Goal: Book appointment/travel/reservation

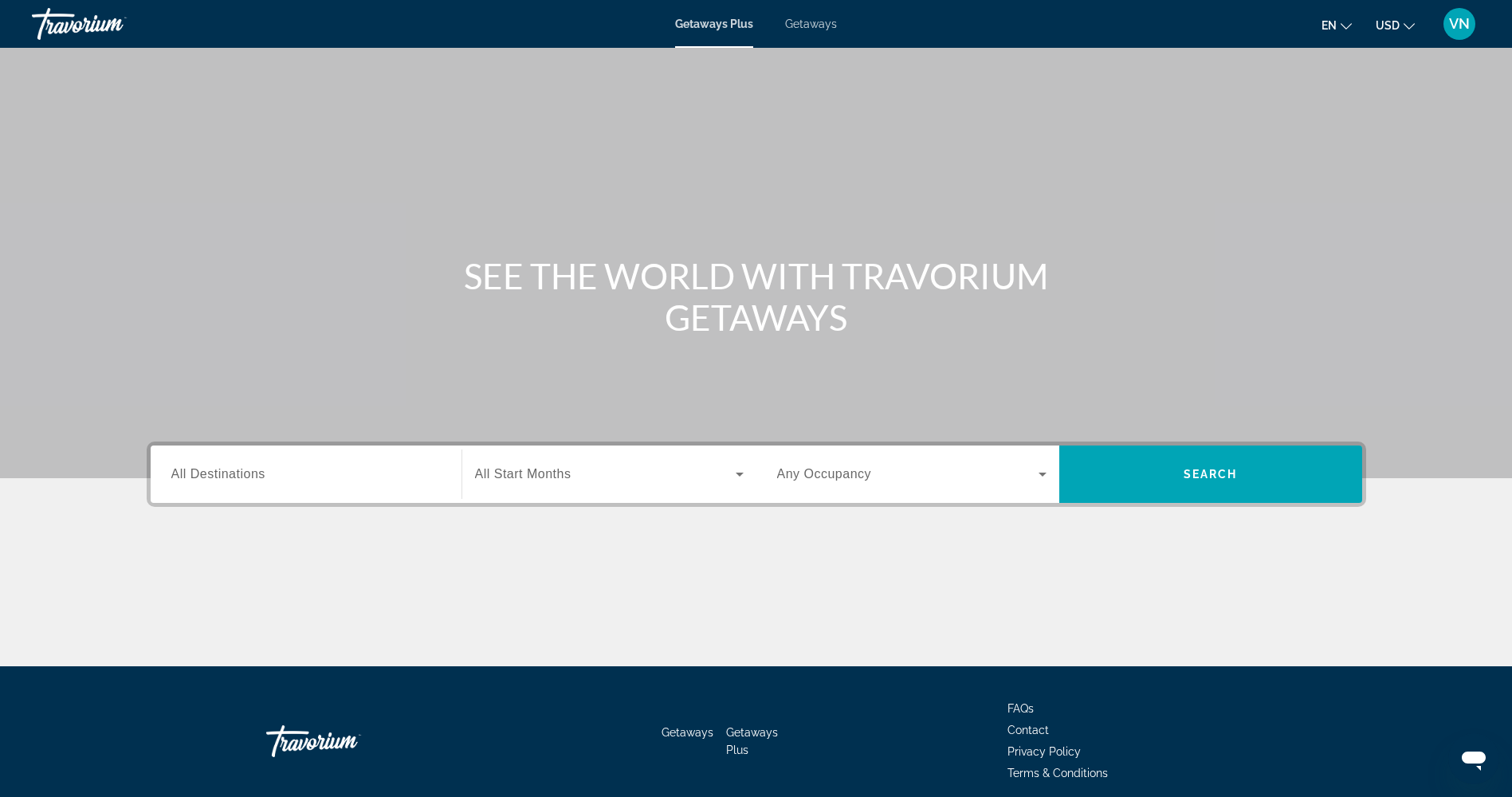
click at [196, 478] on span "All Destinations" at bounding box center [218, 473] width 94 height 13
click at [196, 478] on input "Destination All Destinations" at bounding box center [306, 475] width 270 height 19
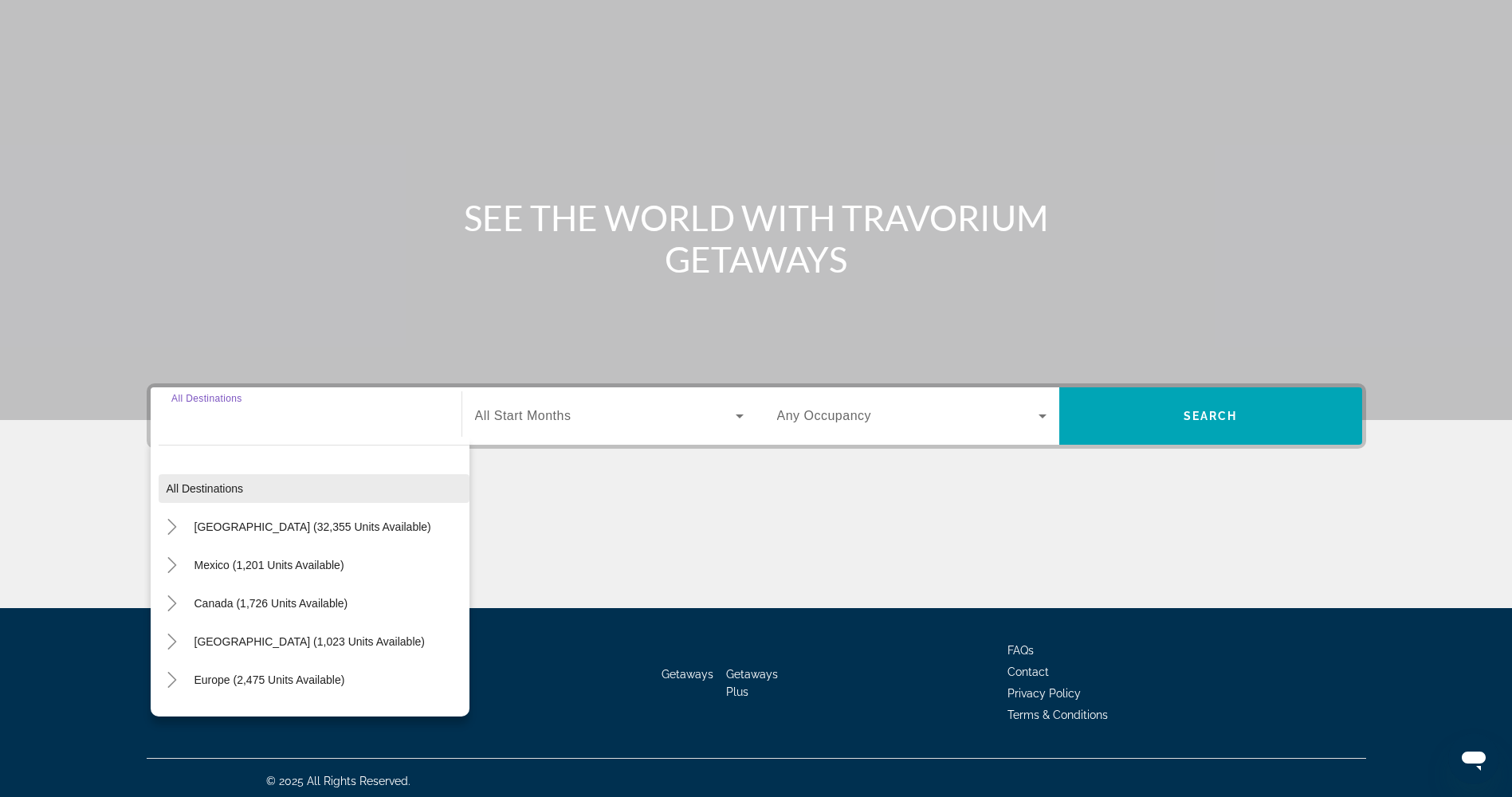
scroll to position [64, 0]
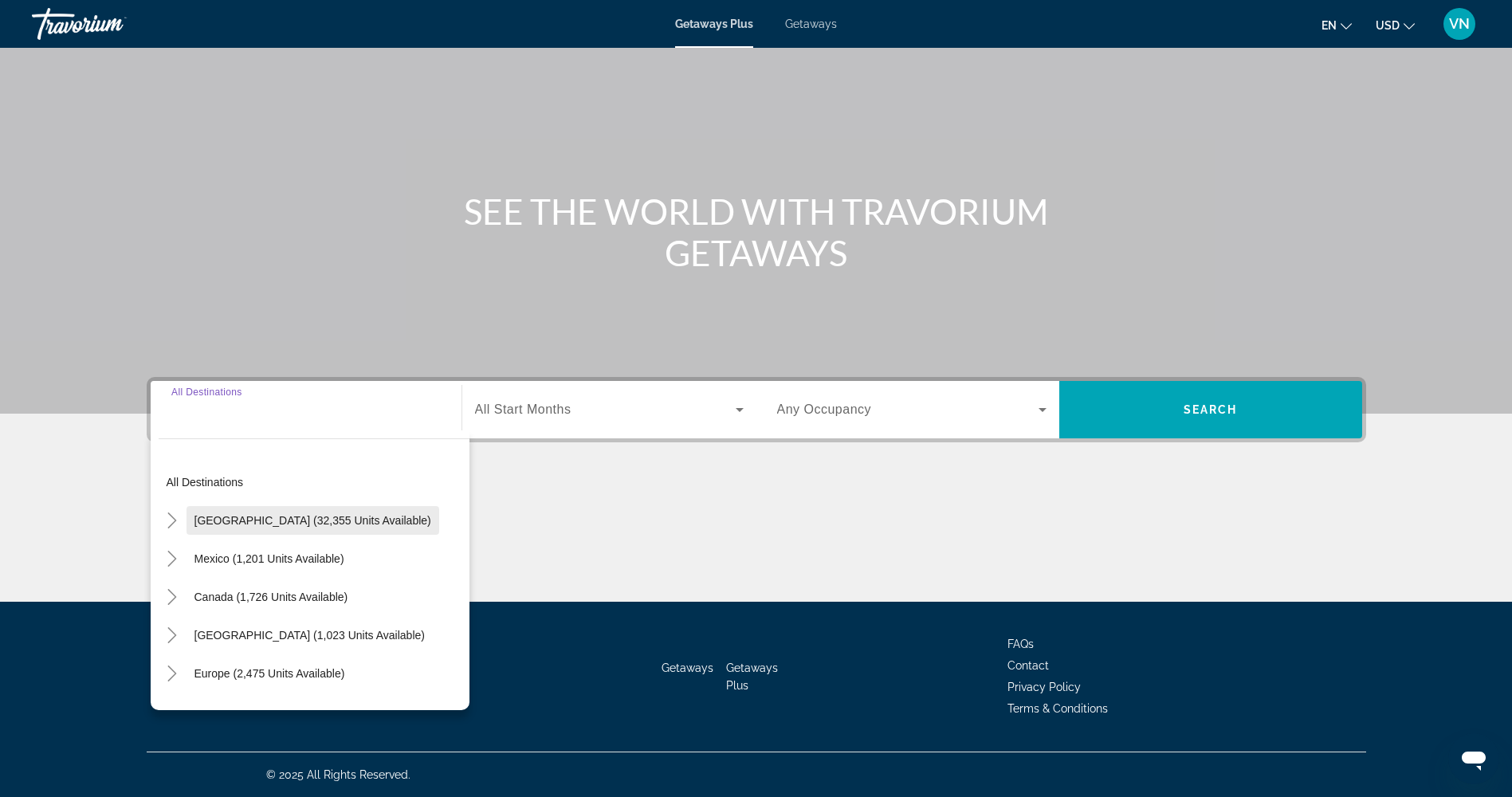
click at [234, 526] on span "Search widget" at bounding box center [312, 520] width 252 height 39
type input "**********"
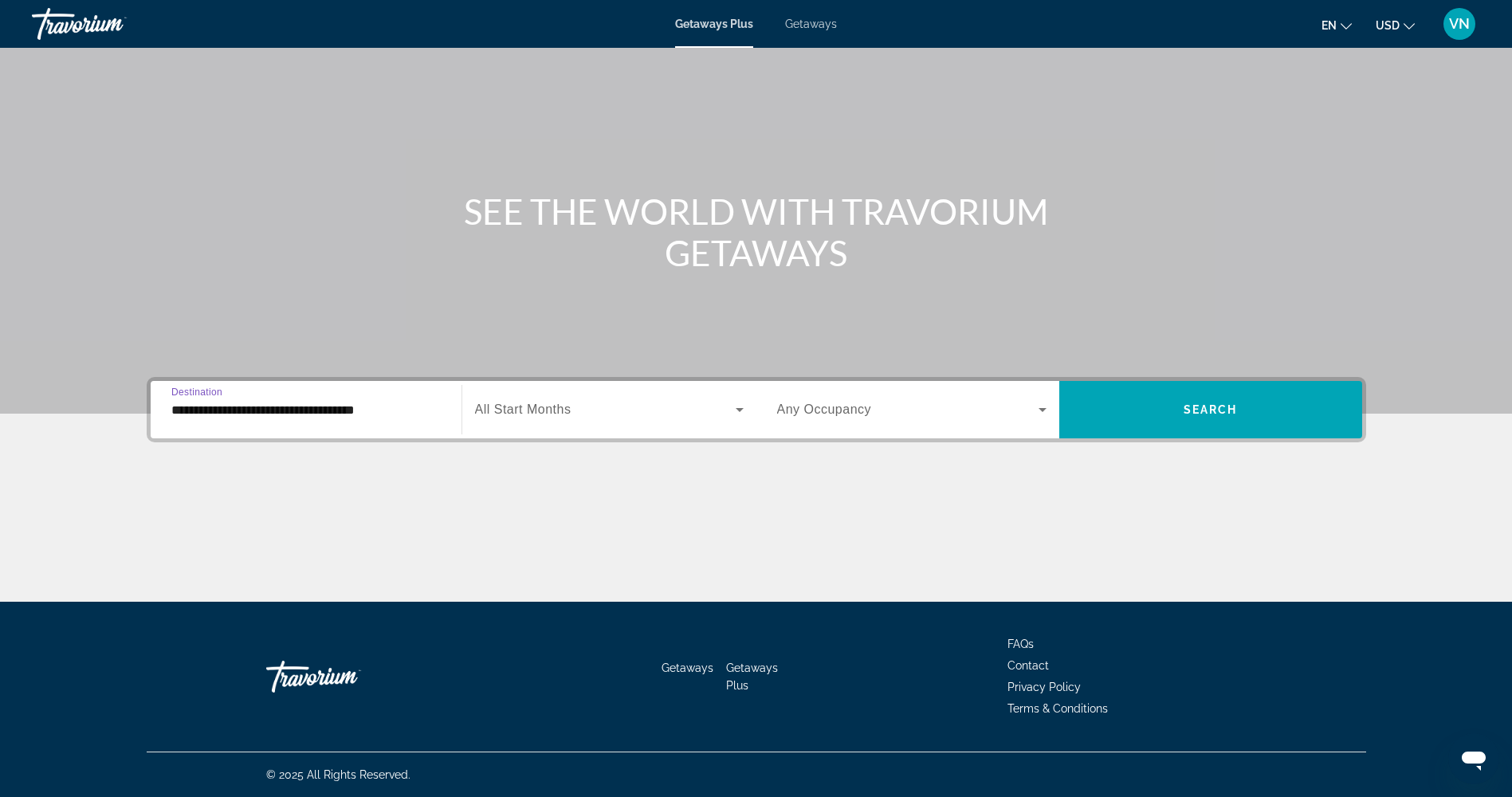
click at [597, 407] on span "Search widget" at bounding box center [606, 409] width 261 height 19
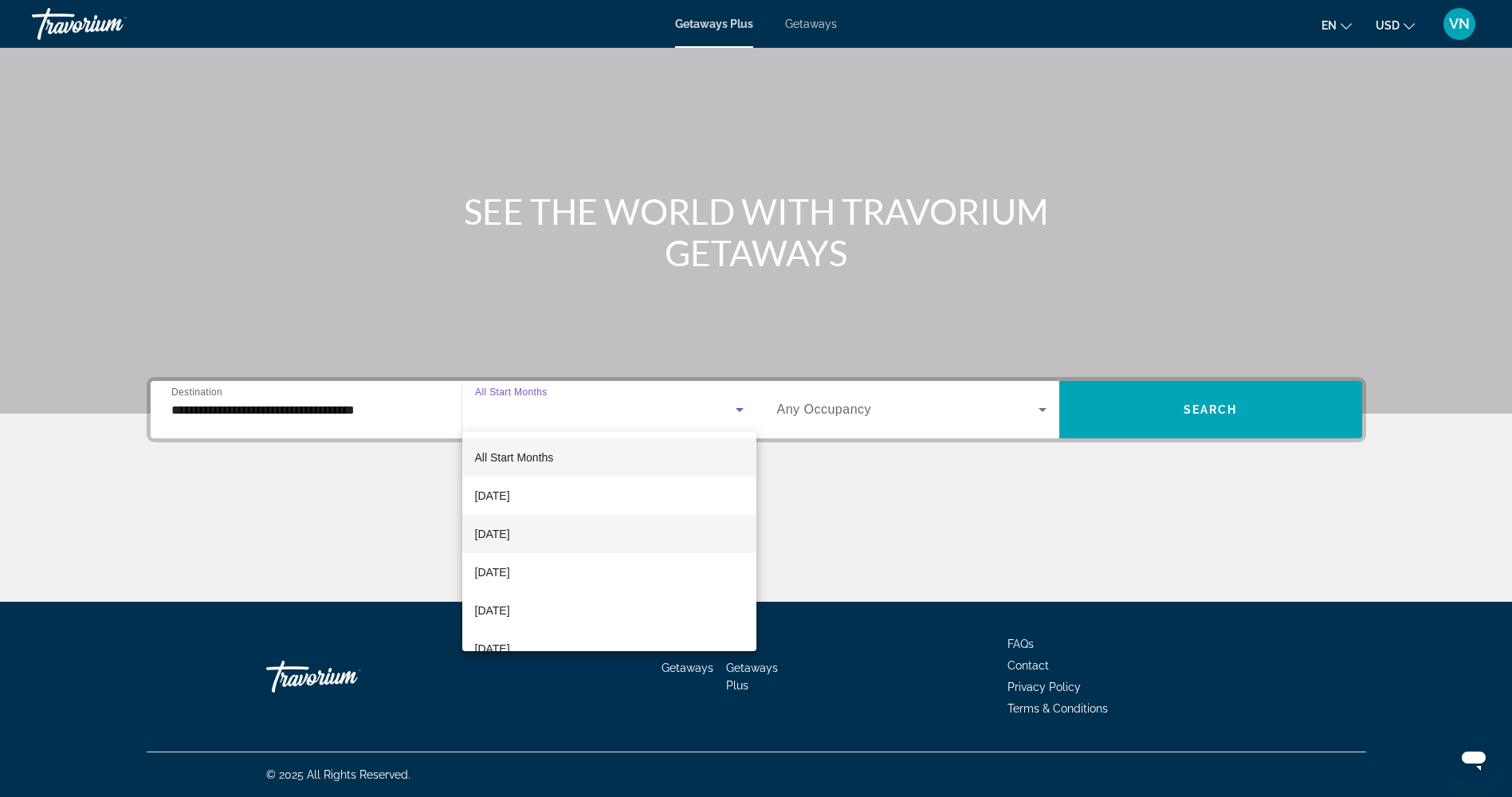
click at [559, 540] on mat-option "[DATE]" at bounding box center [609, 534] width 294 height 39
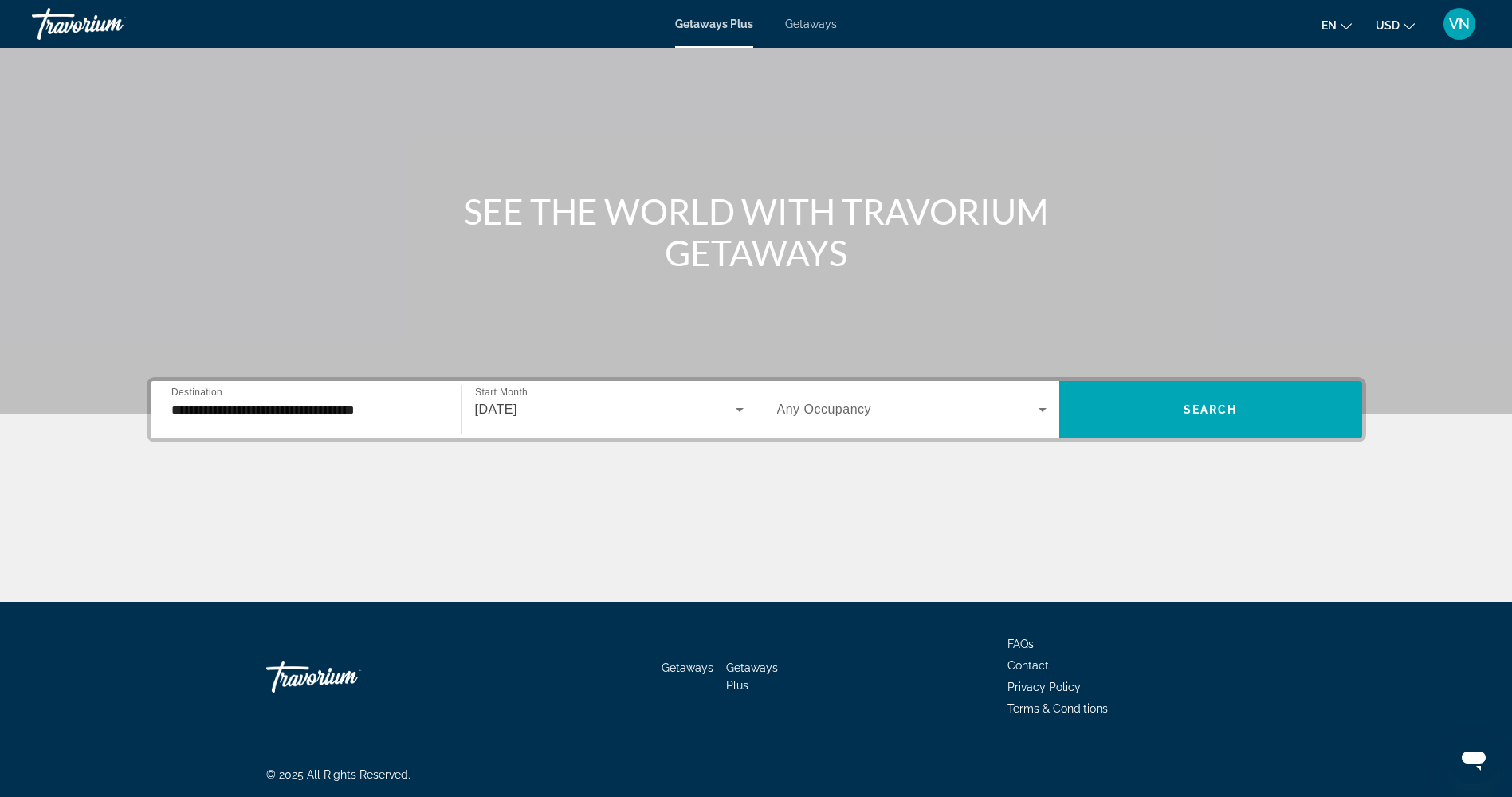
click at [806, 416] on span "Any Occupancy" at bounding box center [825, 409] width 95 height 13
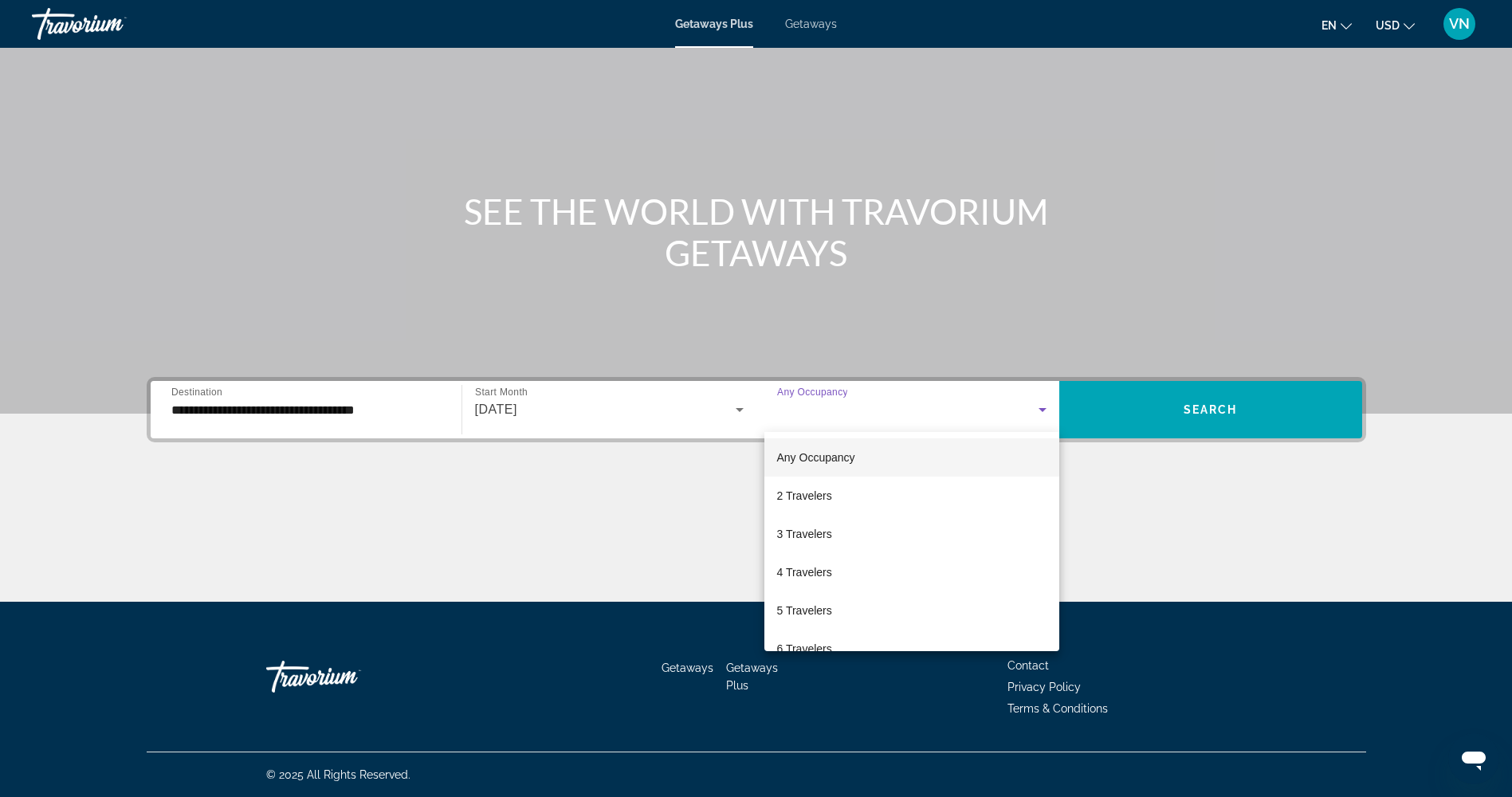
click at [1171, 413] on div at bounding box center [756, 398] width 1512 height 797
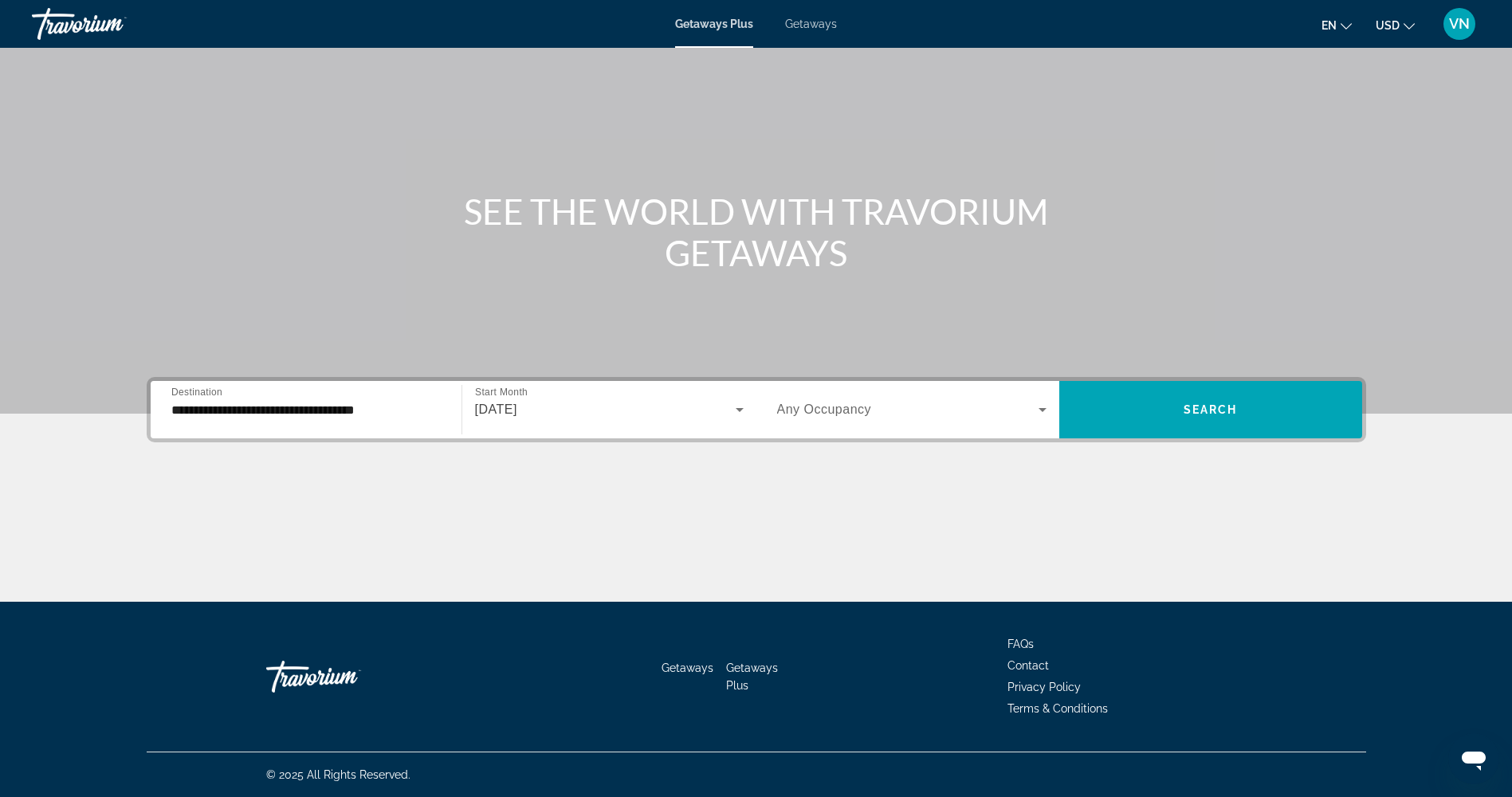
click at [1172, 413] on span "Search widget" at bounding box center [1210, 409] width 303 height 39
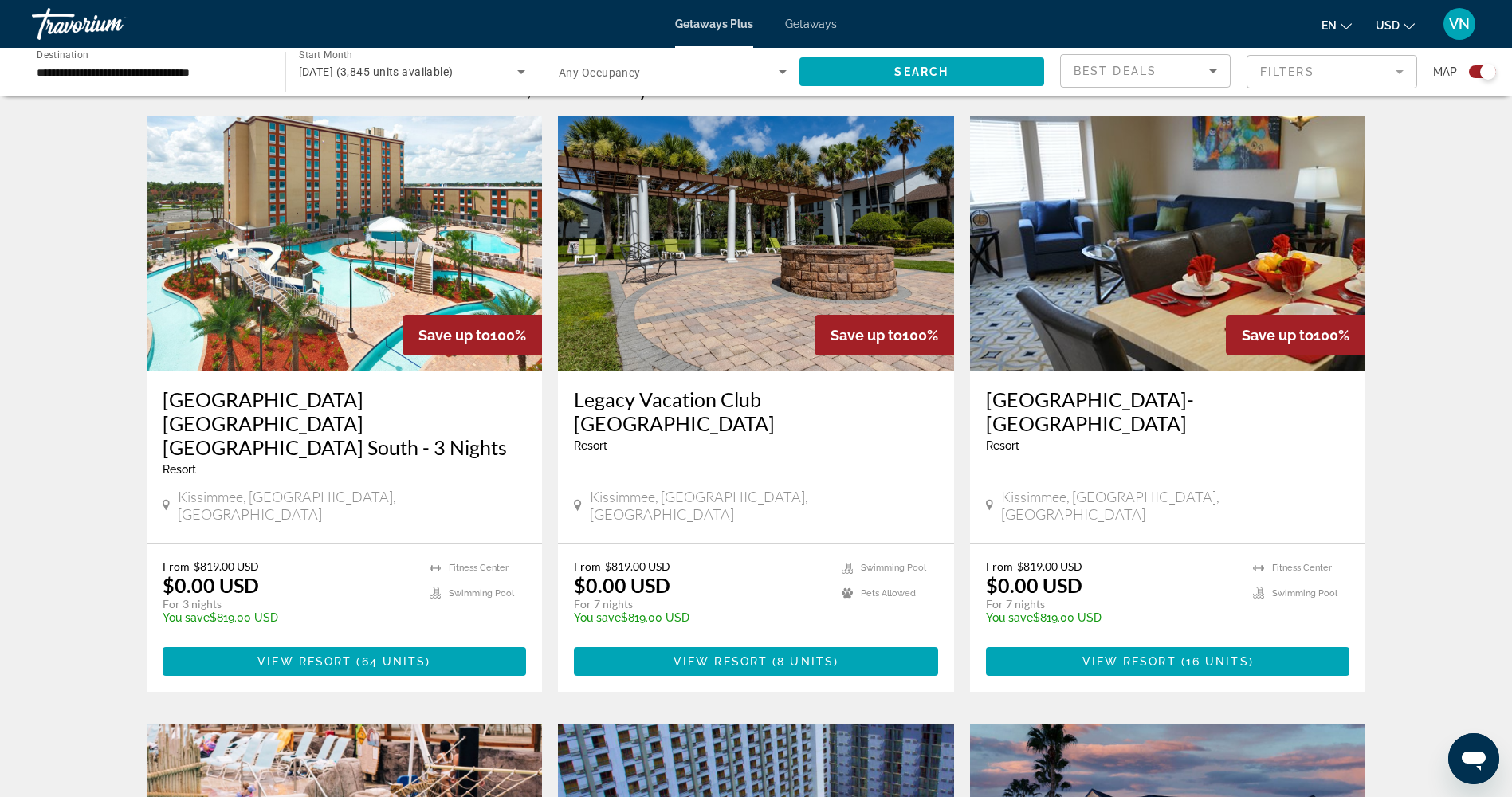
scroll to position [558, 0]
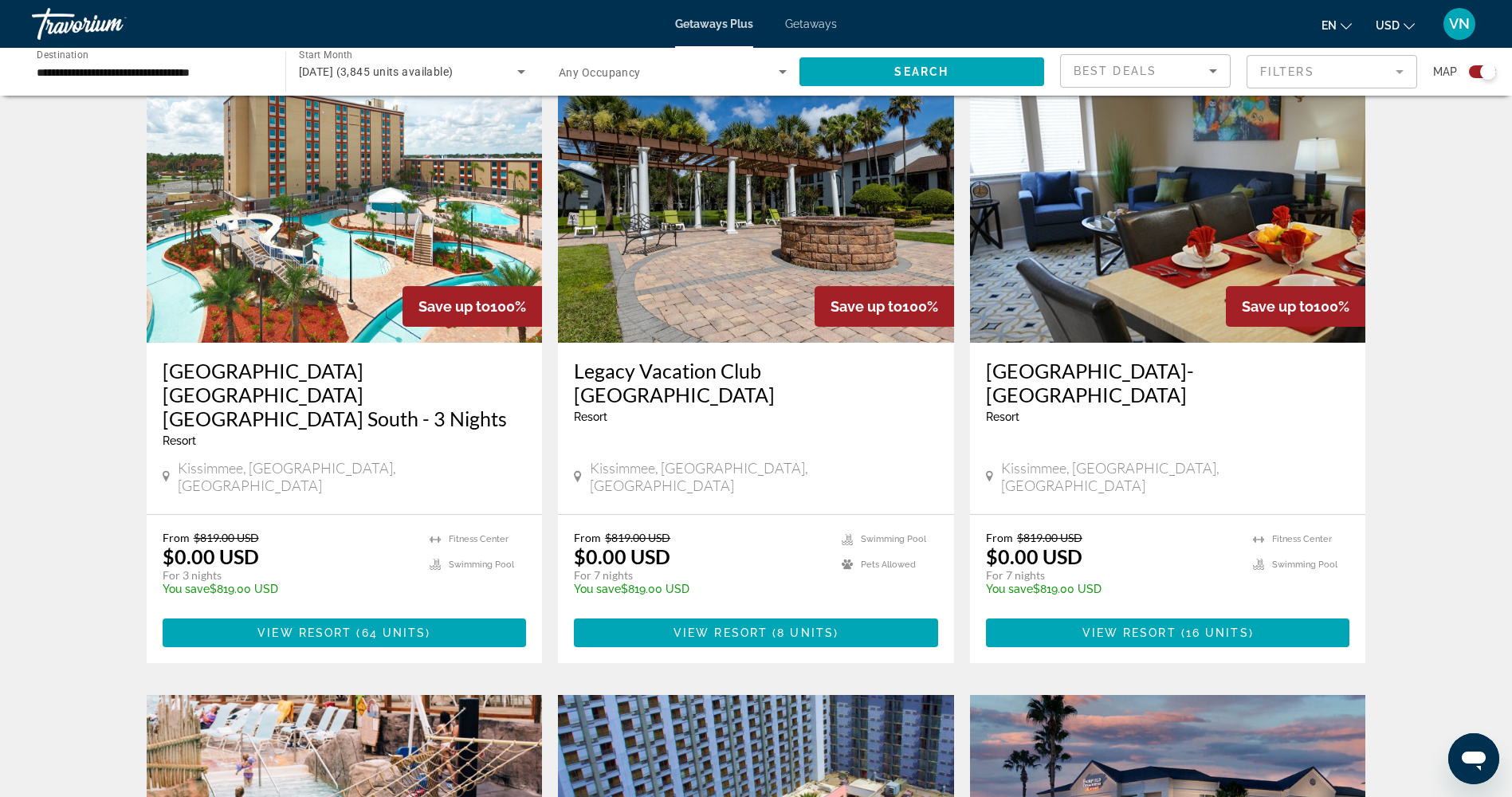
click at [813, 31] on div "Getaways Plus Getaways en English Español Français Italiano Português русский U…" at bounding box center [756, 24] width 1512 height 41
click at [813, 24] on span "Getaways" at bounding box center [811, 24] width 52 height 13
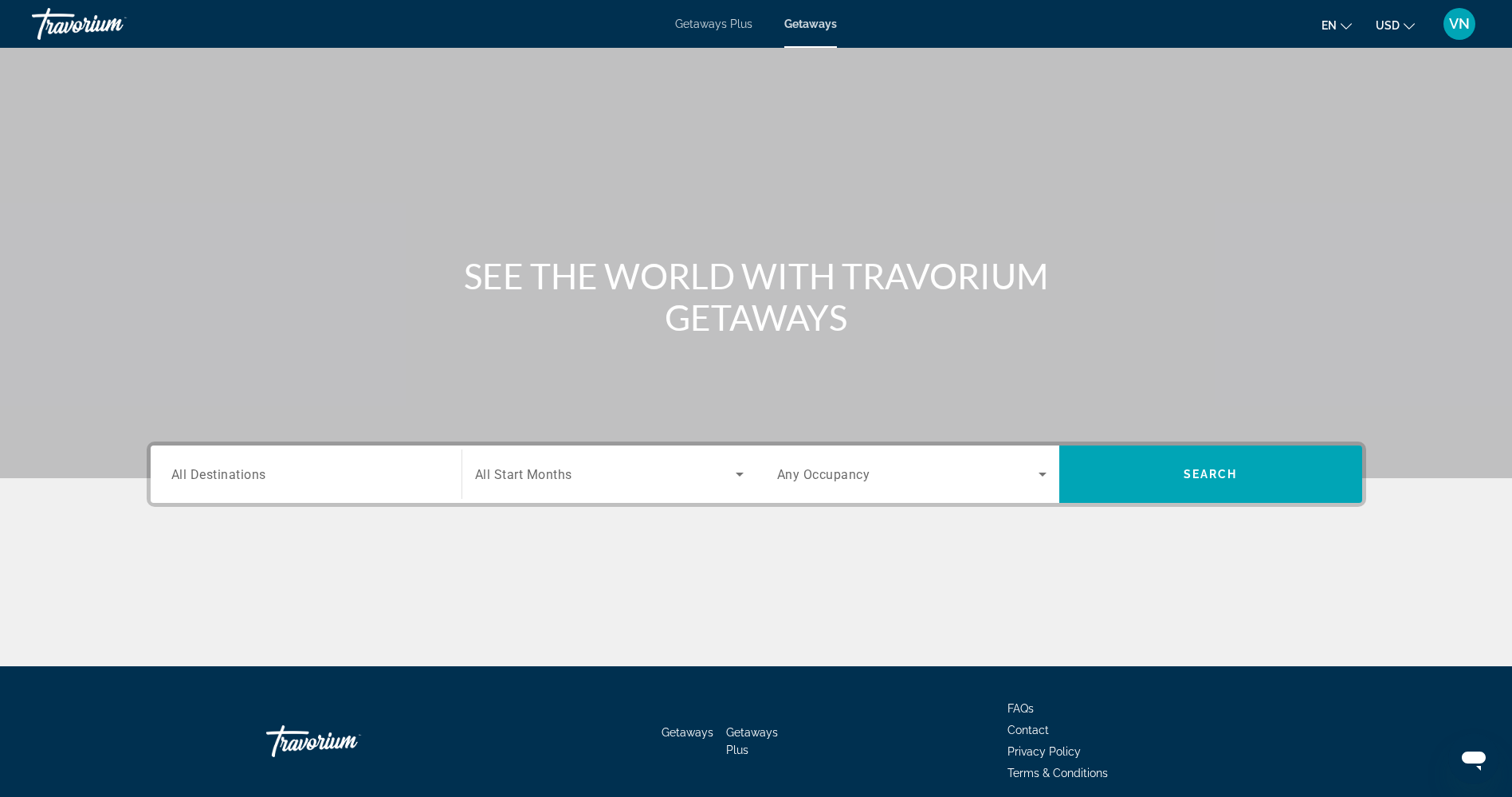
click at [249, 478] on span "All Destinations" at bounding box center [219, 474] width 95 height 15
click at [249, 478] on input "Destination All Destinations" at bounding box center [306, 475] width 270 height 19
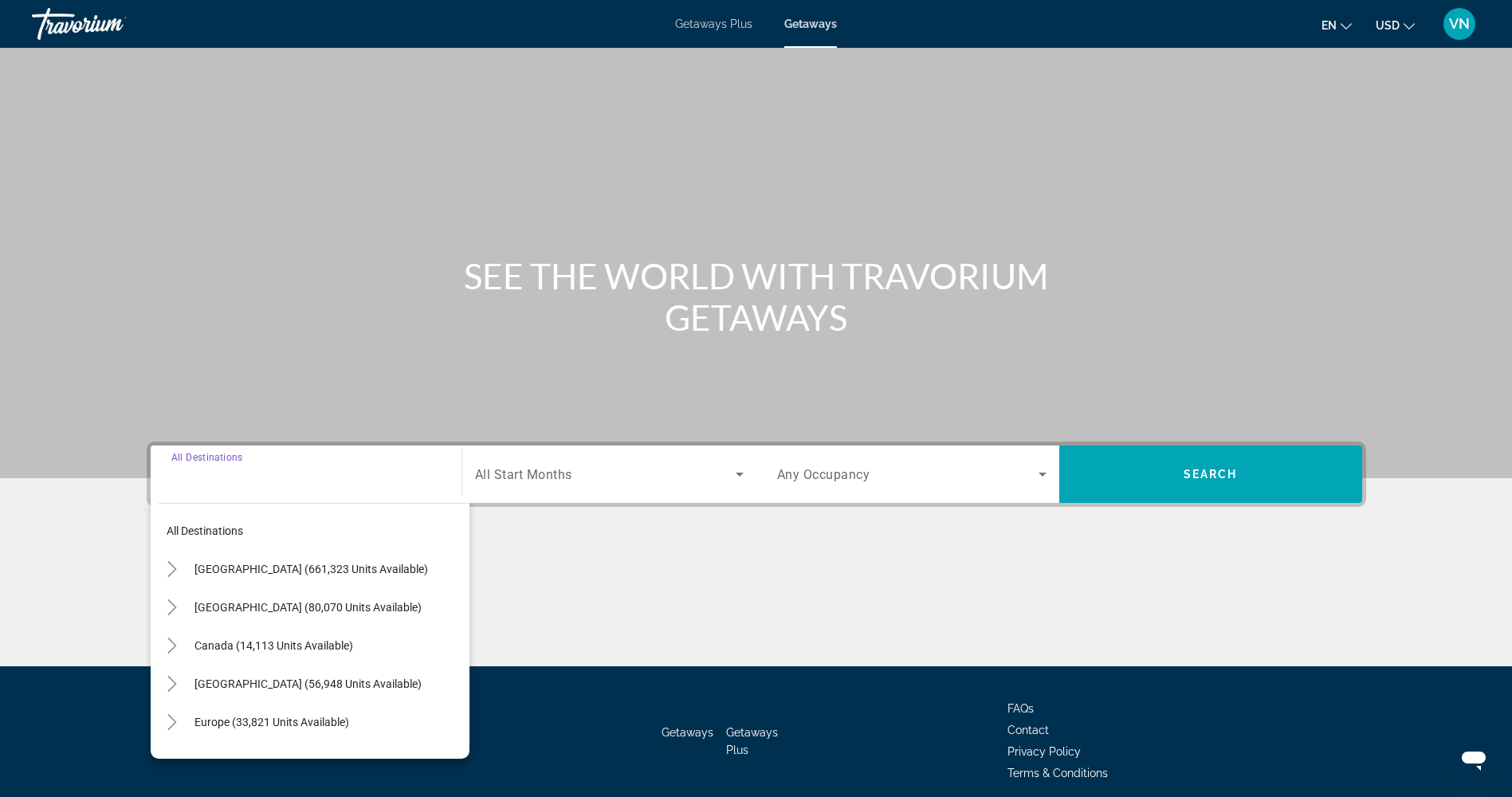
scroll to position [64, 0]
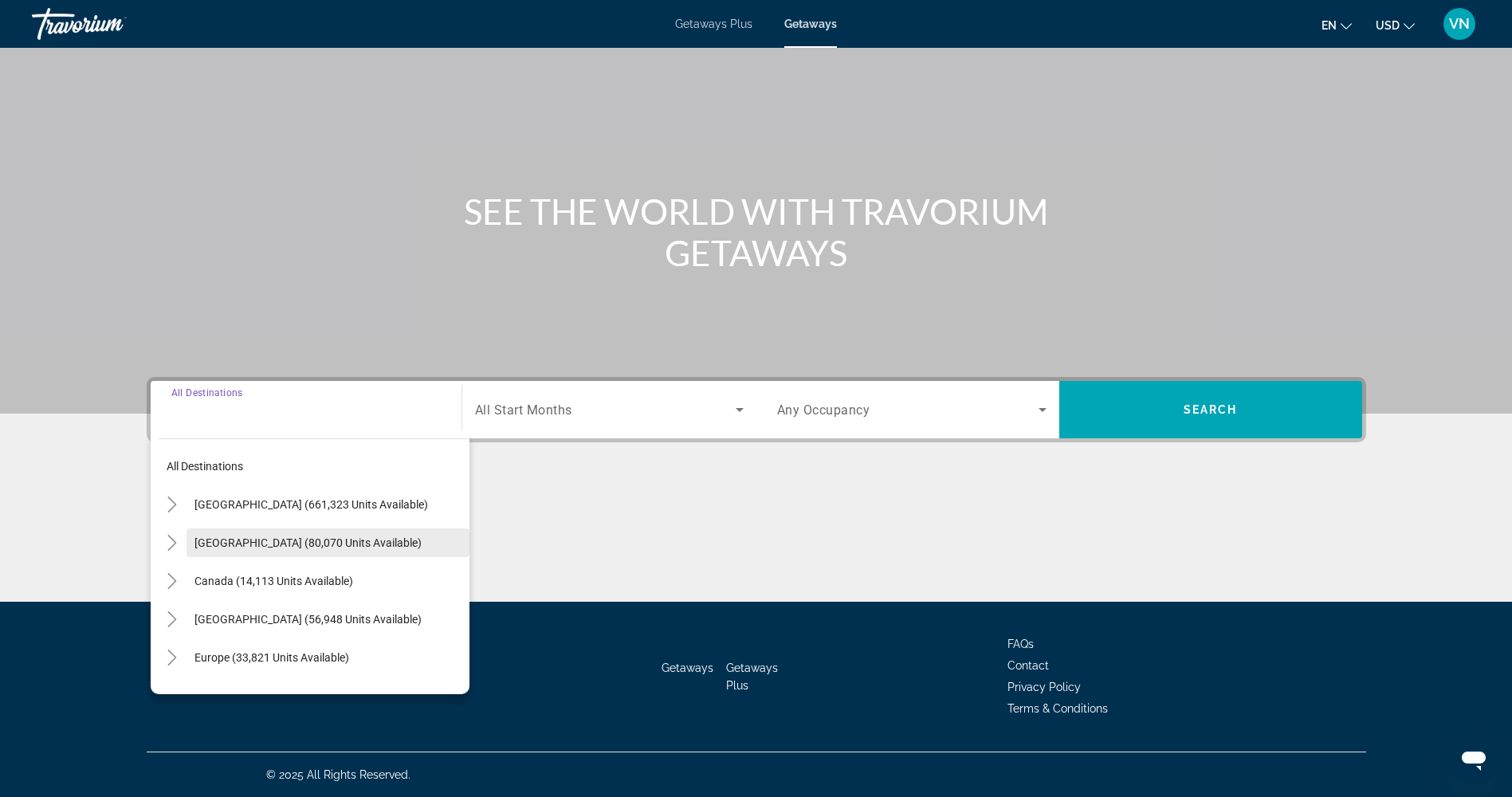
click at [308, 552] on span "Search widget" at bounding box center [328, 543] width 283 height 39
type input "**********"
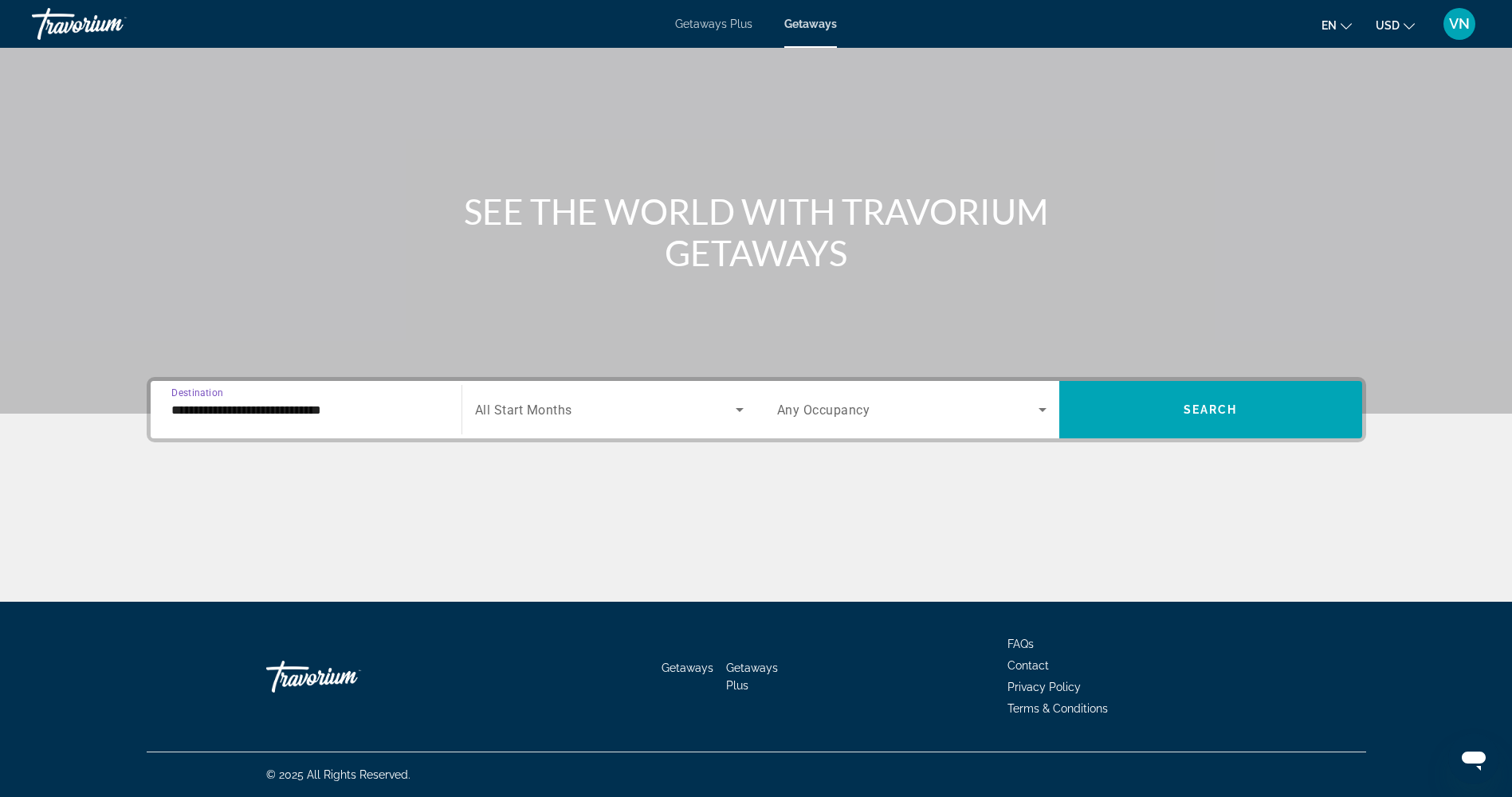
click at [578, 416] on span "Search widget" at bounding box center [606, 409] width 261 height 19
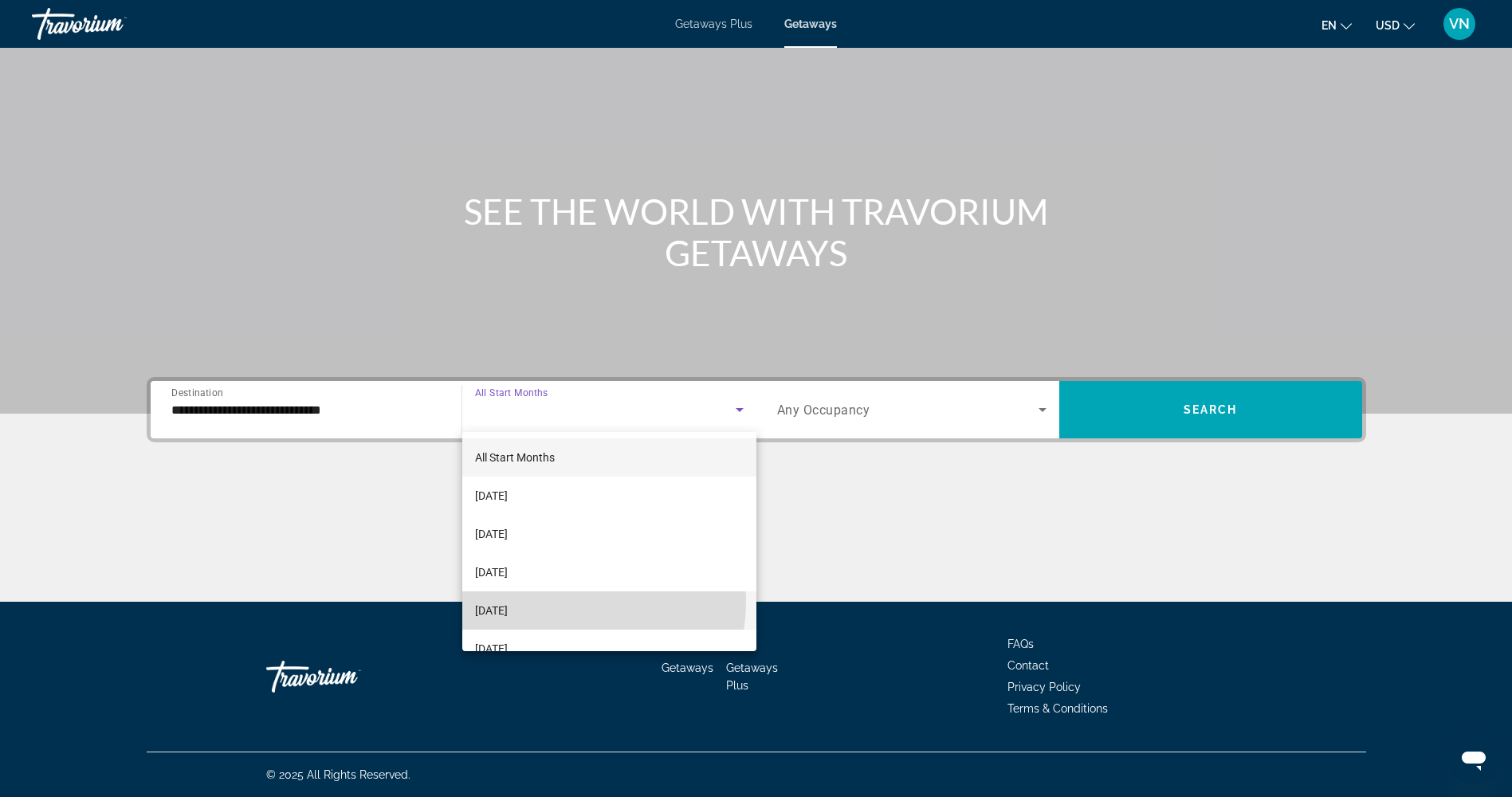
click at [582, 603] on mat-option "[DATE]" at bounding box center [609, 611] width 294 height 39
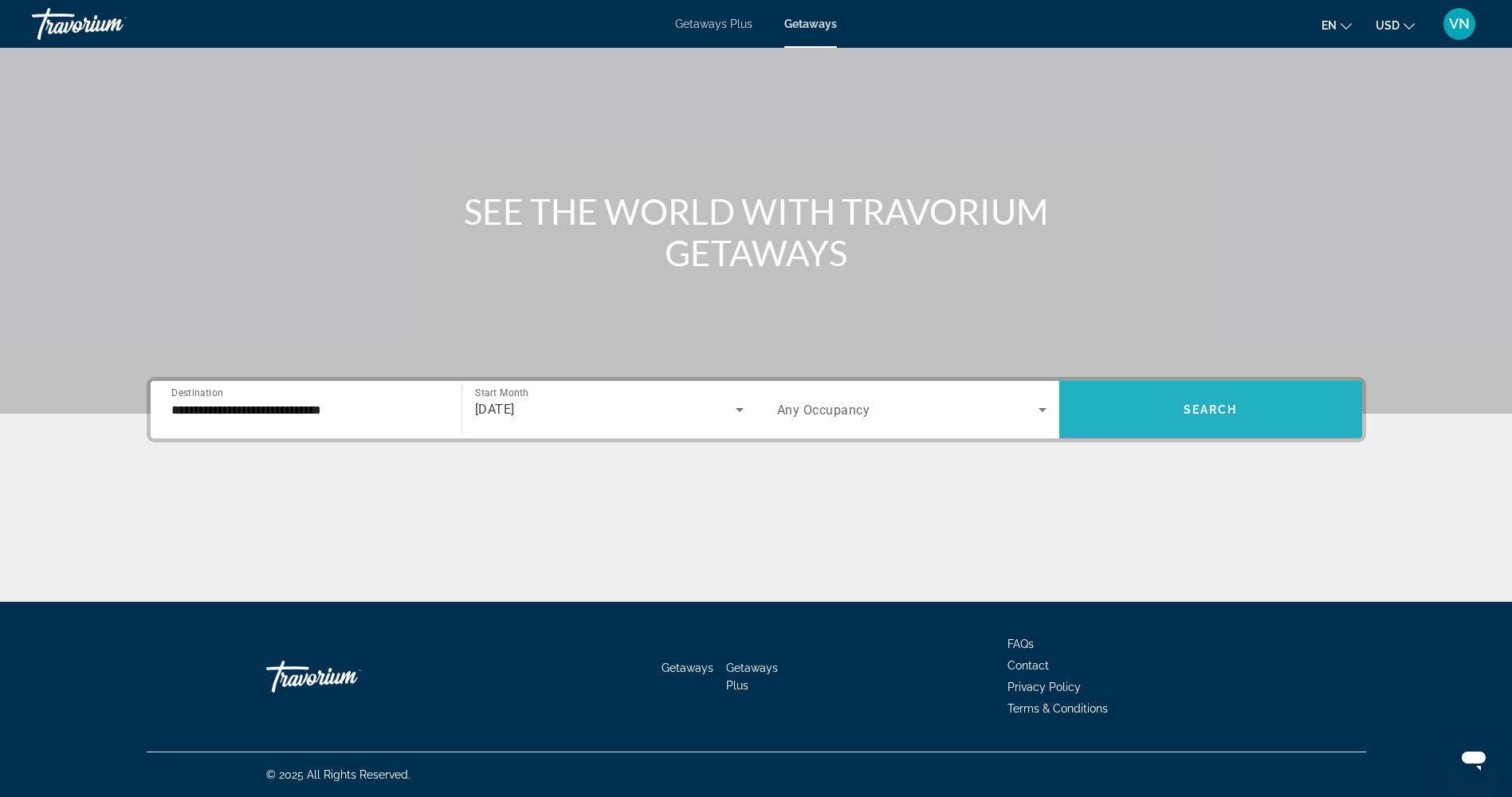
click at [1146, 407] on span "Search widget" at bounding box center [1210, 409] width 303 height 39
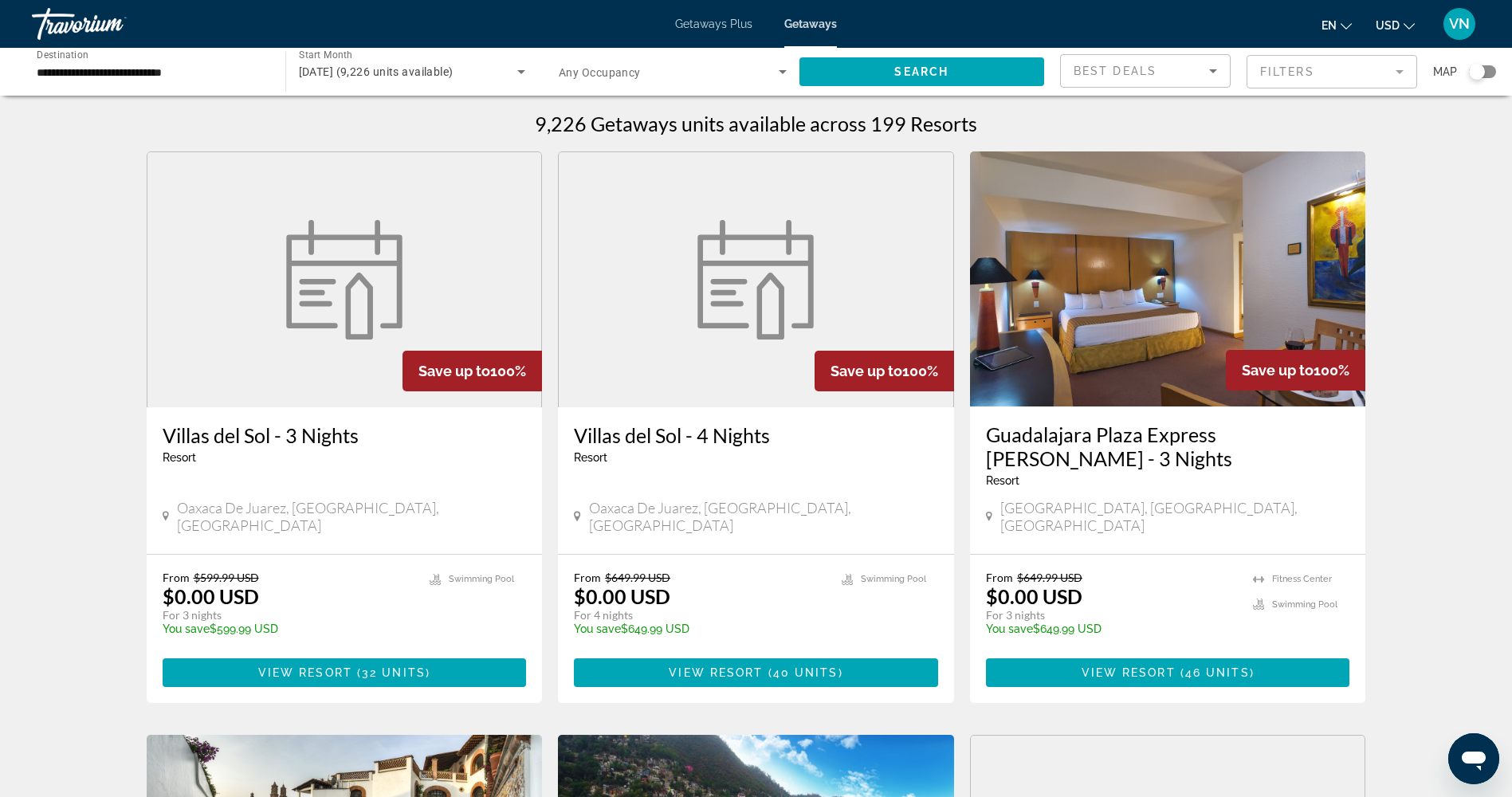
click at [406, 65] on span "December 2025 (9,226 units available)" at bounding box center [376, 71] width 155 height 13
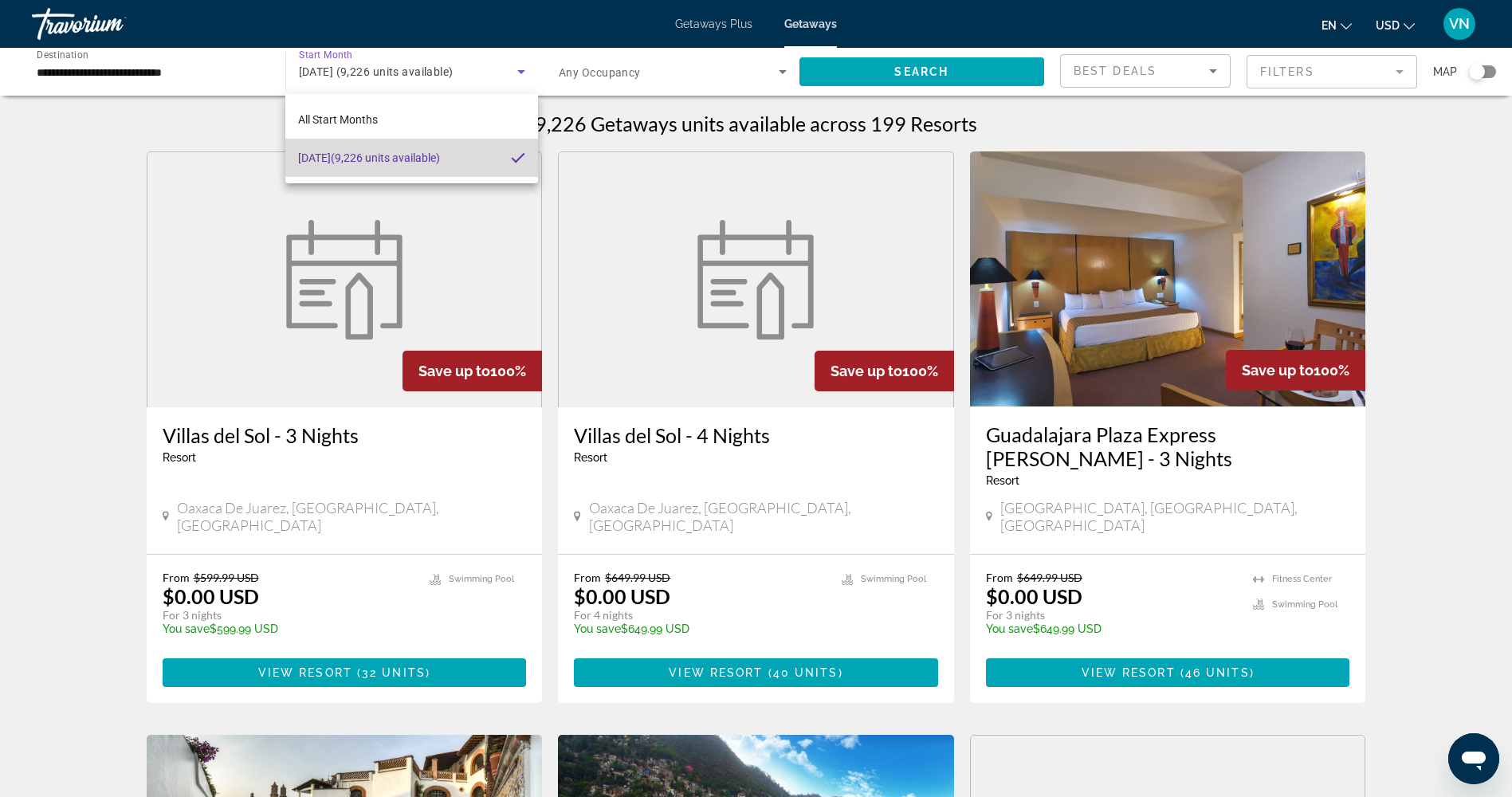
click at [440, 163] on span "December 2025 (9,226 units available)" at bounding box center [368, 158] width 142 height 19
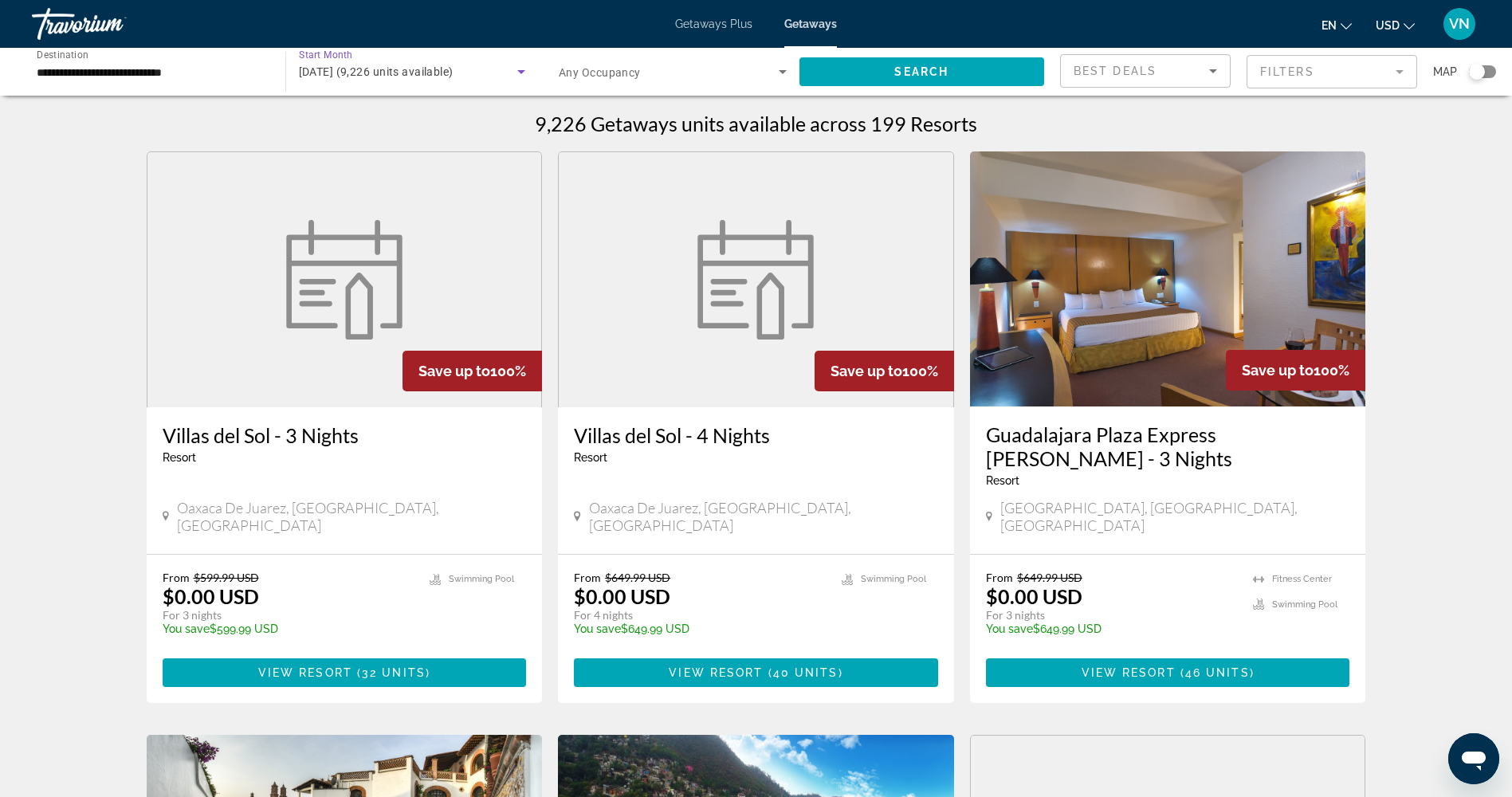
click at [385, 65] on span "December 2025 (9,226 units available)" at bounding box center [376, 71] width 155 height 13
click at [380, 122] on mat-option "All Start Months" at bounding box center [411, 120] width 252 height 39
click at [173, 73] on input "**********" at bounding box center [150, 73] width 228 height 19
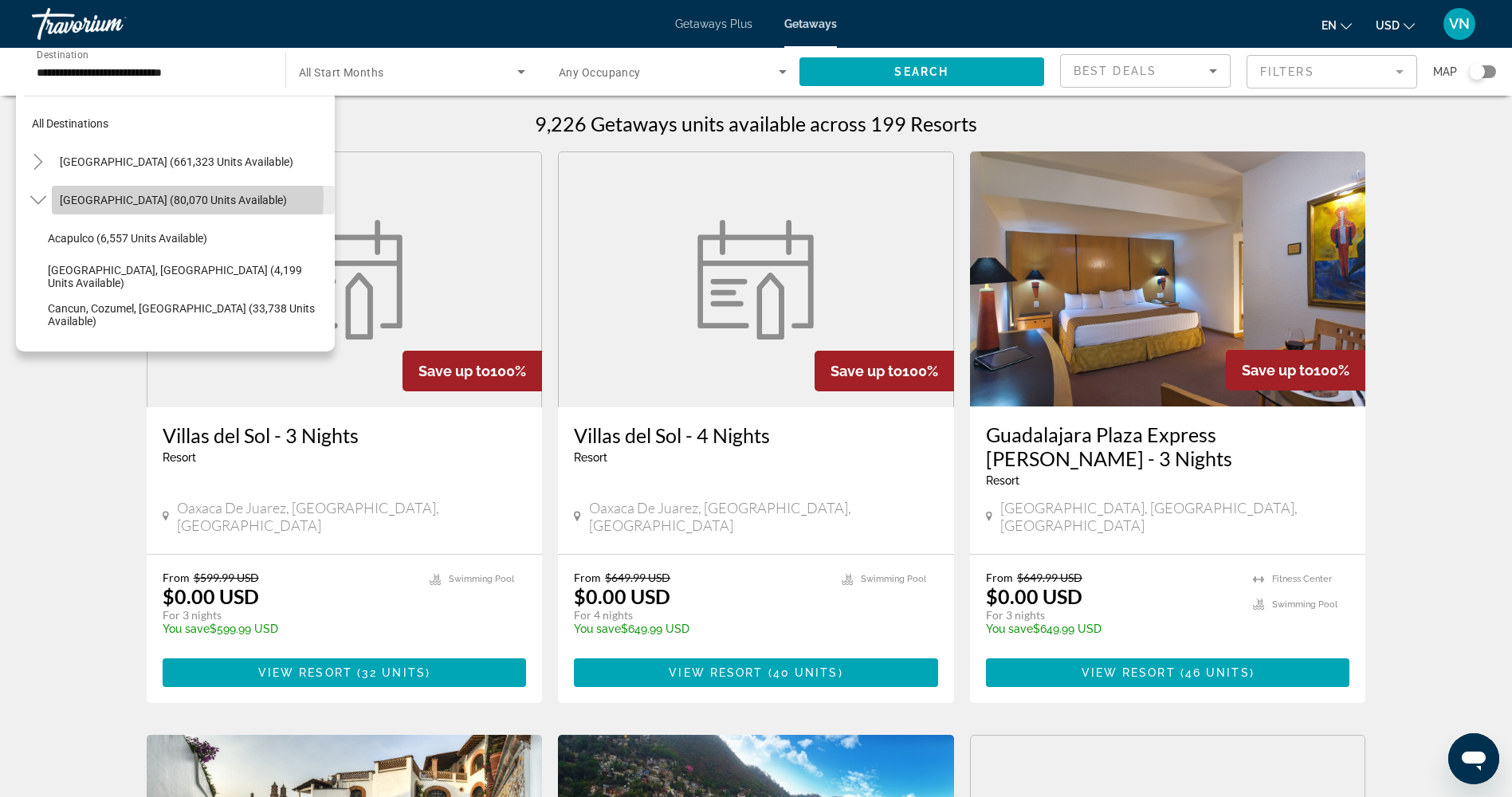
click at [178, 198] on span "[GEOGRAPHIC_DATA] (80,070 units available)" at bounding box center [173, 199] width 227 height 13
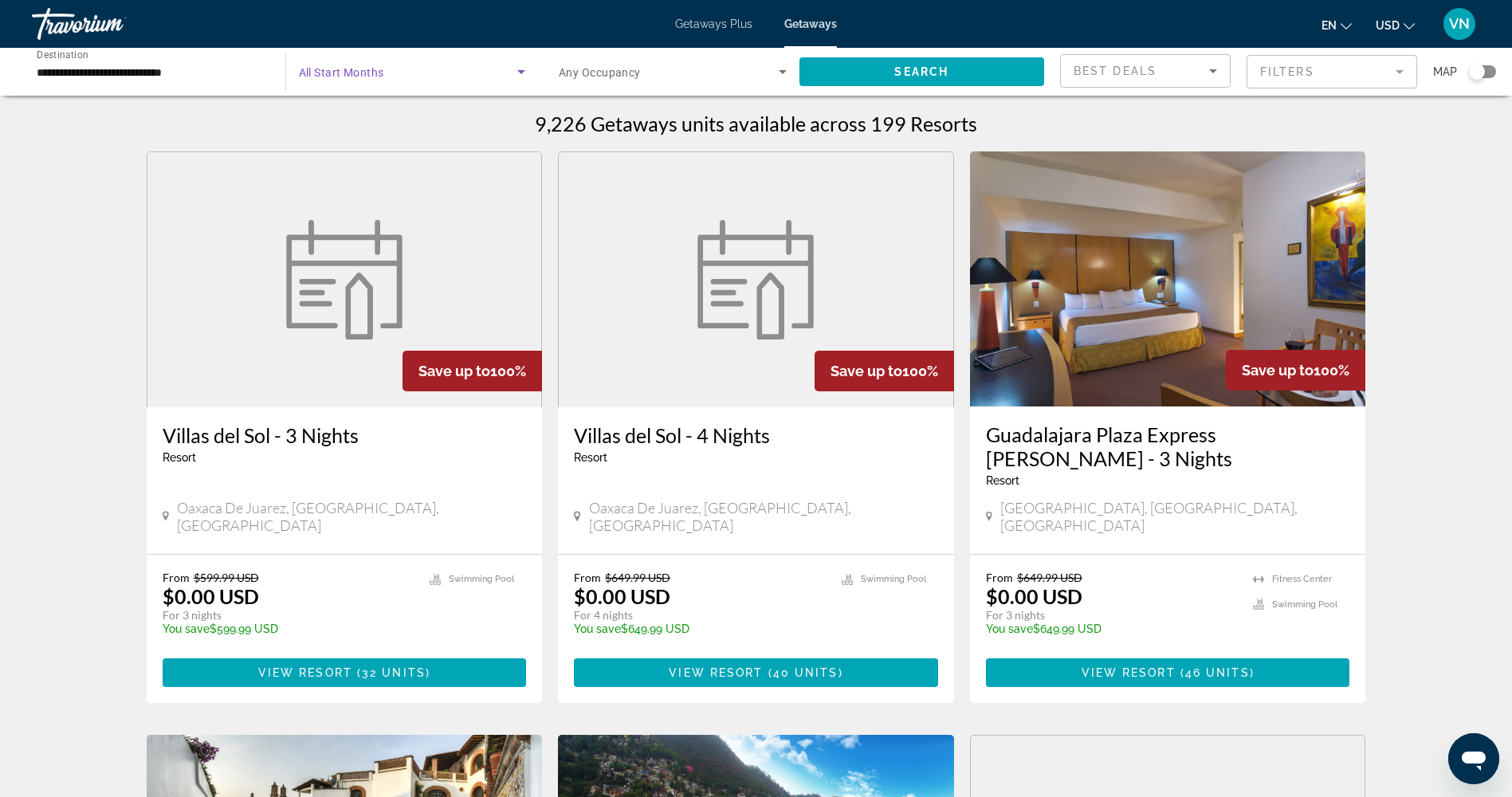
click at [518, 76] on icon "Search widget" at bounding box center [521, 72] width 19 height 19
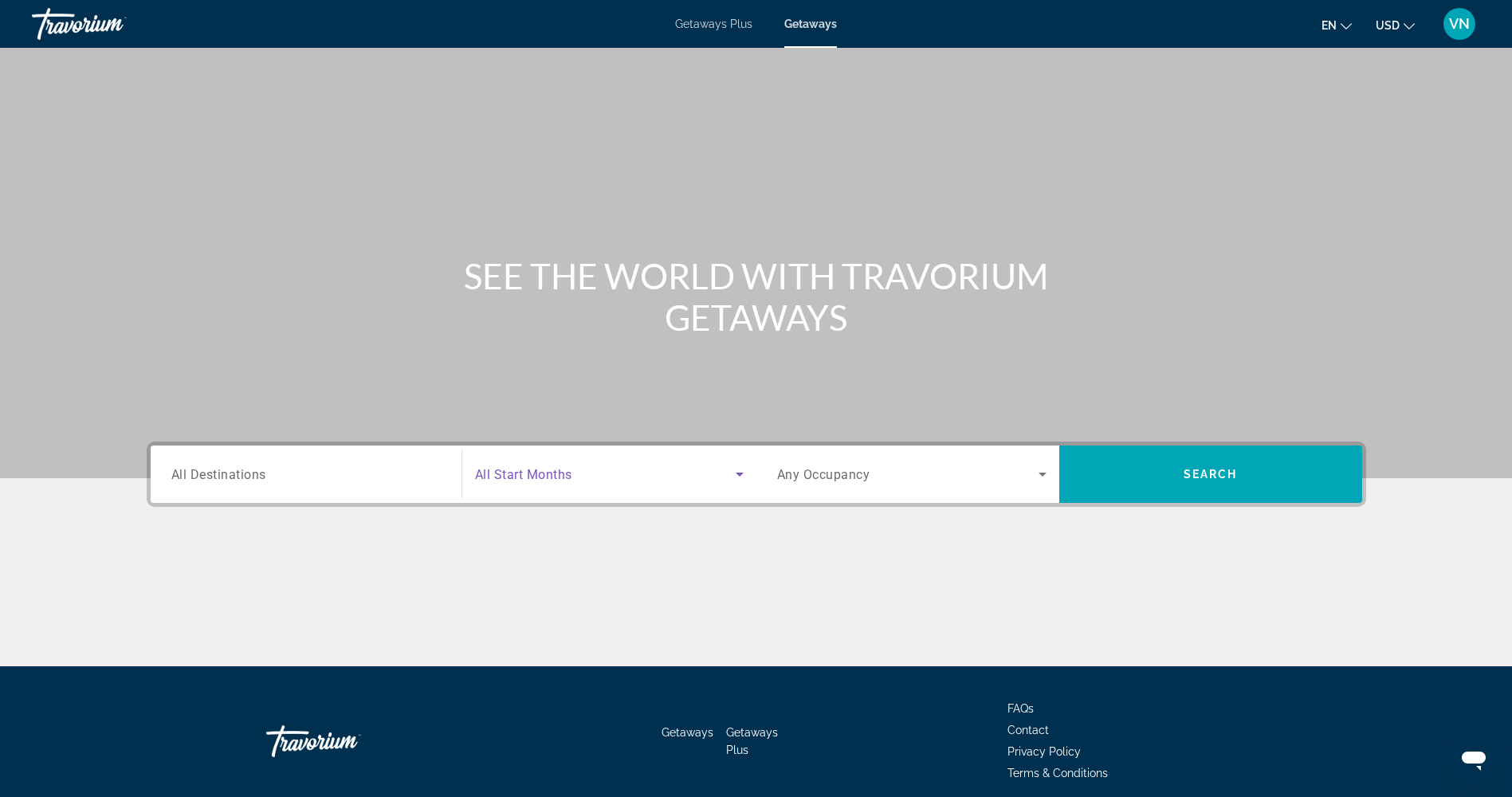
click at [707, 481] on span "Search widget" at bounding box center [606, 475] width 261 height 19
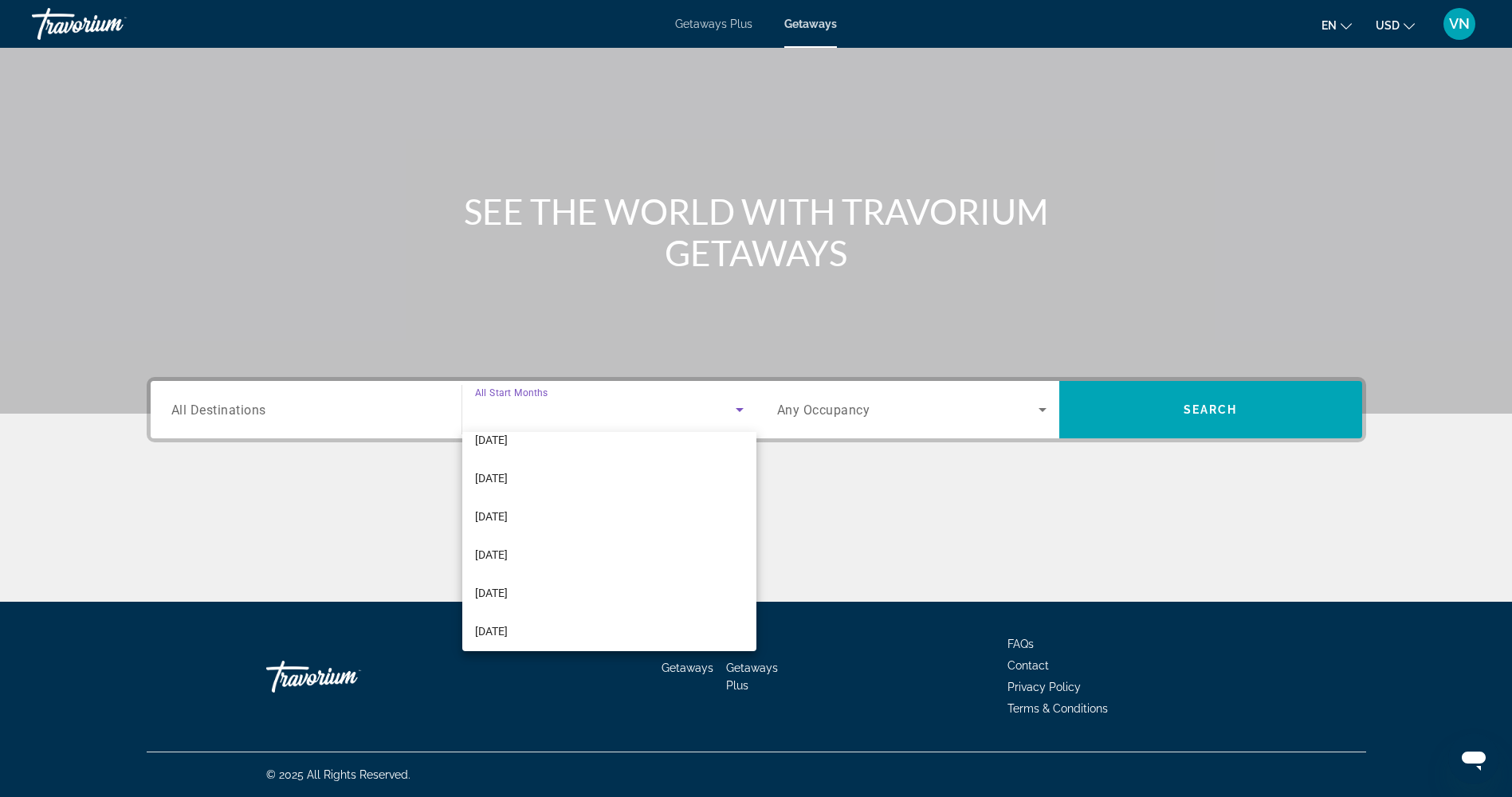
scroll to position [159, 0]
click at [617, 567] on mat-option "[DATE]" at bounding box center [609, 566] width 294 height 39
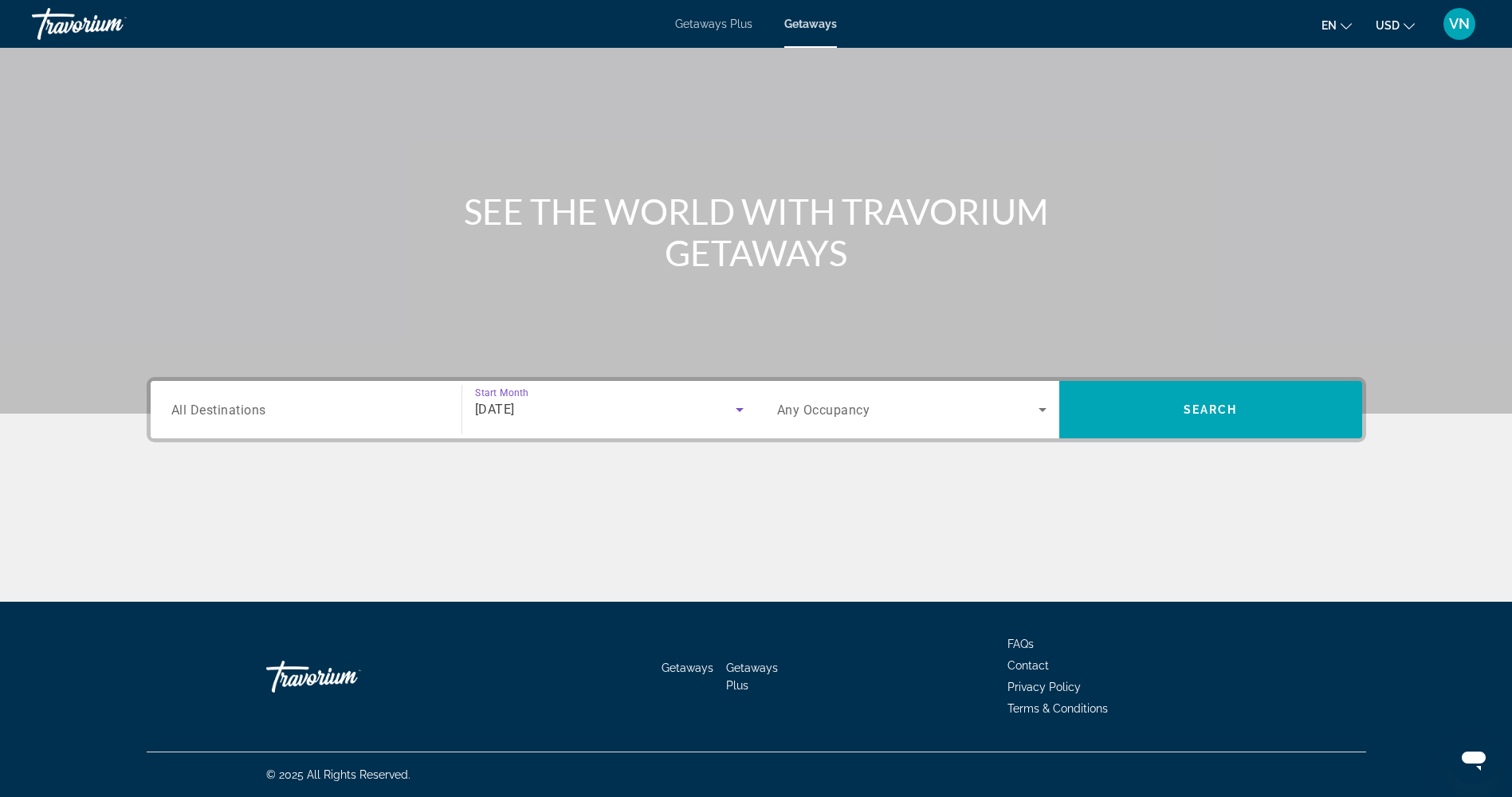
click at [273, 398] on div "Search widget" at bounding box center [306, 410] width 270 height 46
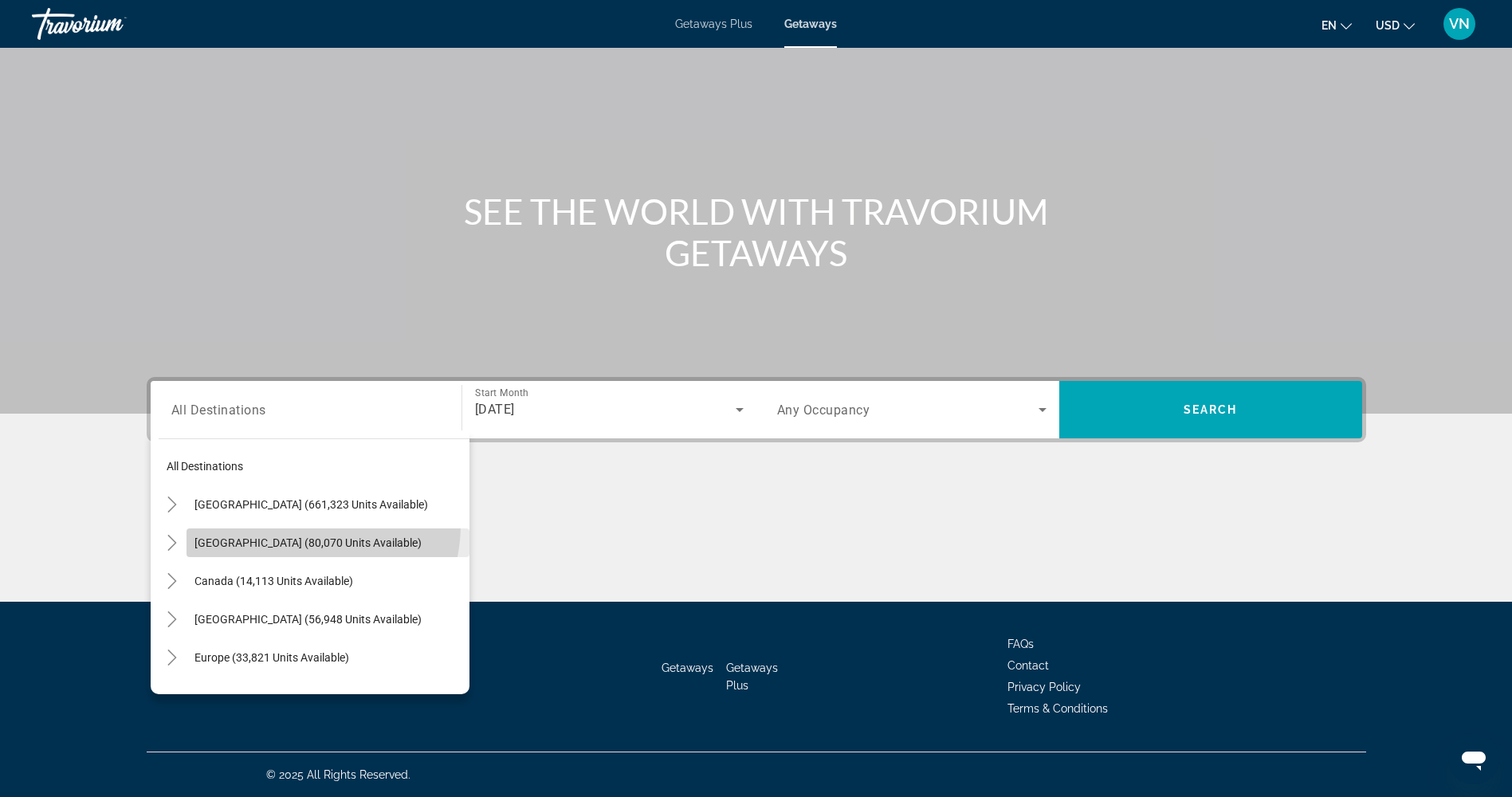
click at [297, 525] on span "Search widget" at bounding box center [328, 543] width 283 height 39
type input "**********"
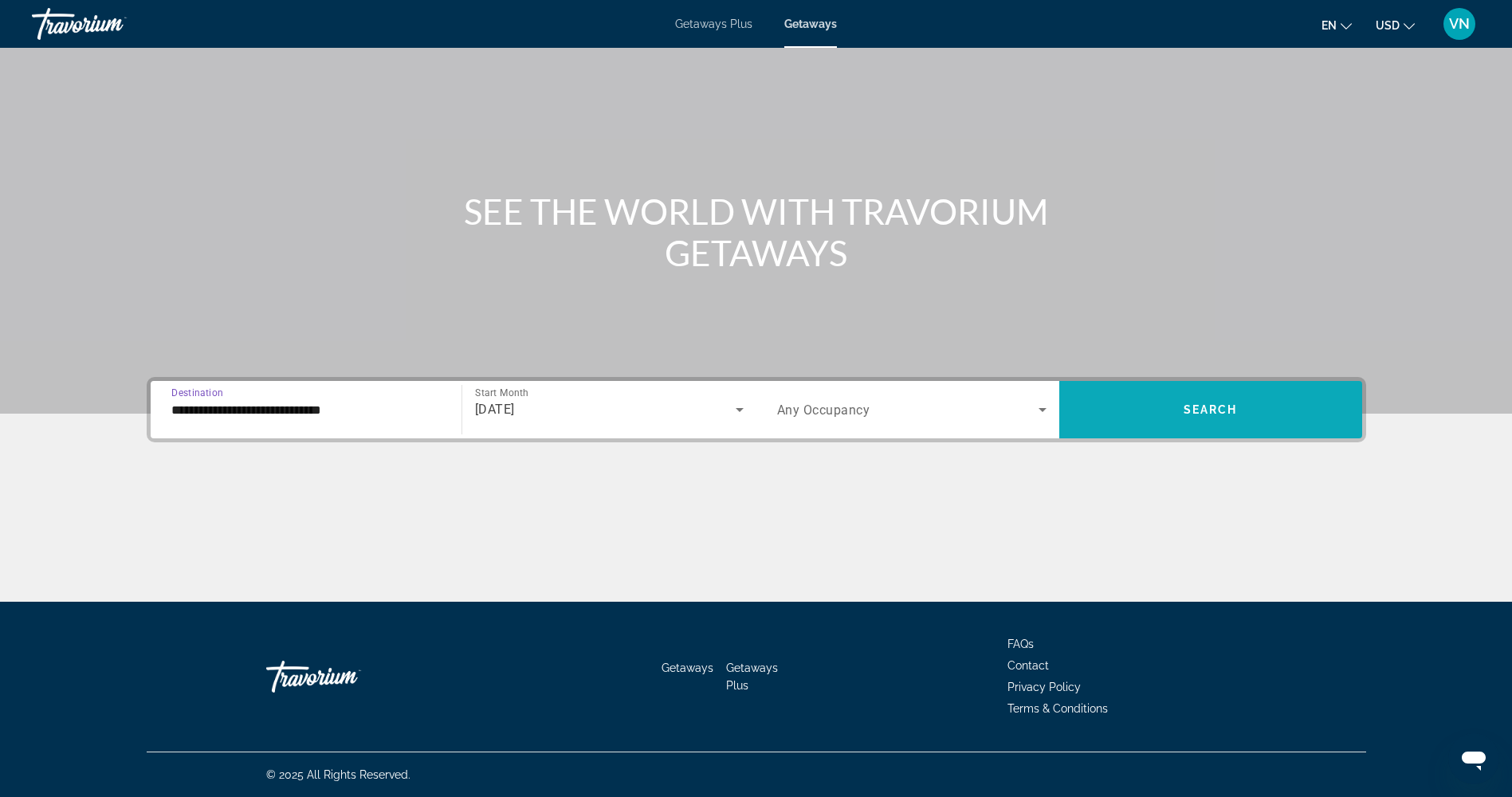
click at [1142, 401] on span "Search widget" at bounding box center [1210, 409] width 303 height 39
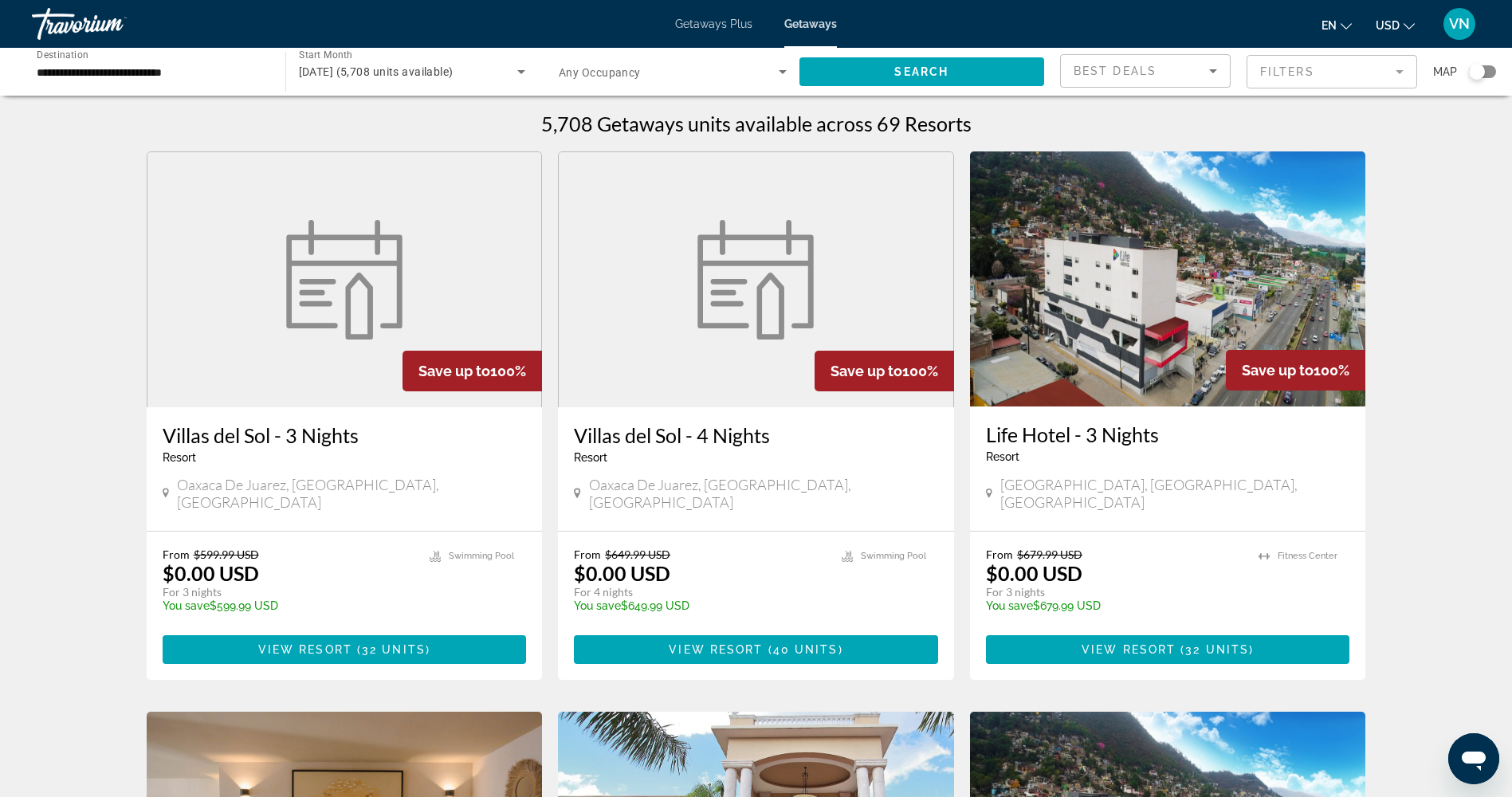
click at [1325, 80] on mat-form-field "Filters" at bounding box center [1332, 72] width 171 height 33
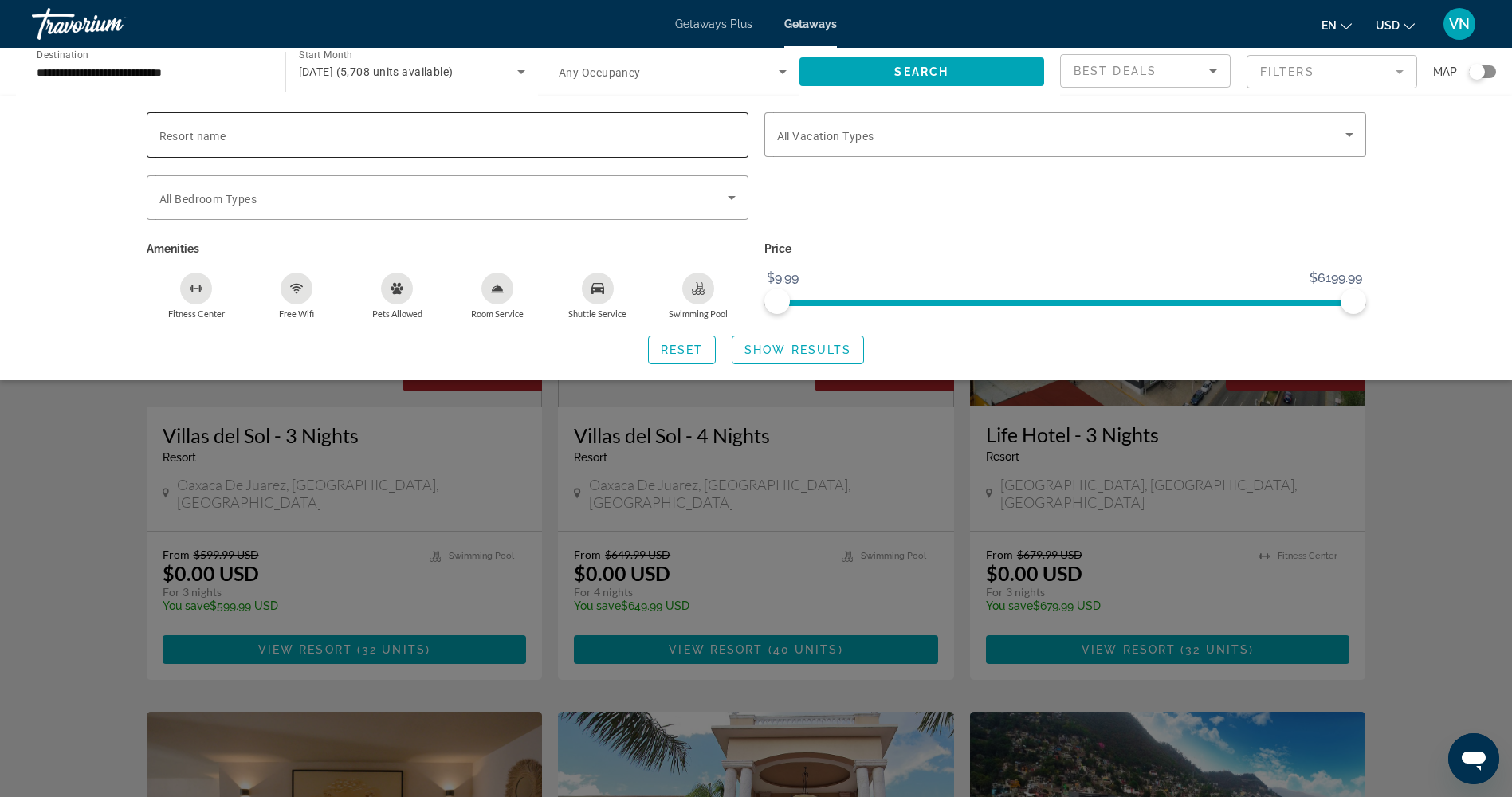
click at [254, 139] on input "Resort name" at bounding box center [447, 135] width 577 height 19
type input "**********"
click at [864, 141] on span "All Vacation Types" at bounding box center [825, 136] width 98 height 13
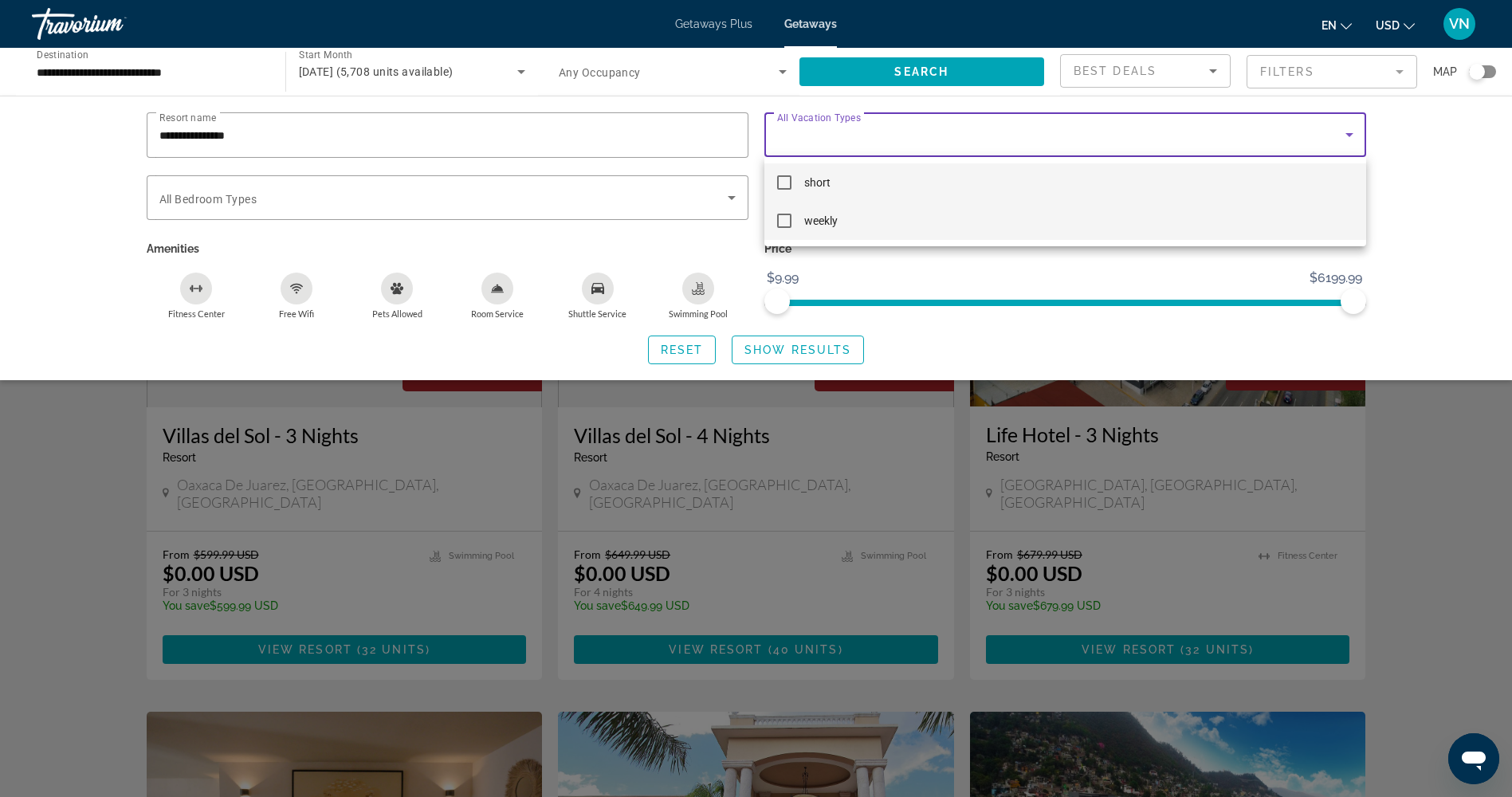
click at [787, 225] on mat-pseudo-checkbox at bounding box center [784, 221] width 14 height 14
click at [689, 257] on div at bounding box center [756, 398] width 1512 height 797
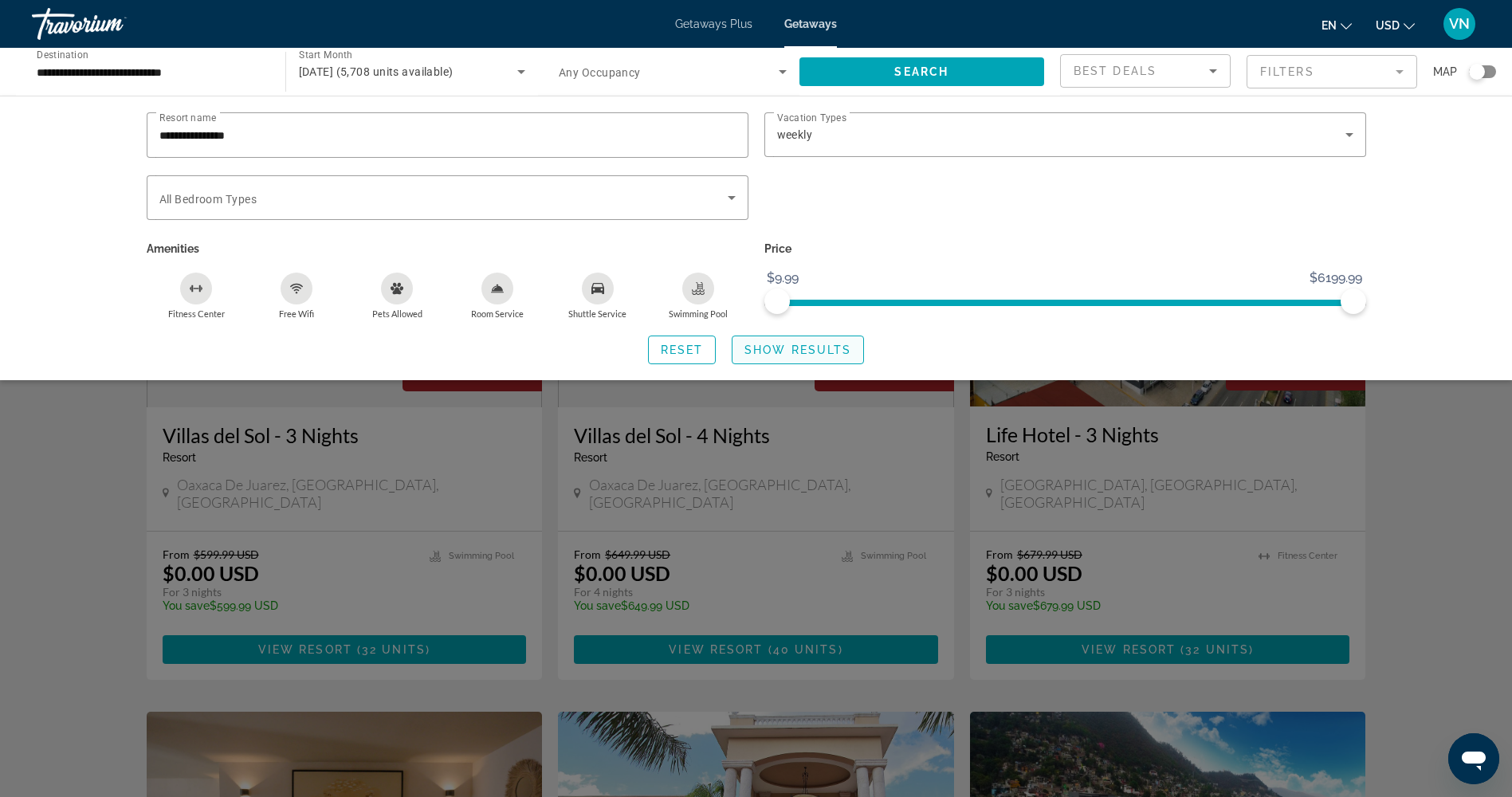
click at [825, 347] on span "Show Results" at bounding box center [798, 350] width 107 height 13
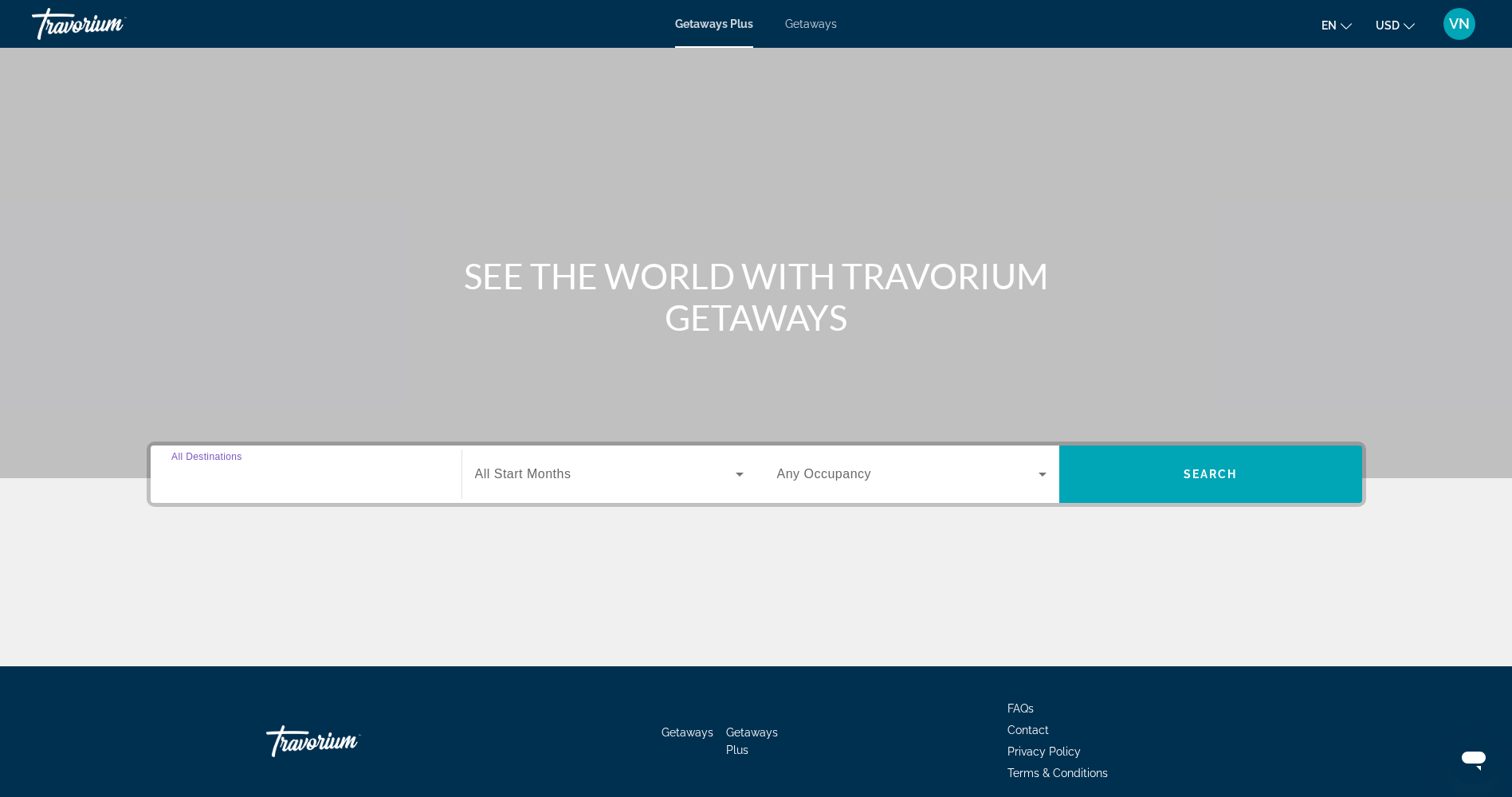
click at [311, 469] on input "Destination All Destinations" at bounding box center [306, 475] width 270 height 19
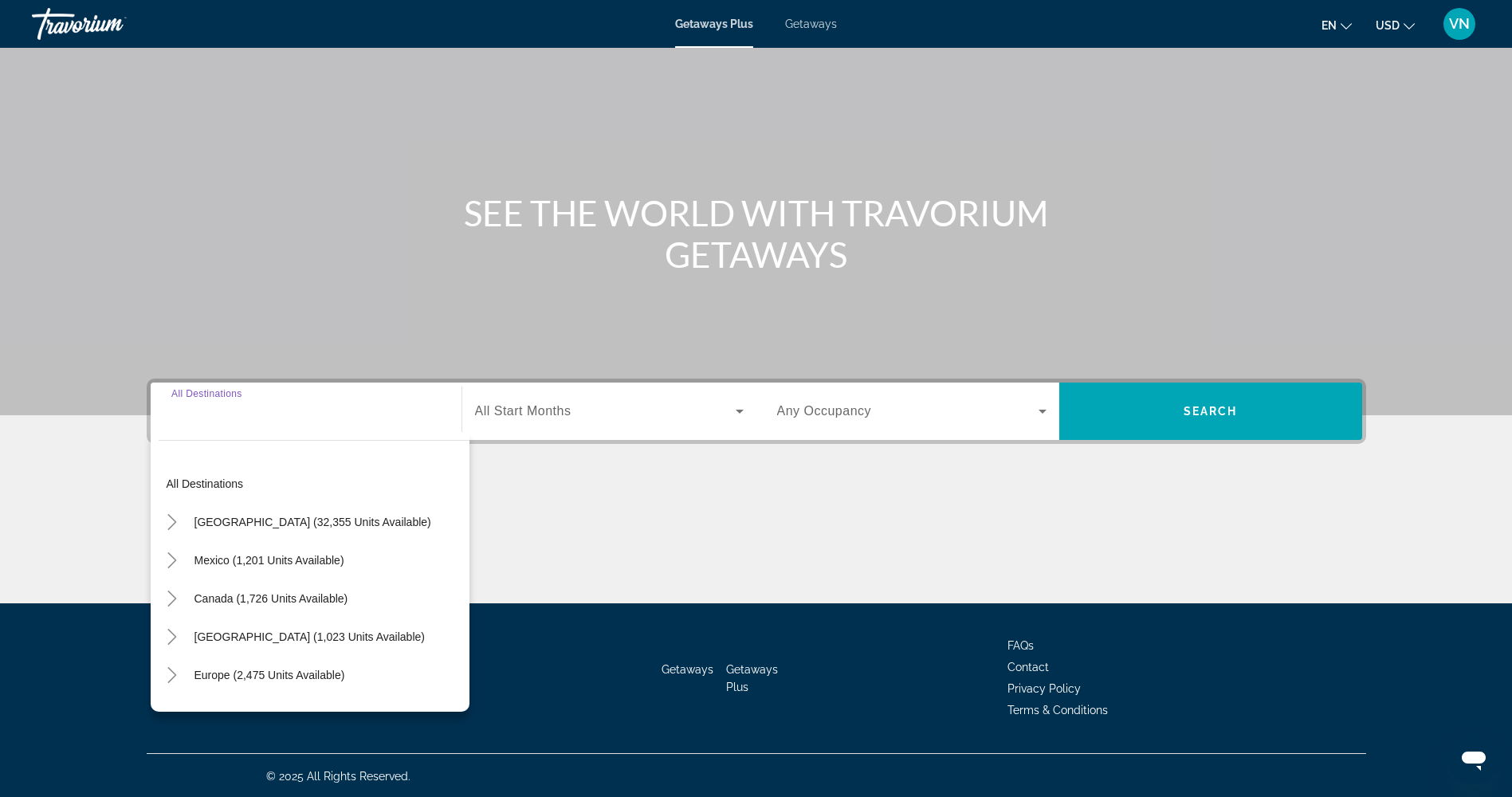
scroll to position [64, 0]
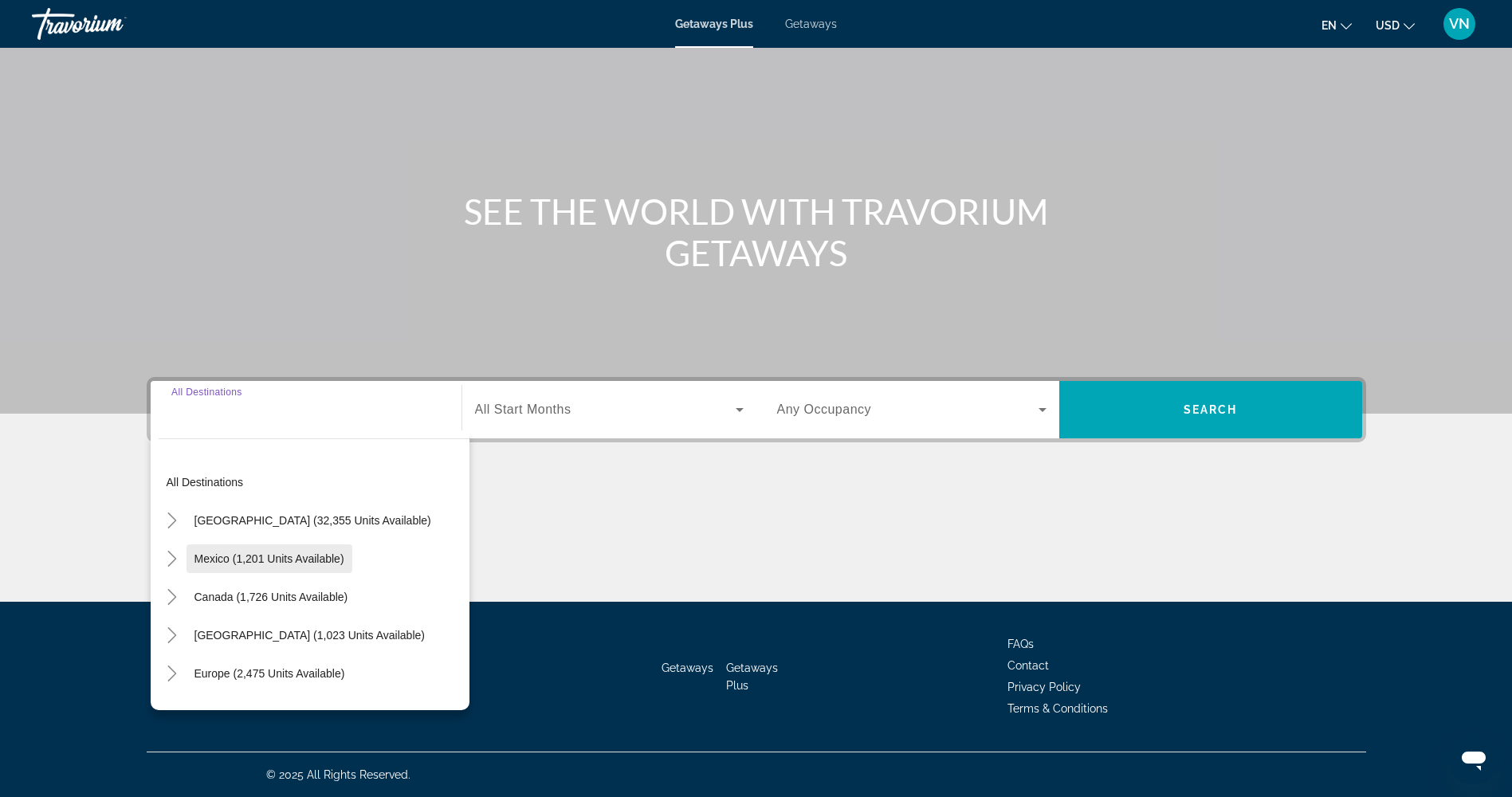
click at [325, 561] on span "Mexico (1,201 units available)" at bounding box center [269, 559] width 150 height 13
type input "**********"
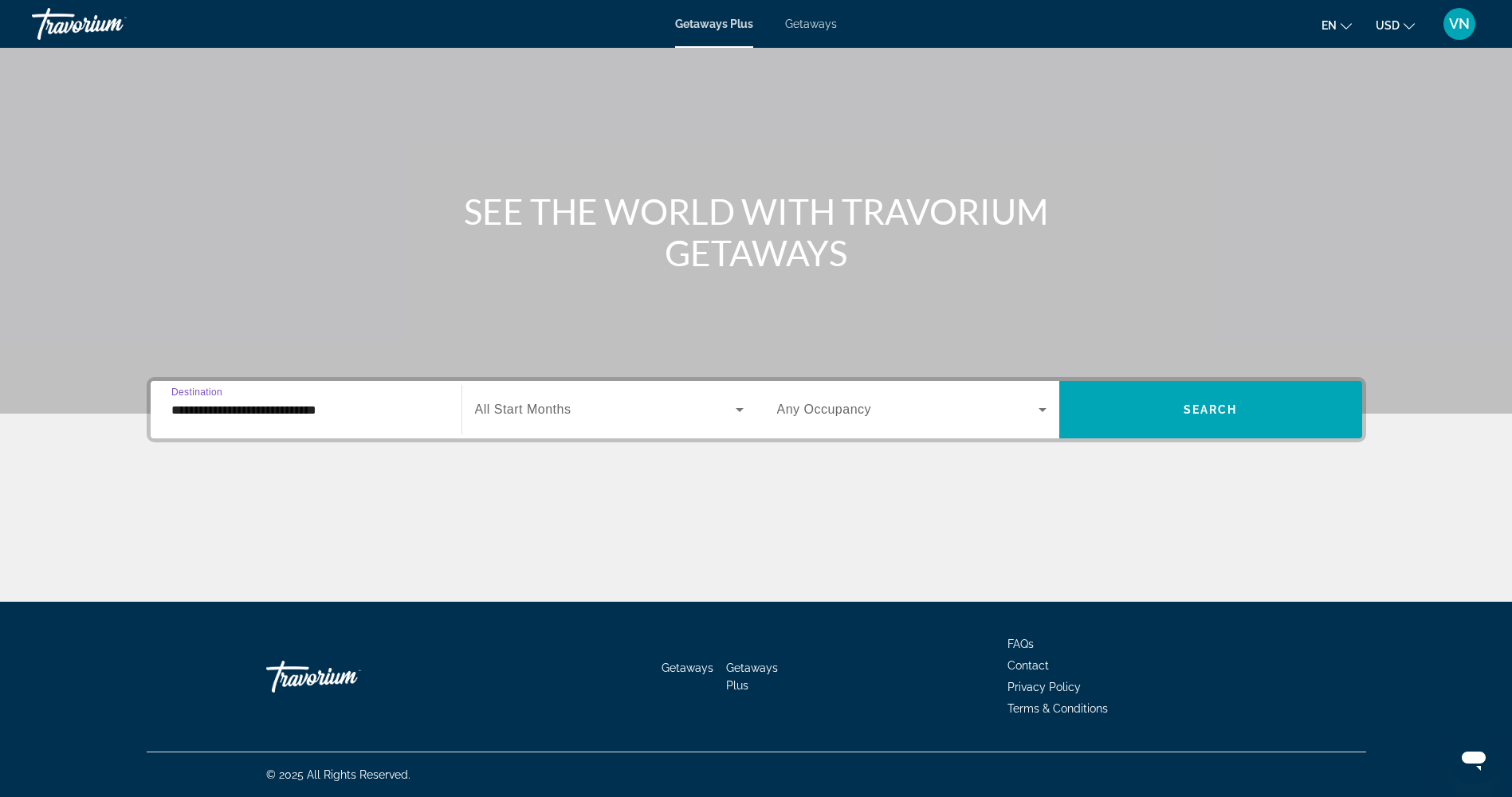
click at [586, 416] on span "Search widget" at bounding box center [606, 409] width 261 height 19
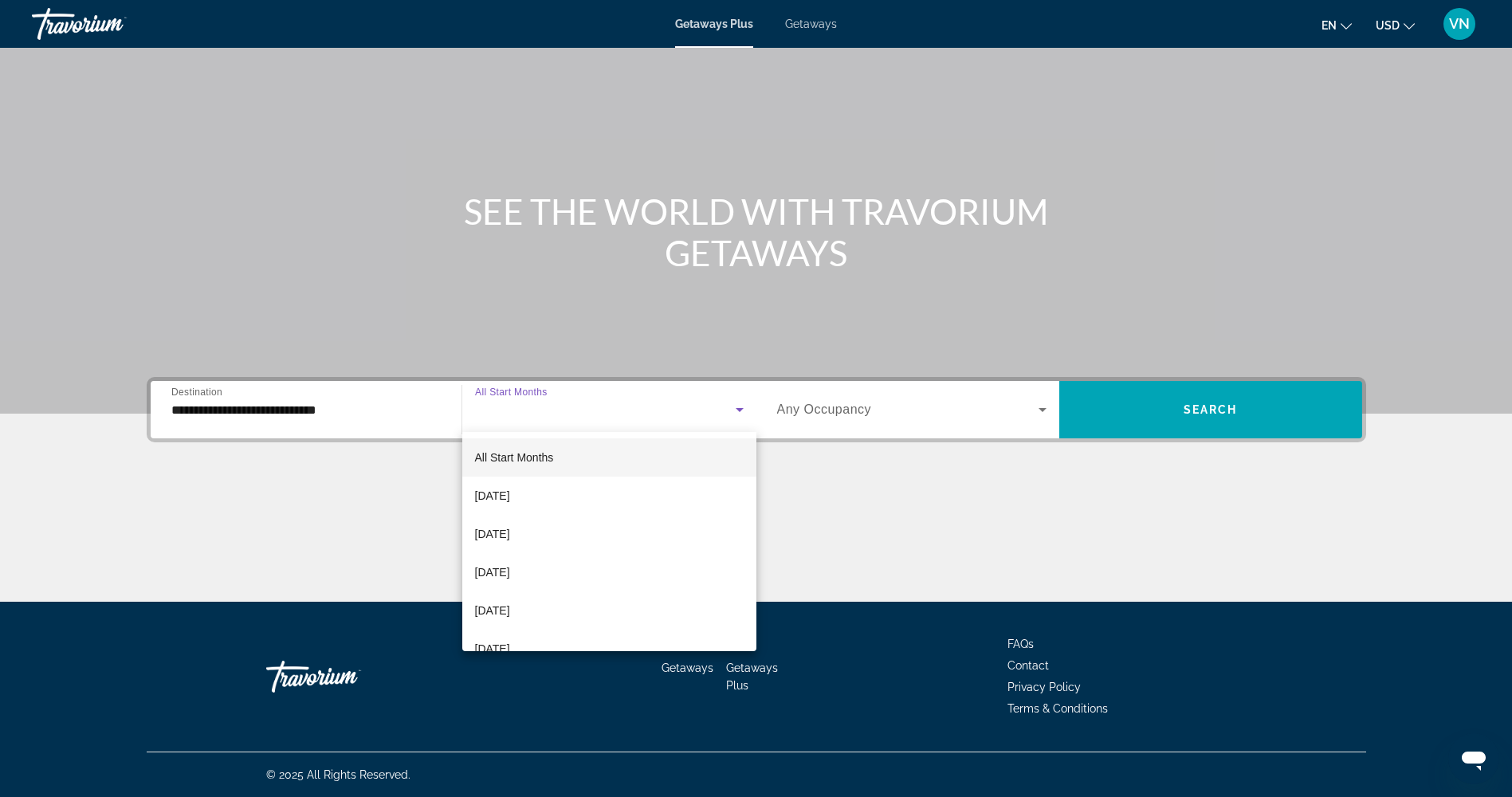
click at [927, 418] on div at bounding box center [756, 398] width 1512 height 797
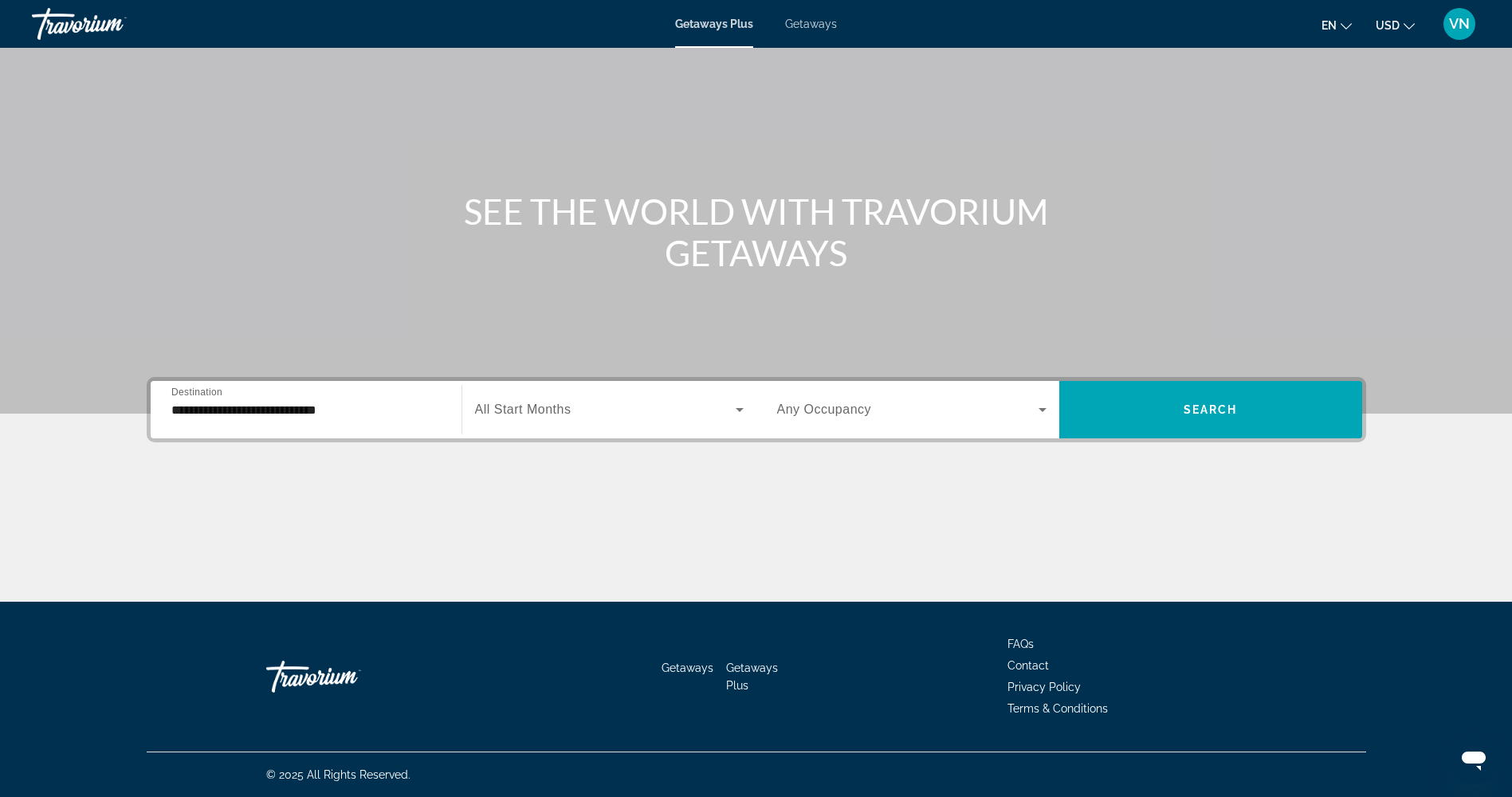
click at [931, 418] on span "Search widget" at bounding box center [907, 409] width 261 height 19
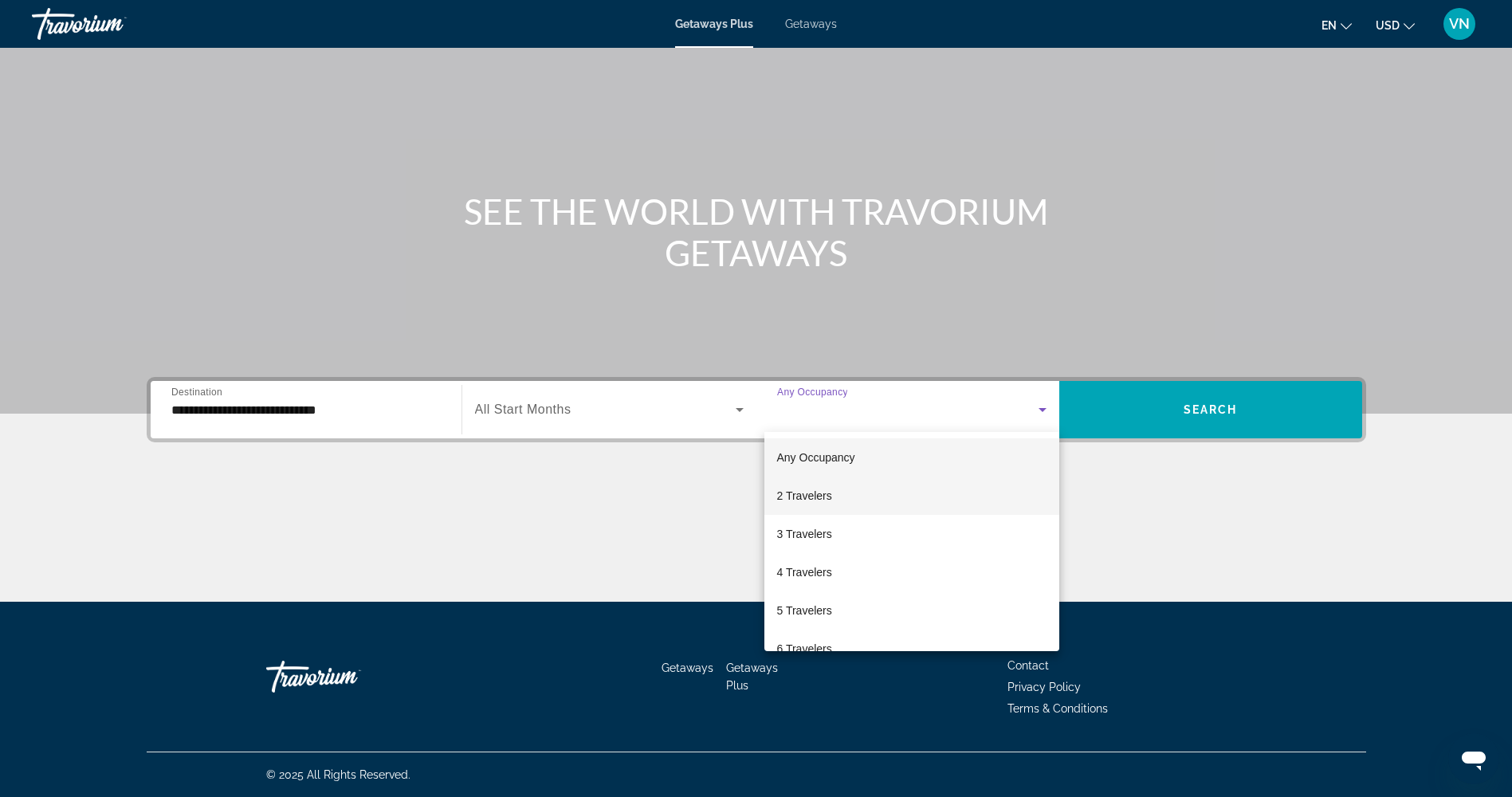
click at [927, 496] on mat-option "2 Travelers" at bounding box center [912, 496] width 295 height 39
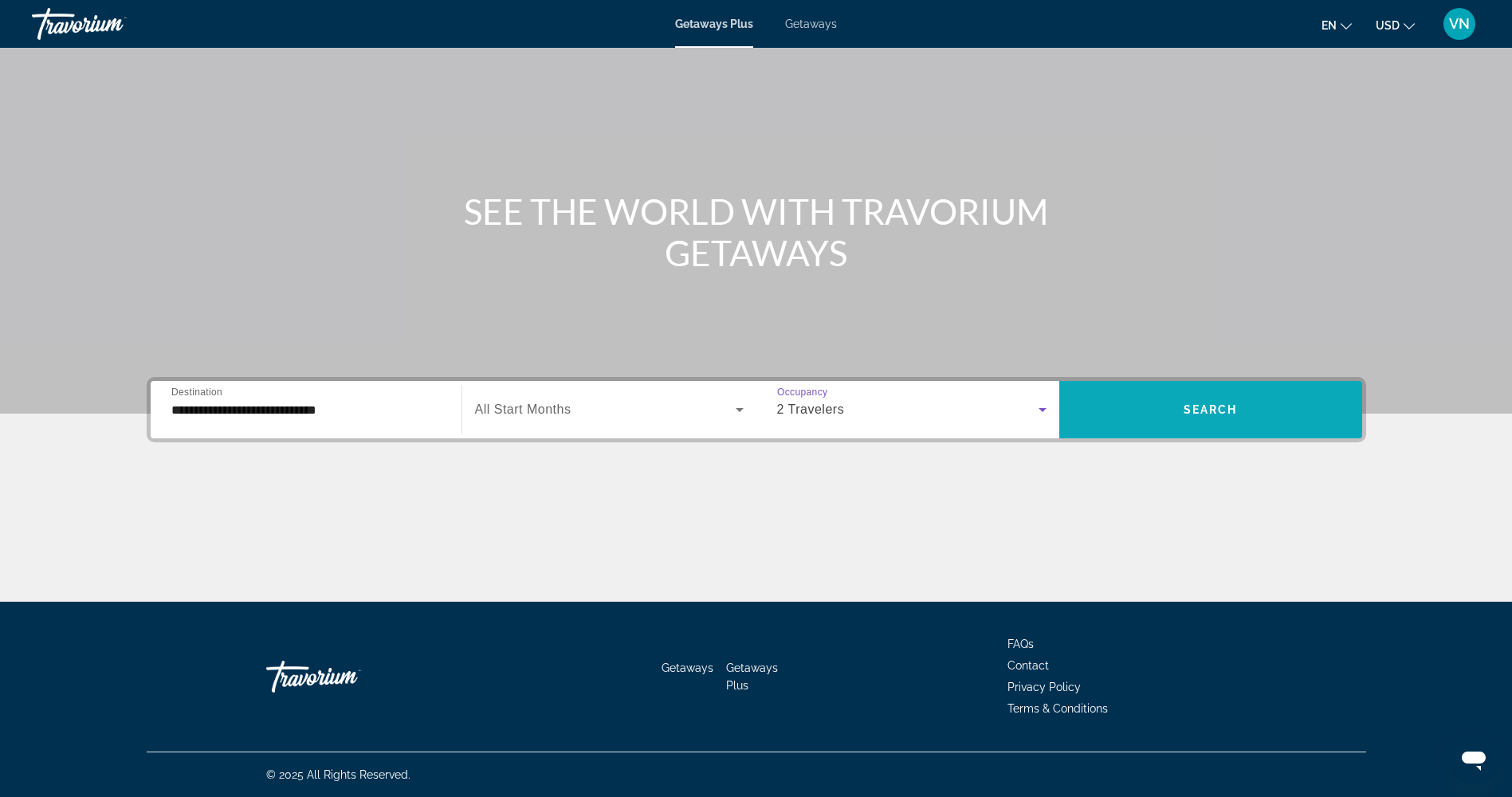
click at [1104, 417] on span "Search widget" at bounding box center [1210, 409] width 303 height 39
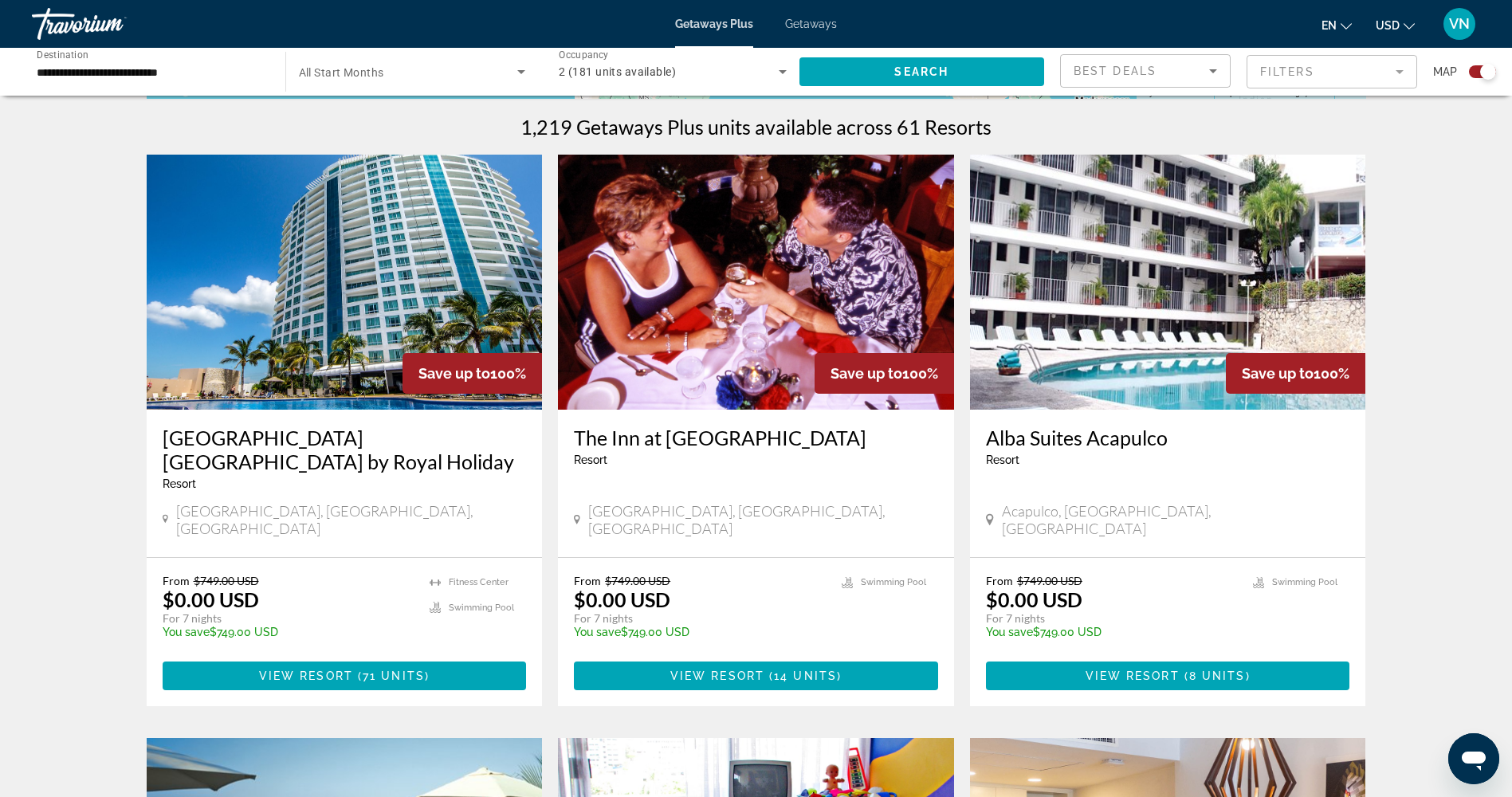
scroll to position [478, 0]
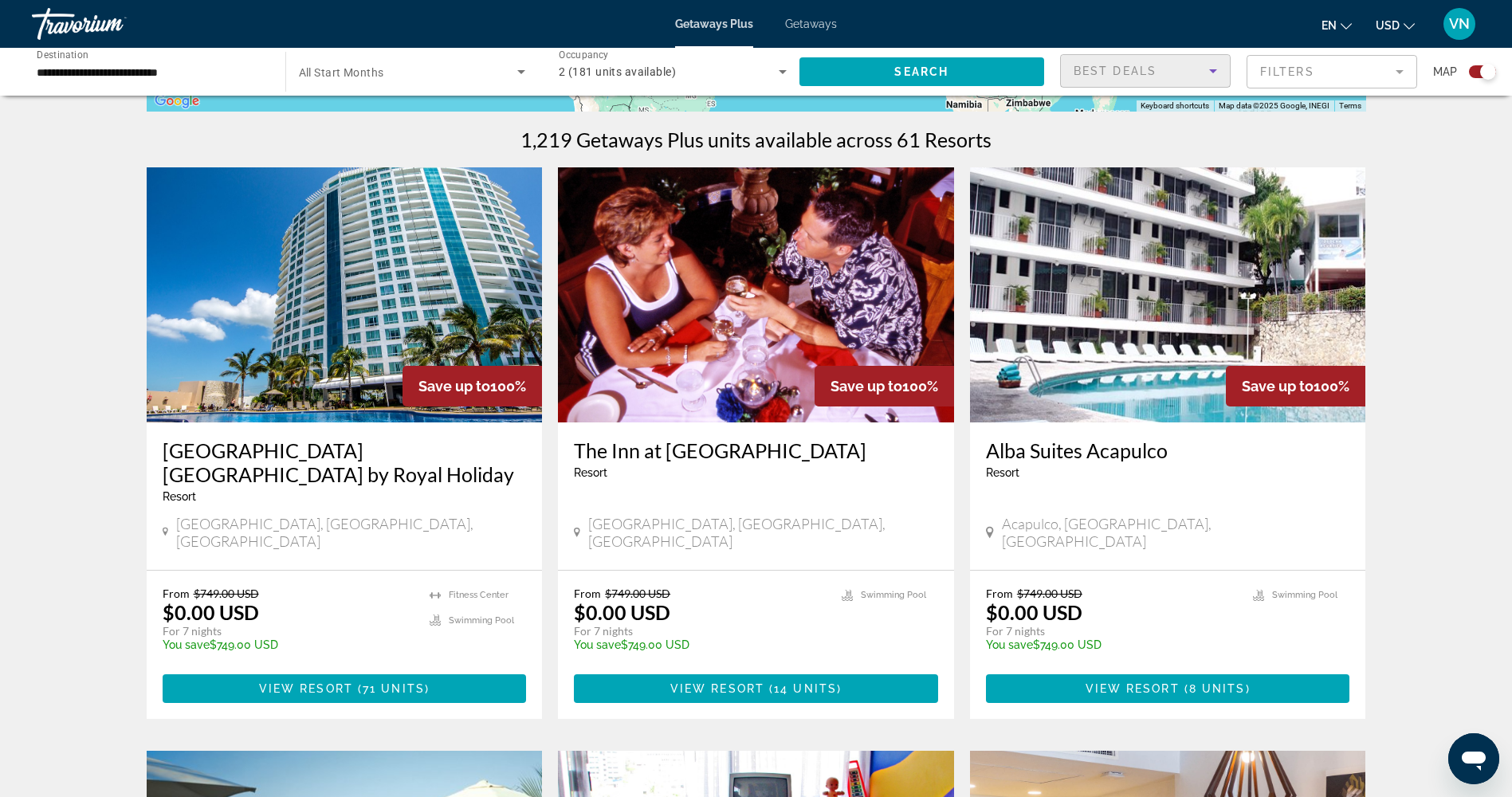
click at [1154, 79] on div "Best Deals" at bounding box center [1142, 71] width 135 height 19
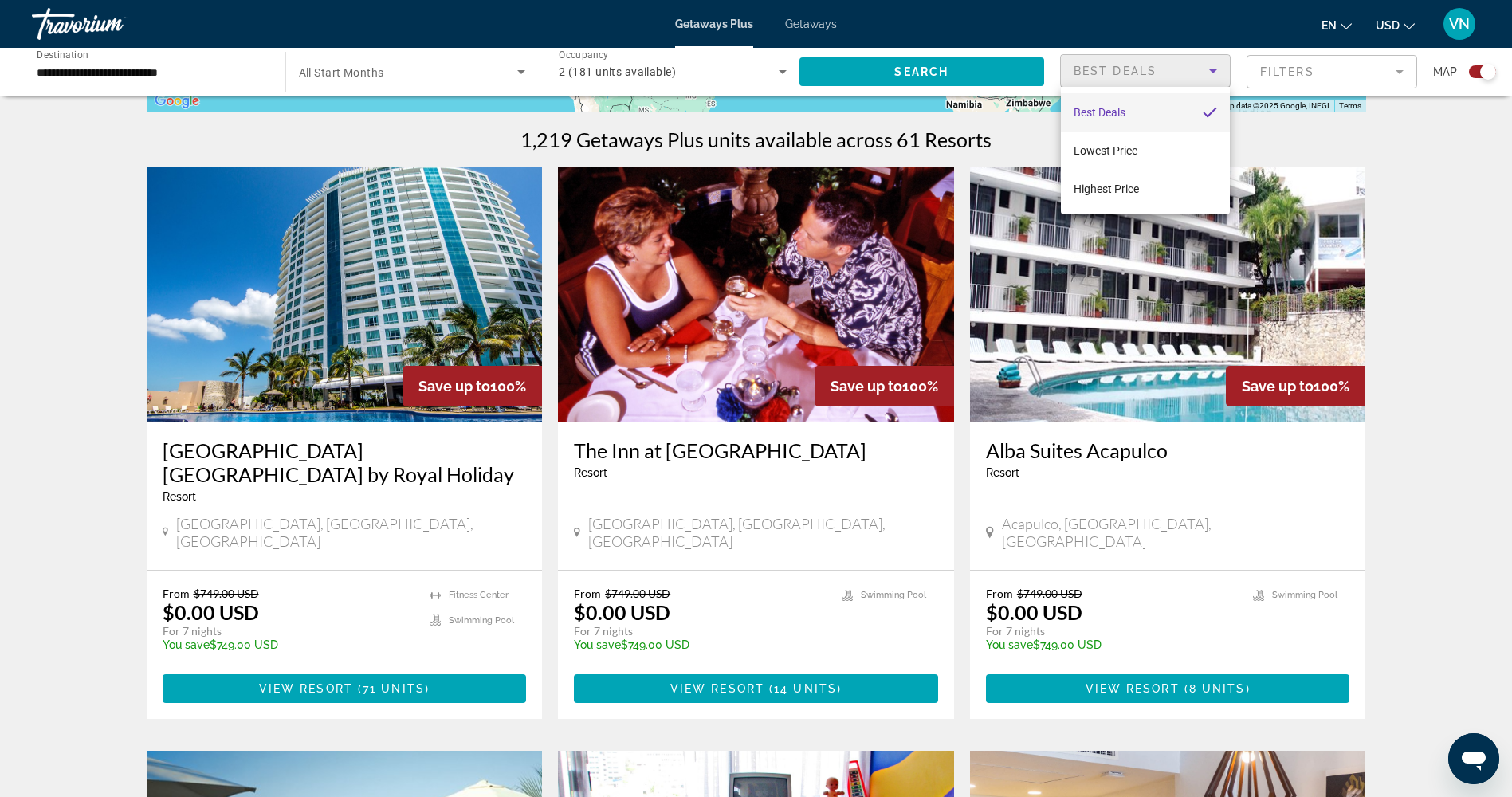
click at [1332, 71] on div at bounding box center [756, 398] width 1512 height 797
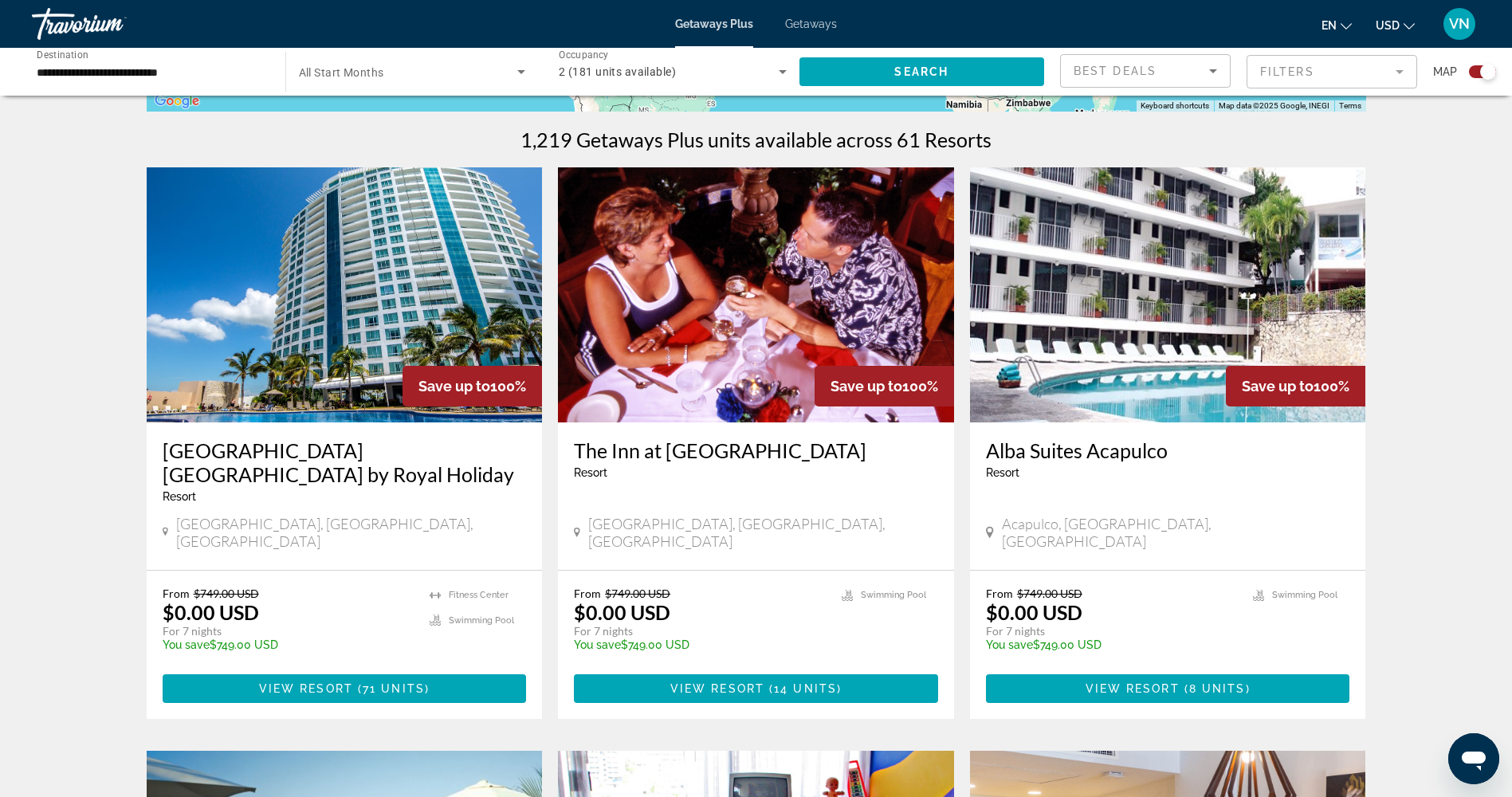
click at [1332, 71] on mat-form-field "Filters" at bounding box center [1332, 72] width 171 height 33
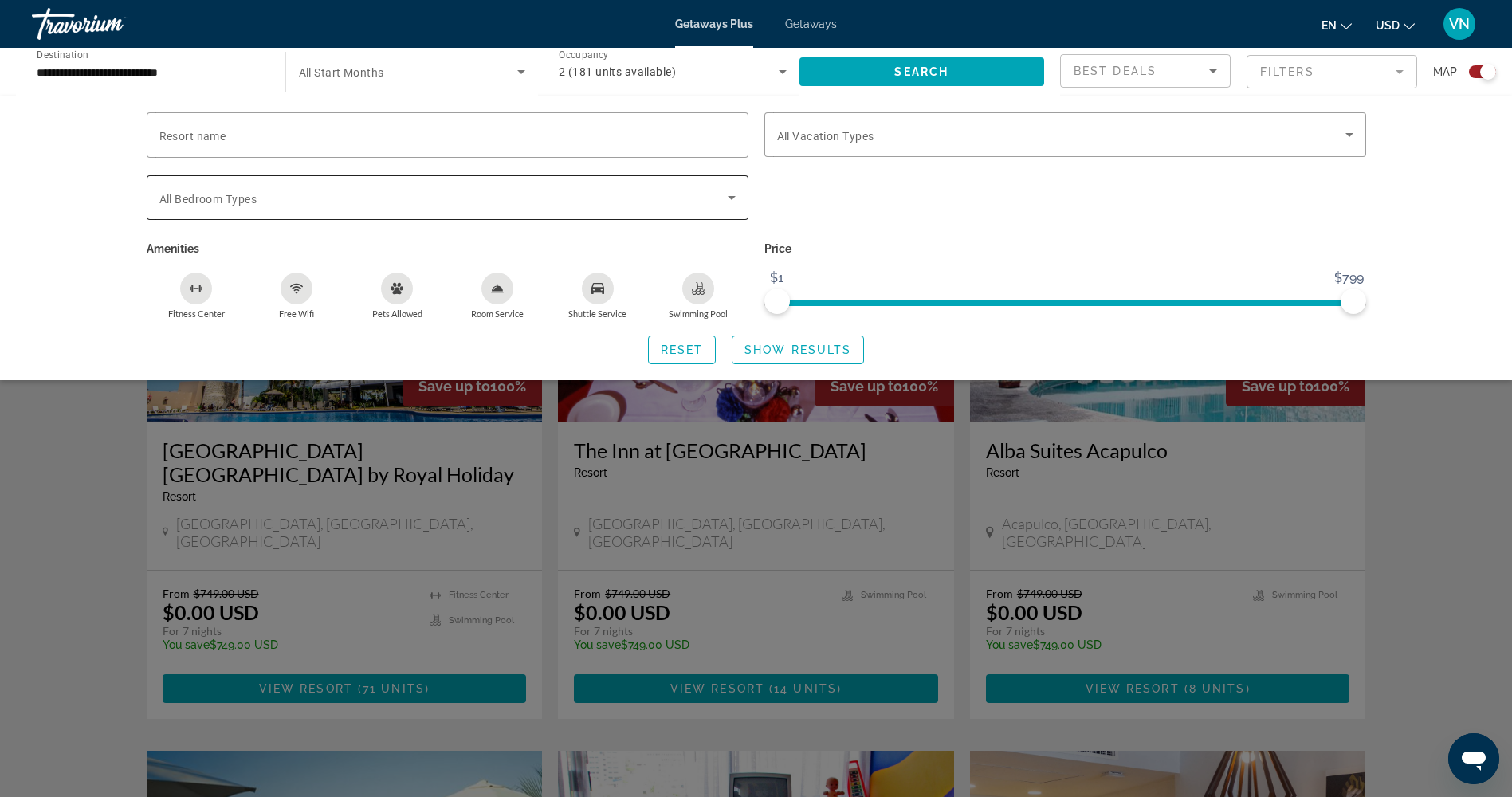
click at [193, 210] on div "Search widget" at bounding box center [447, 198] width 577 height 45
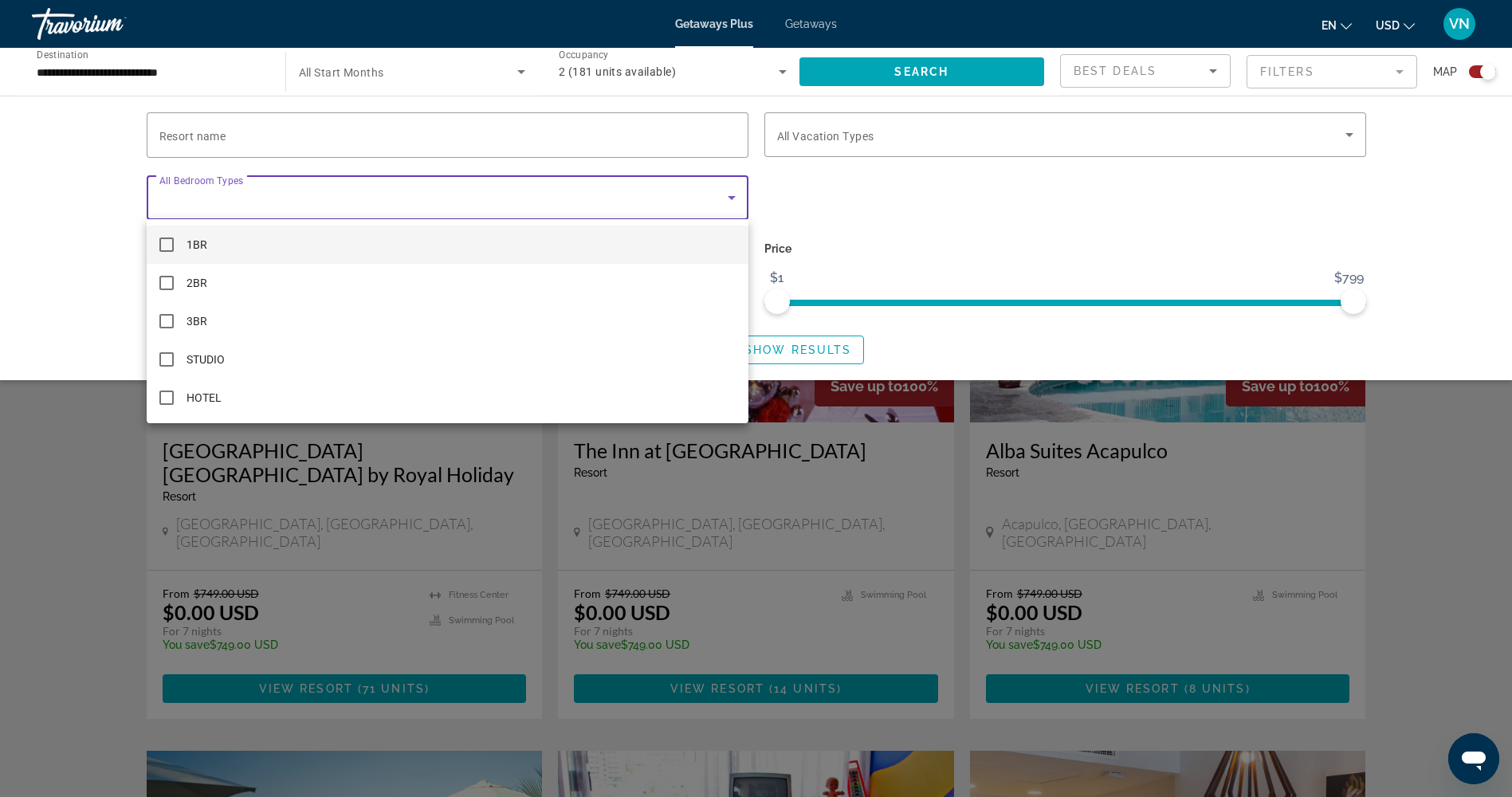
click at [102, 293] on div at bounding box center [756, 398] width 1512 height 797
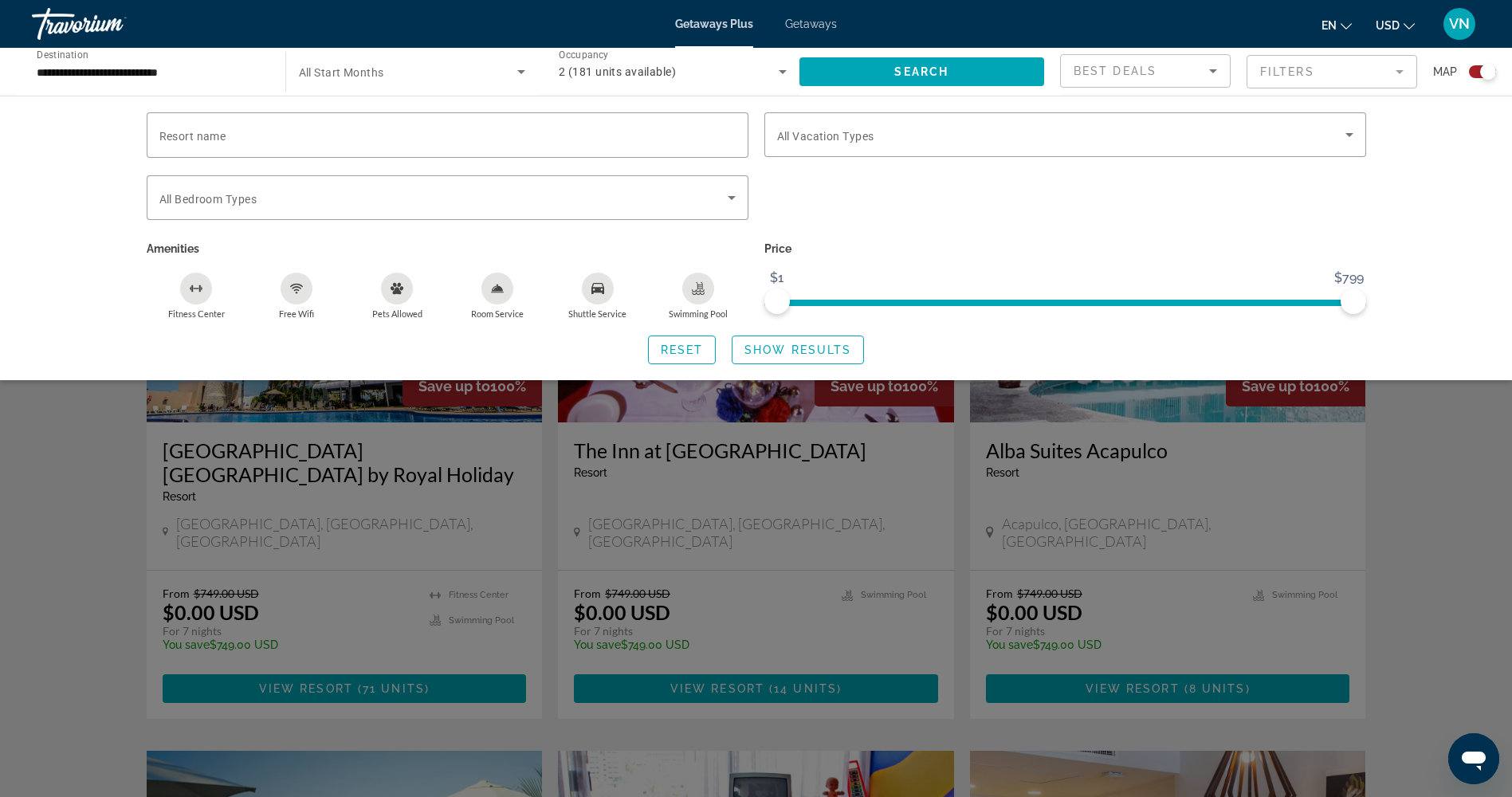
click at [504, 289] on div "Room Service" at bounding box center [498, 288] width 32 height 32
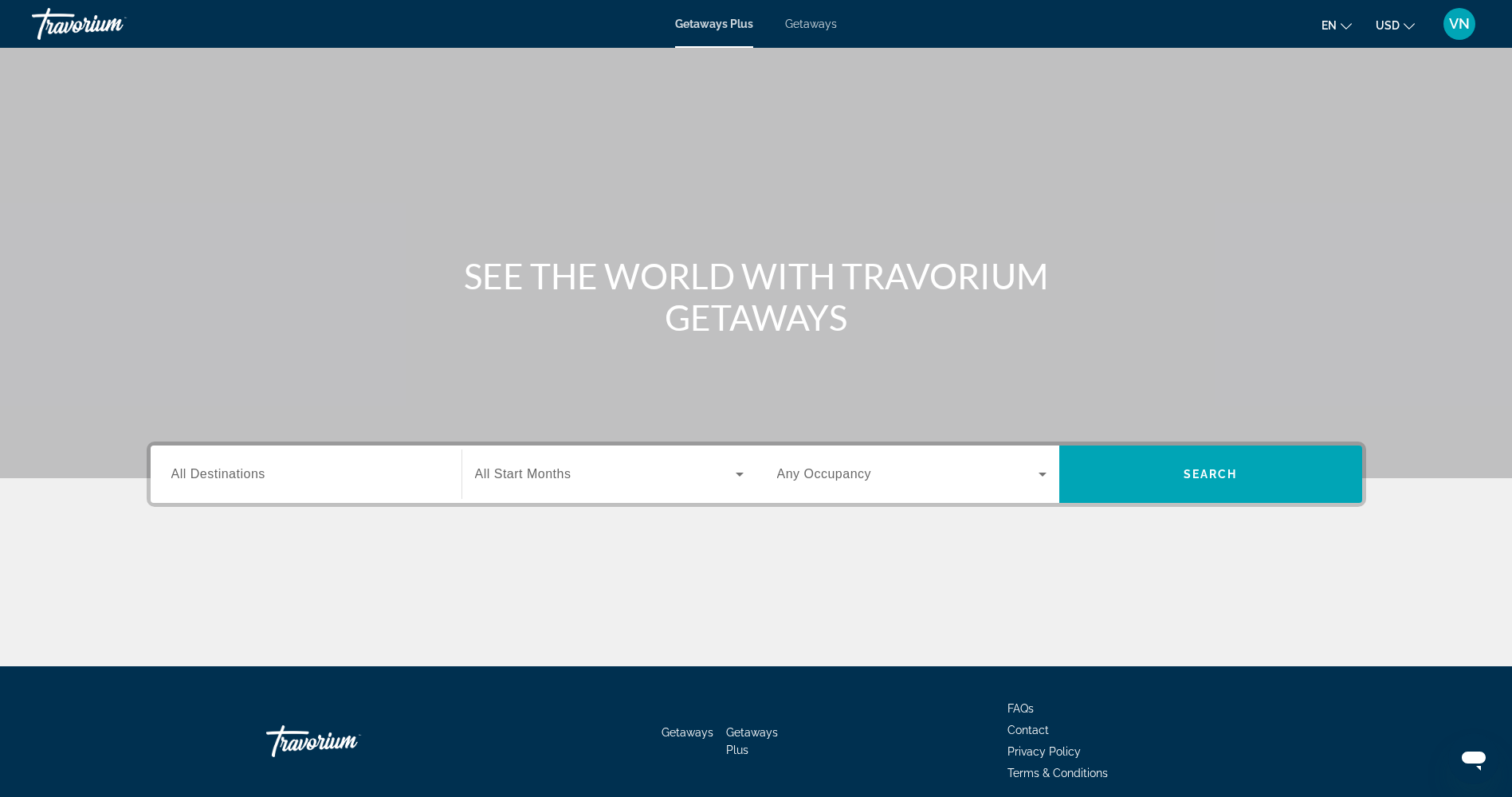
click at [263, 467] on span "All Destinations" at bounding box center [218, 473] width 94 height 13
click at [263, 467] on input "Destination All Destinations" at bounding box center [306, 475] width 270 height 19
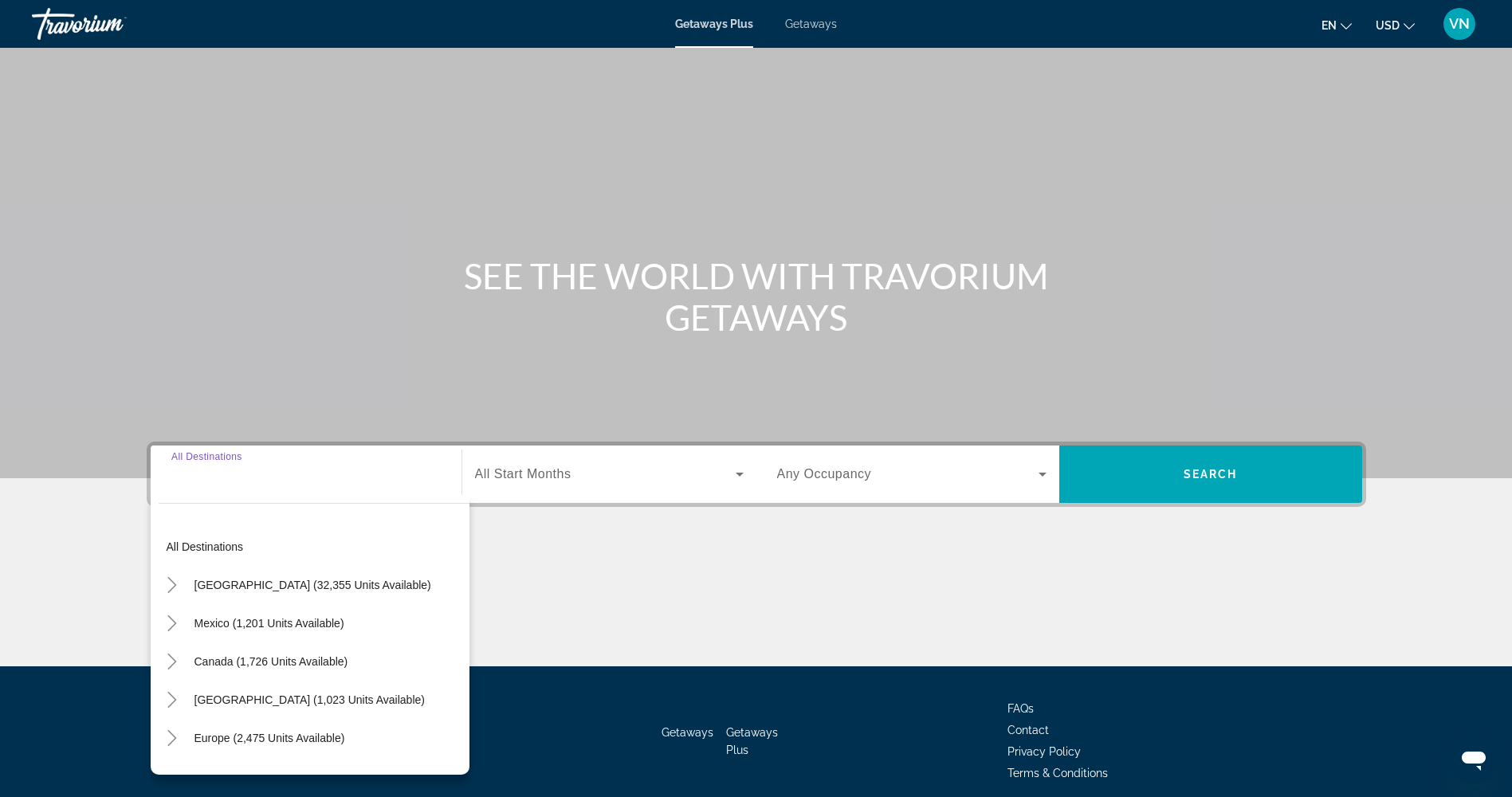
scroll to position [64, 0]
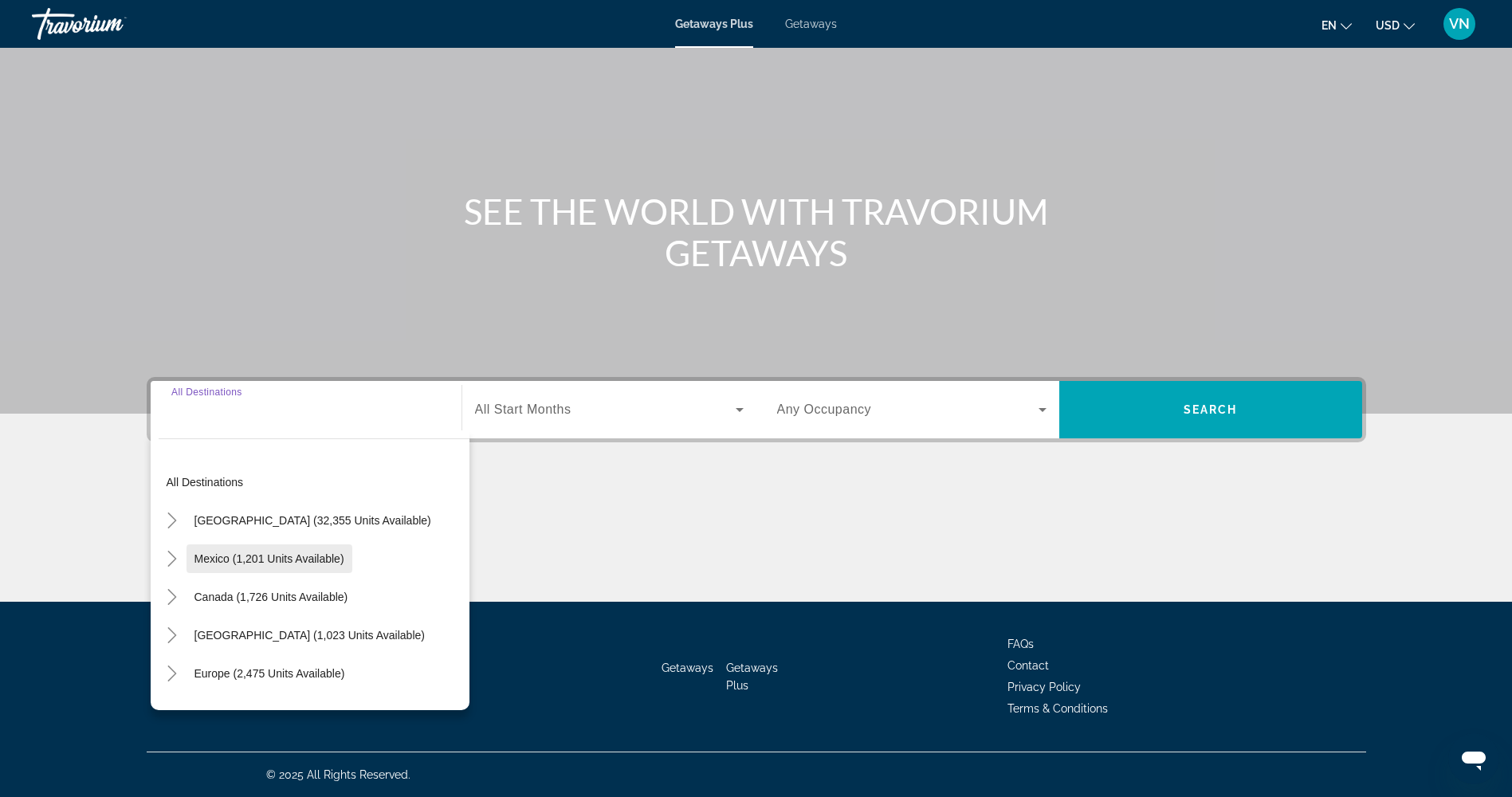
click at [302, 567] on span "Search widget" at bounding box center [269, 559] width 166 height 39
type input "**********"
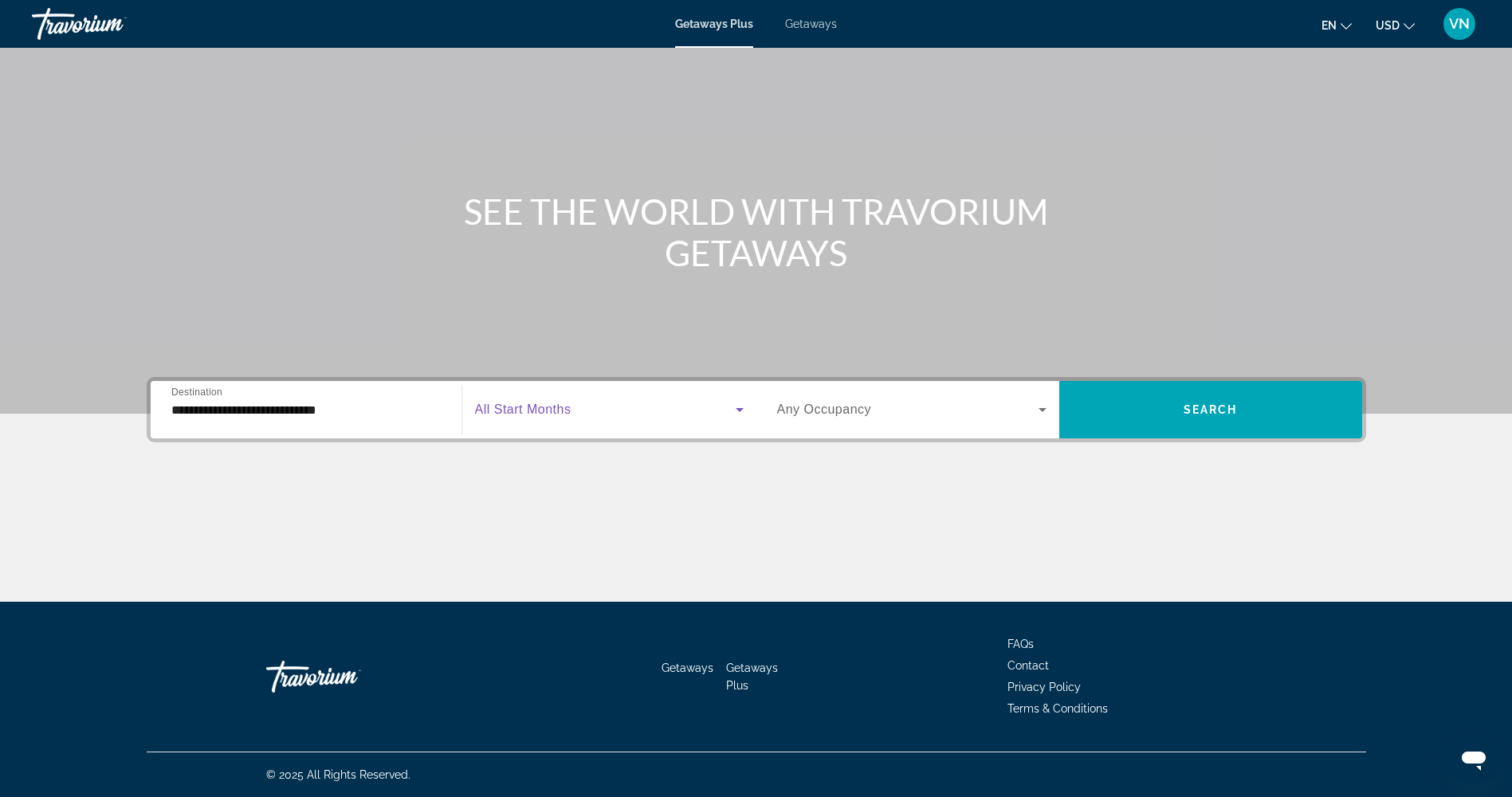
click at [629, 406] on span "Search widget" at bounding box center [606, 409] width 261 height 19
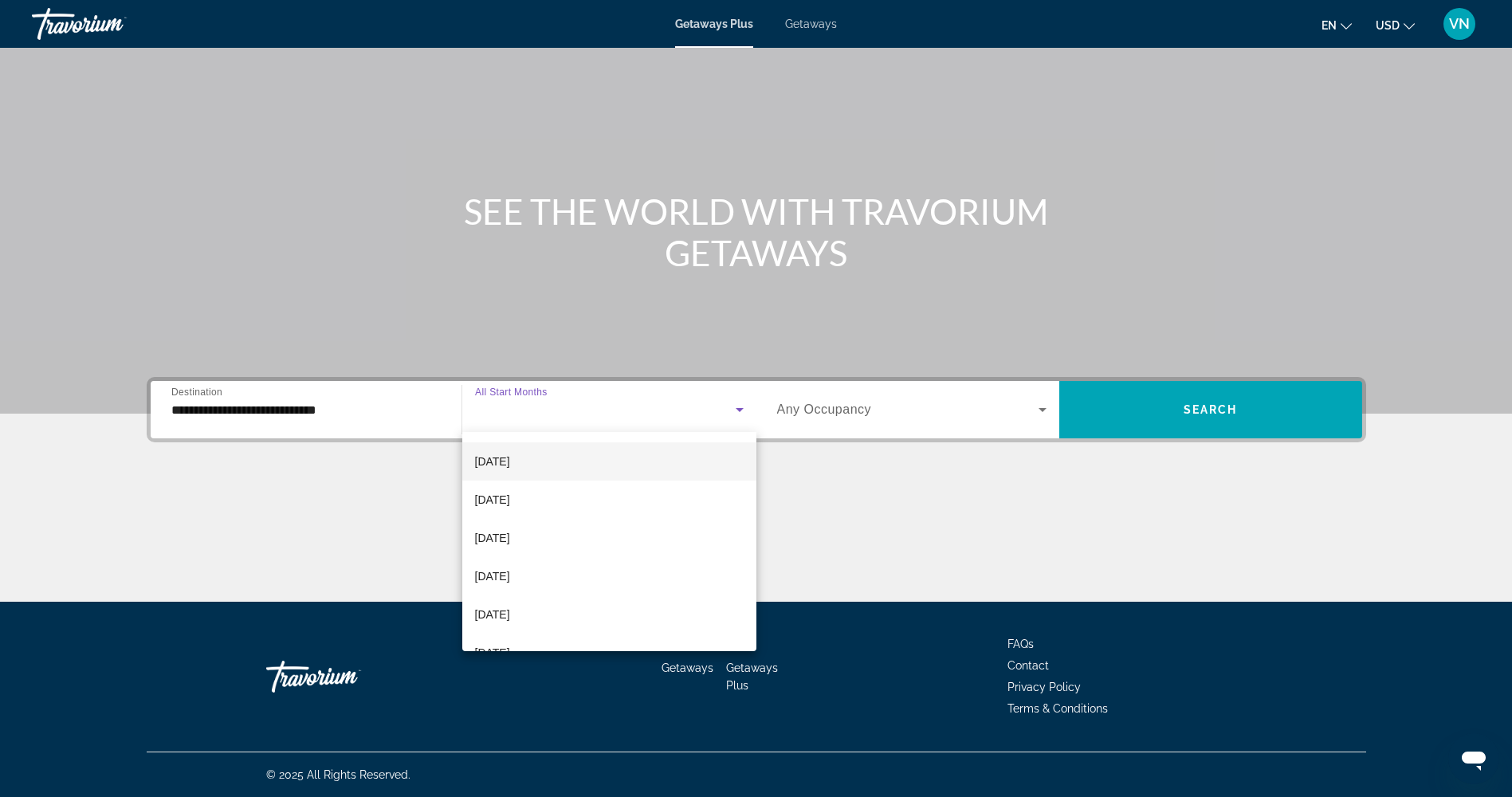
scroll to position [159, 0]
click at [576, 484] on mat-option "[DATE]" at bounding box center [609, 489] width 294 height 39
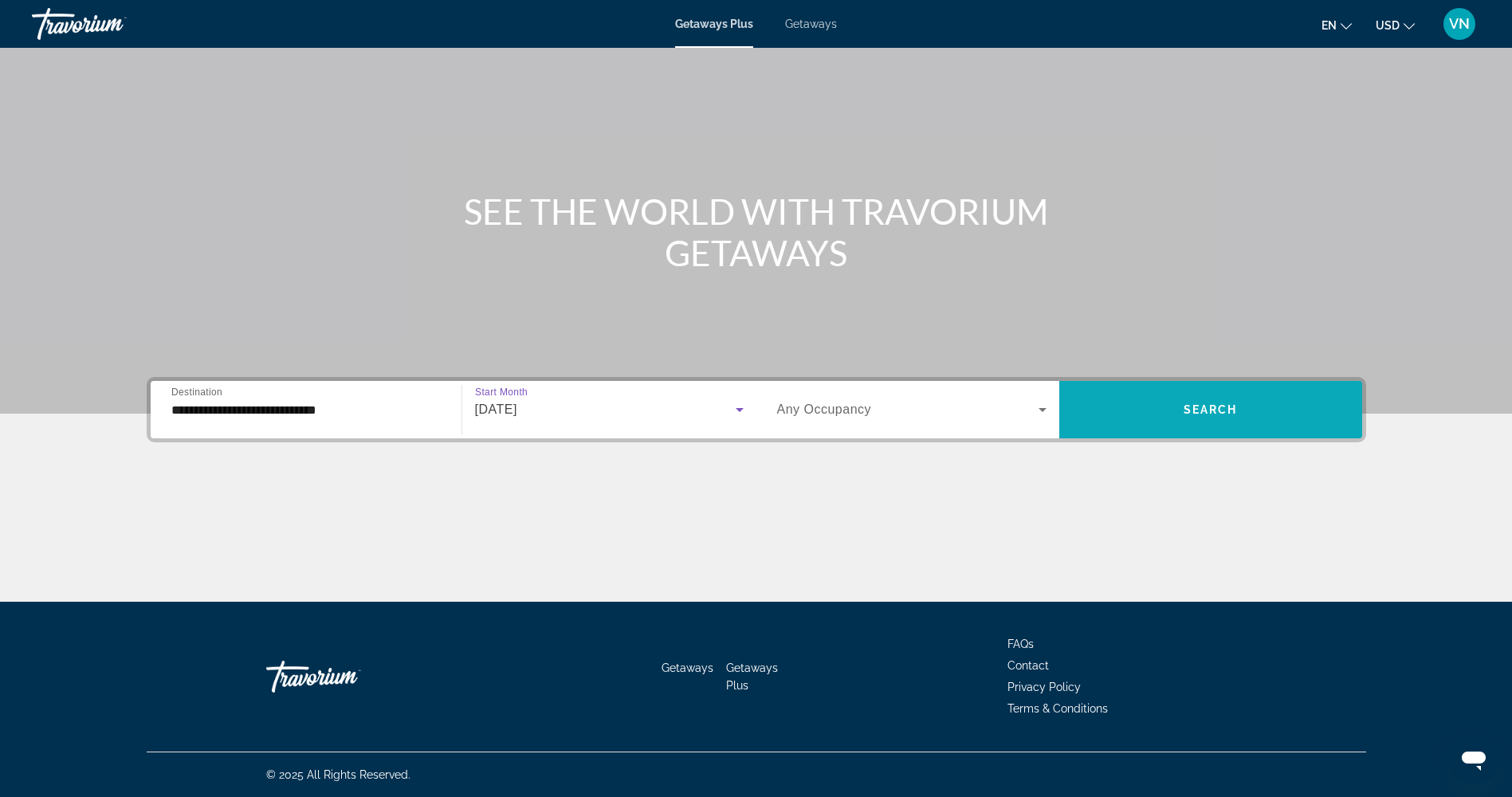
click at [1152, 398] on span "Search widget" at bounding box center [1210, 409] width 303 height 39
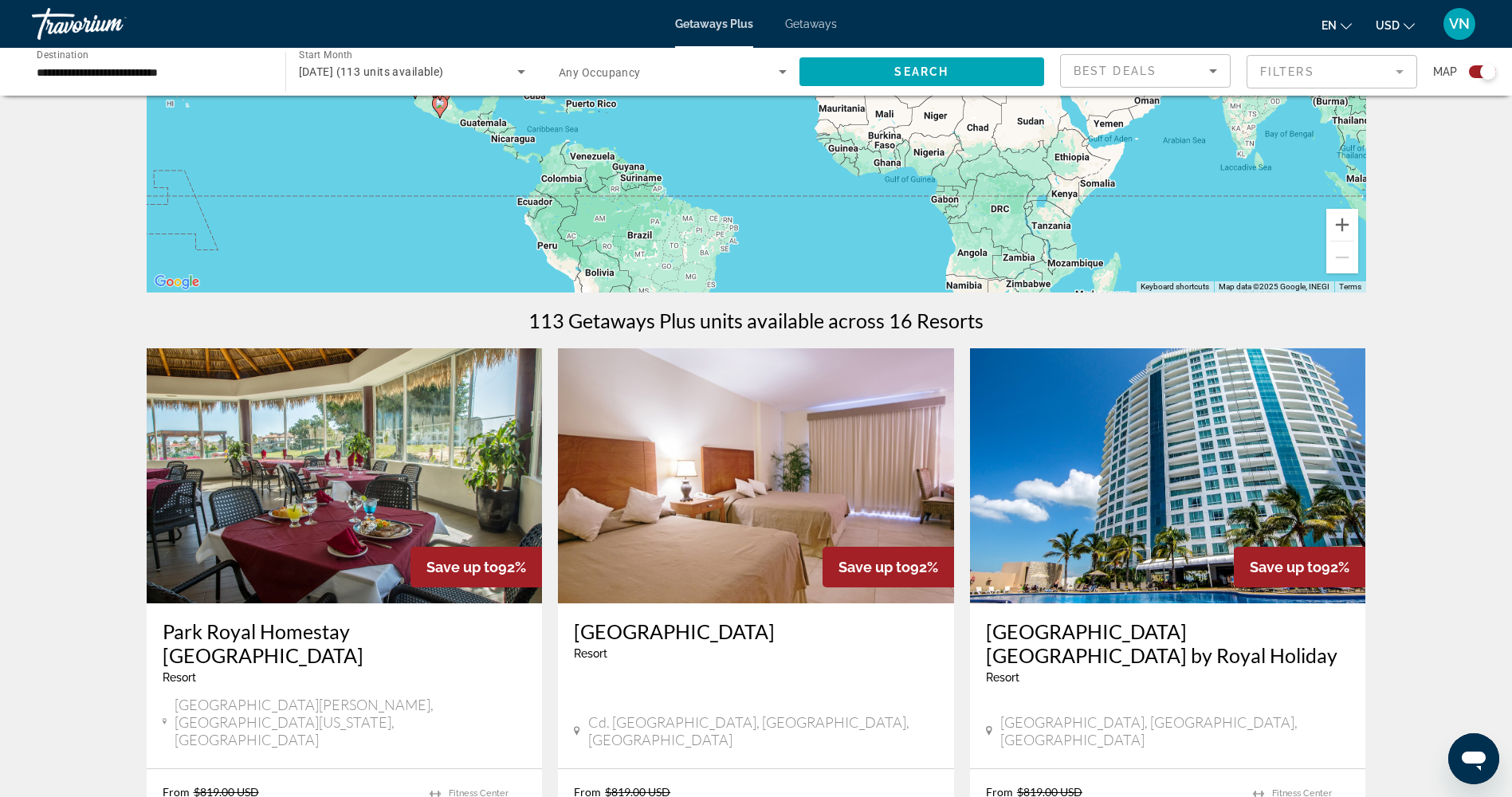
scroll to position [319, 0]
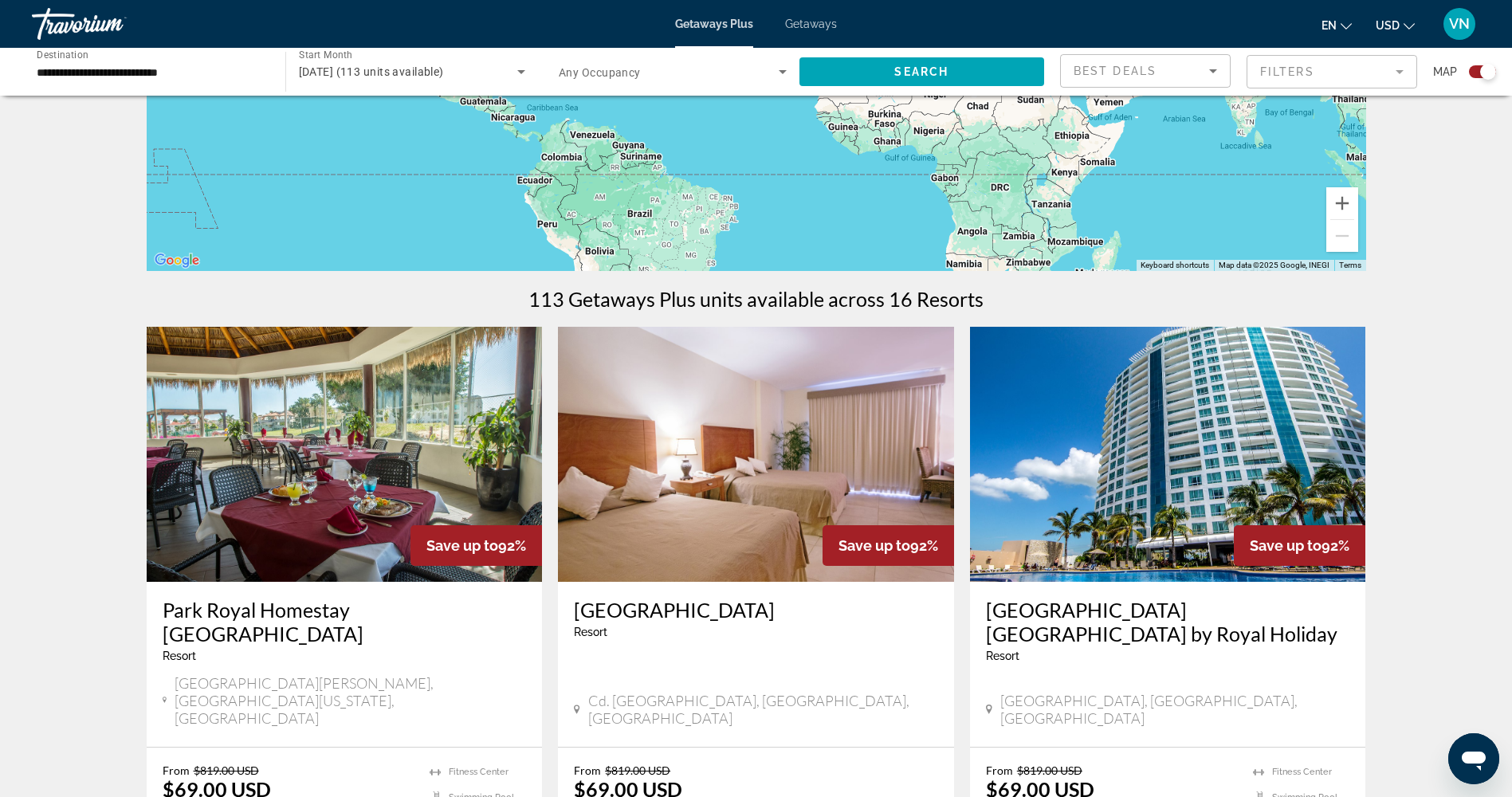
click at [1267, 74] on mat-form-field "Filters" at bounding box center [1332, 72] width 171 height 33
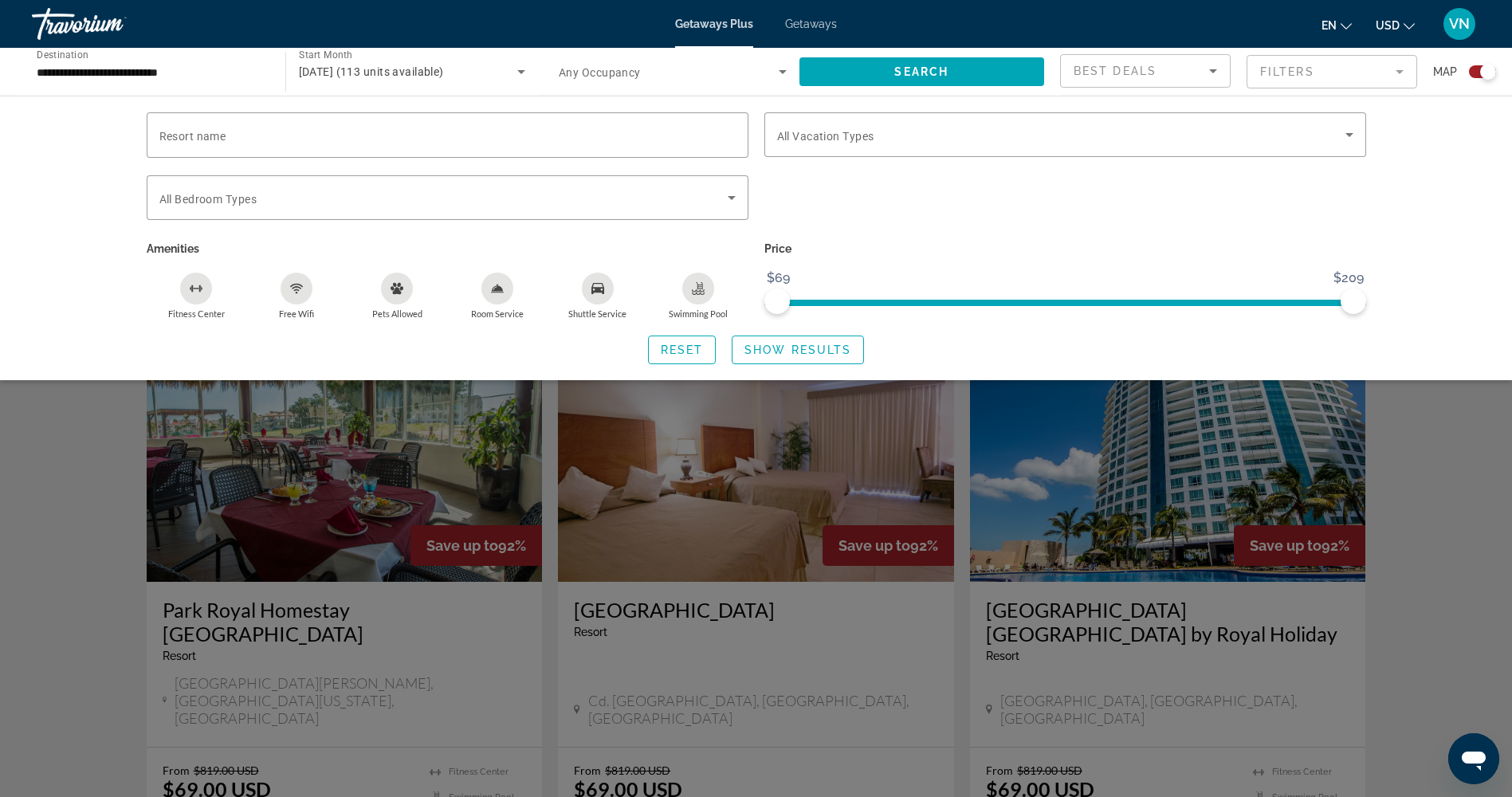
click at [823, 24] on span "Getaways" at bounding box center [811, 24] width 52 height 13
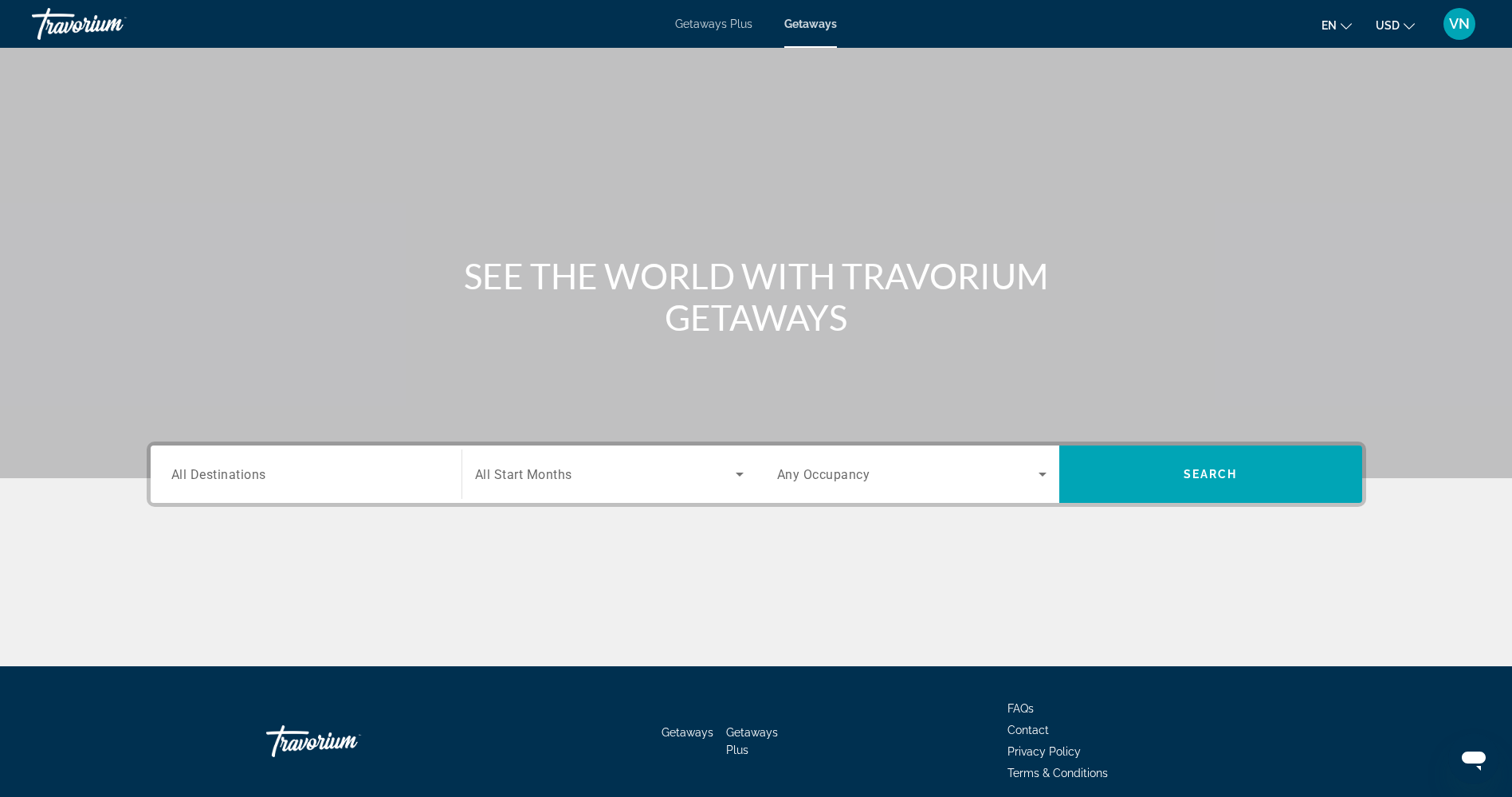
click at [258, 494] on div "Search widget" at bounding box center [306, 475] width 270 height 46
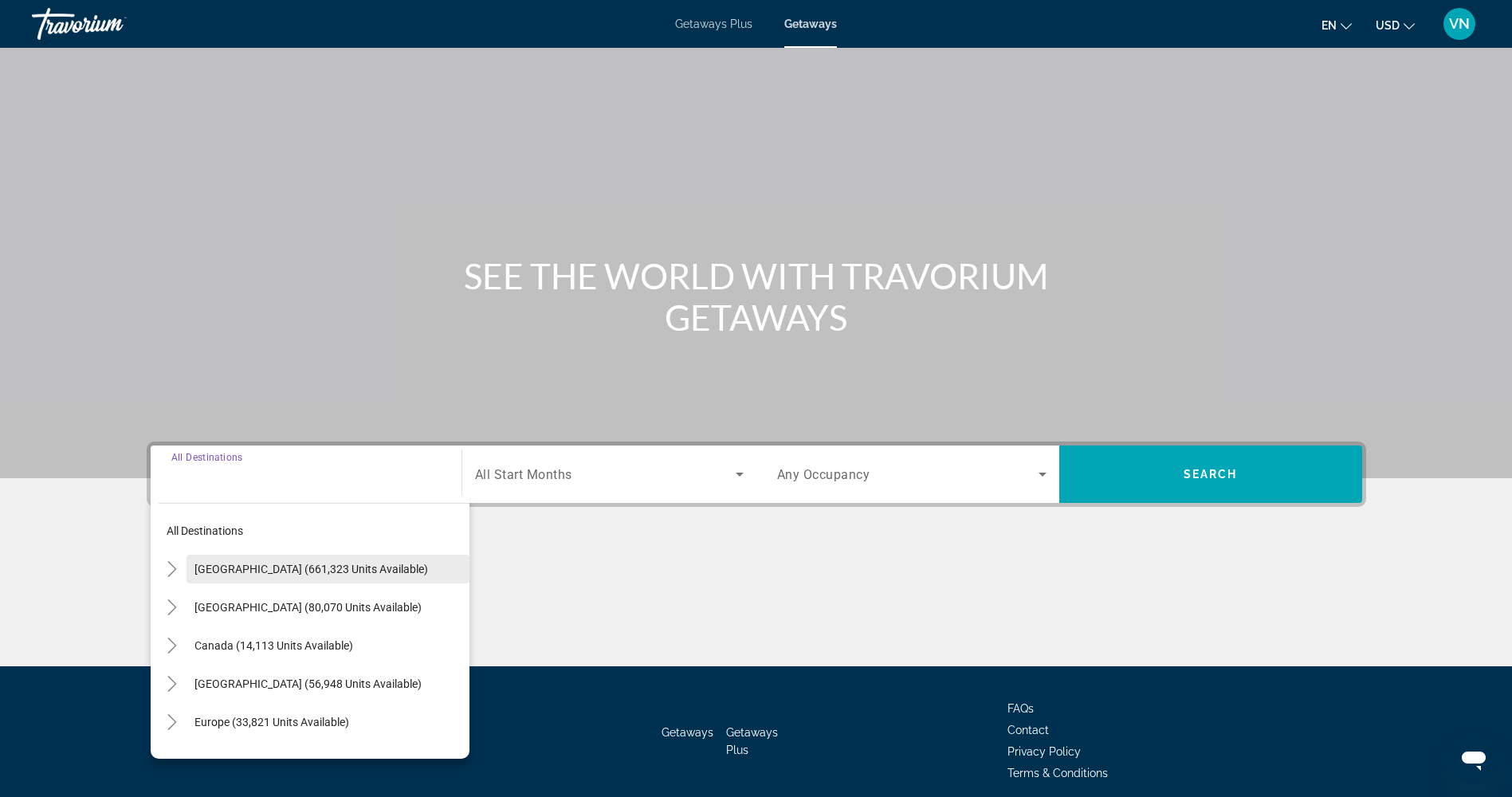
scroll to position [64, 0]
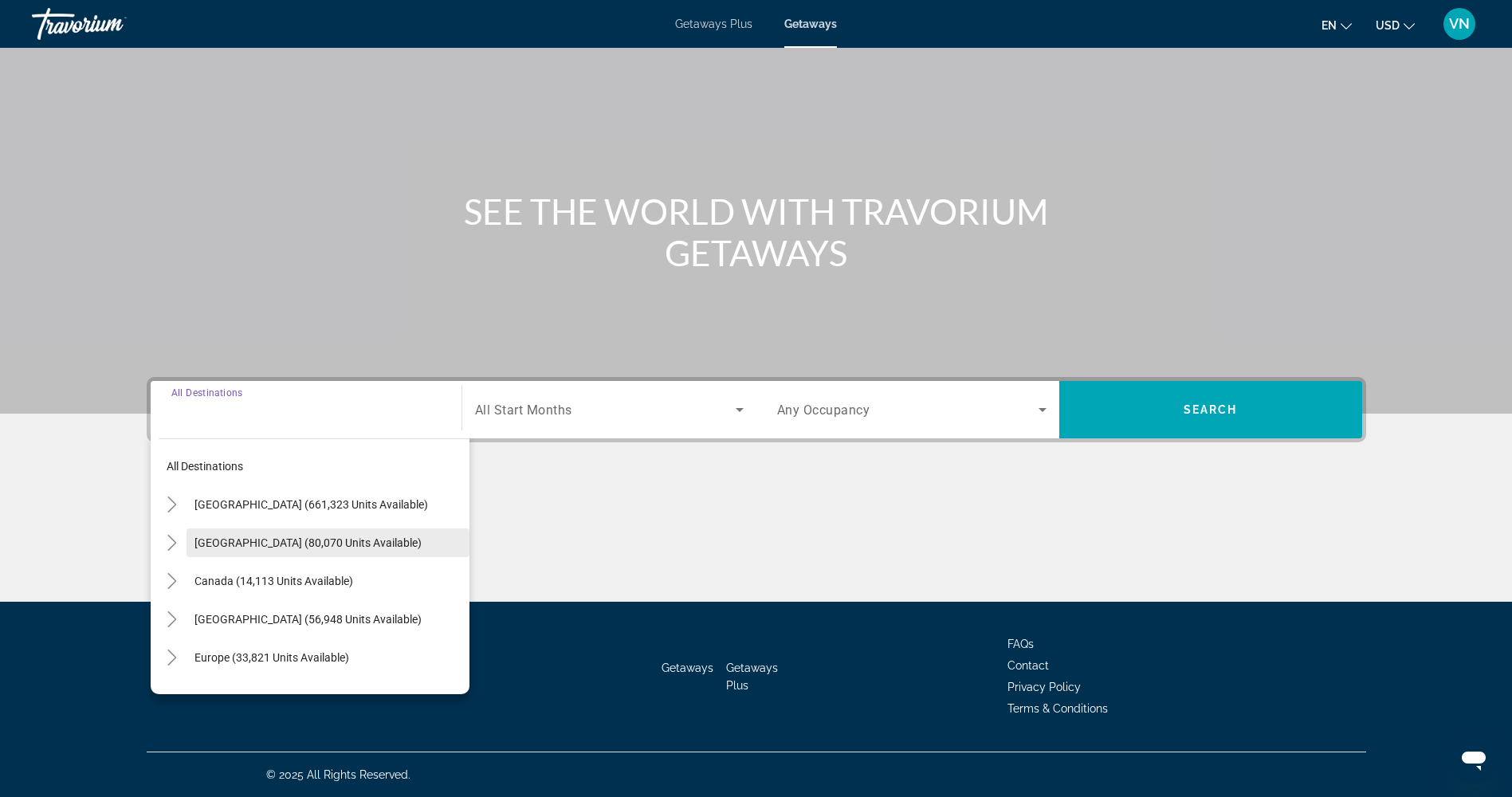
click at [267, 535] on span "Search widget" at bounding box center [328, 543] width 283 height 39
type input "**********"
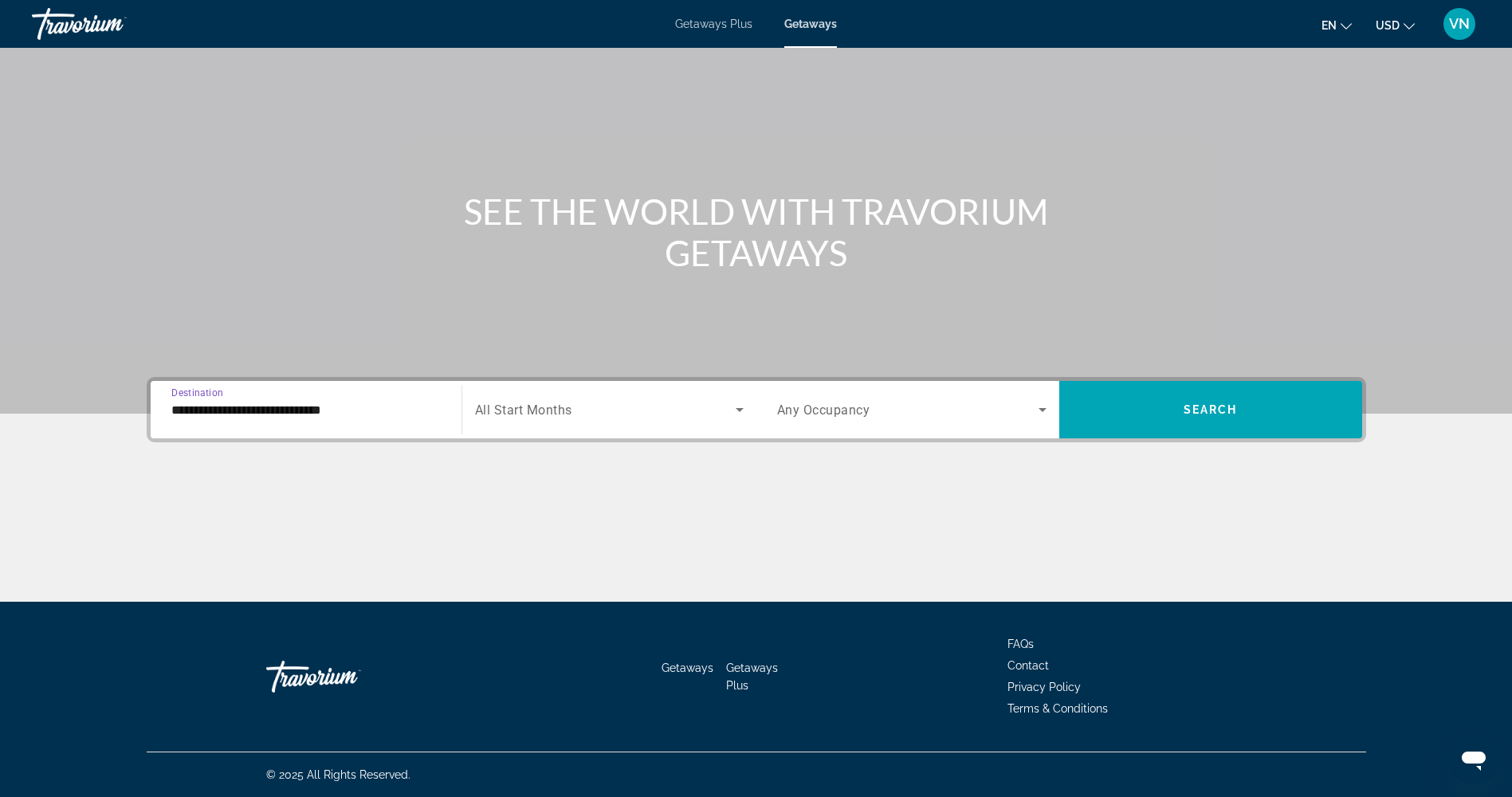
click at [650, 409] on span "Search widget" at bounding box center [606, 409] width 261 height 19
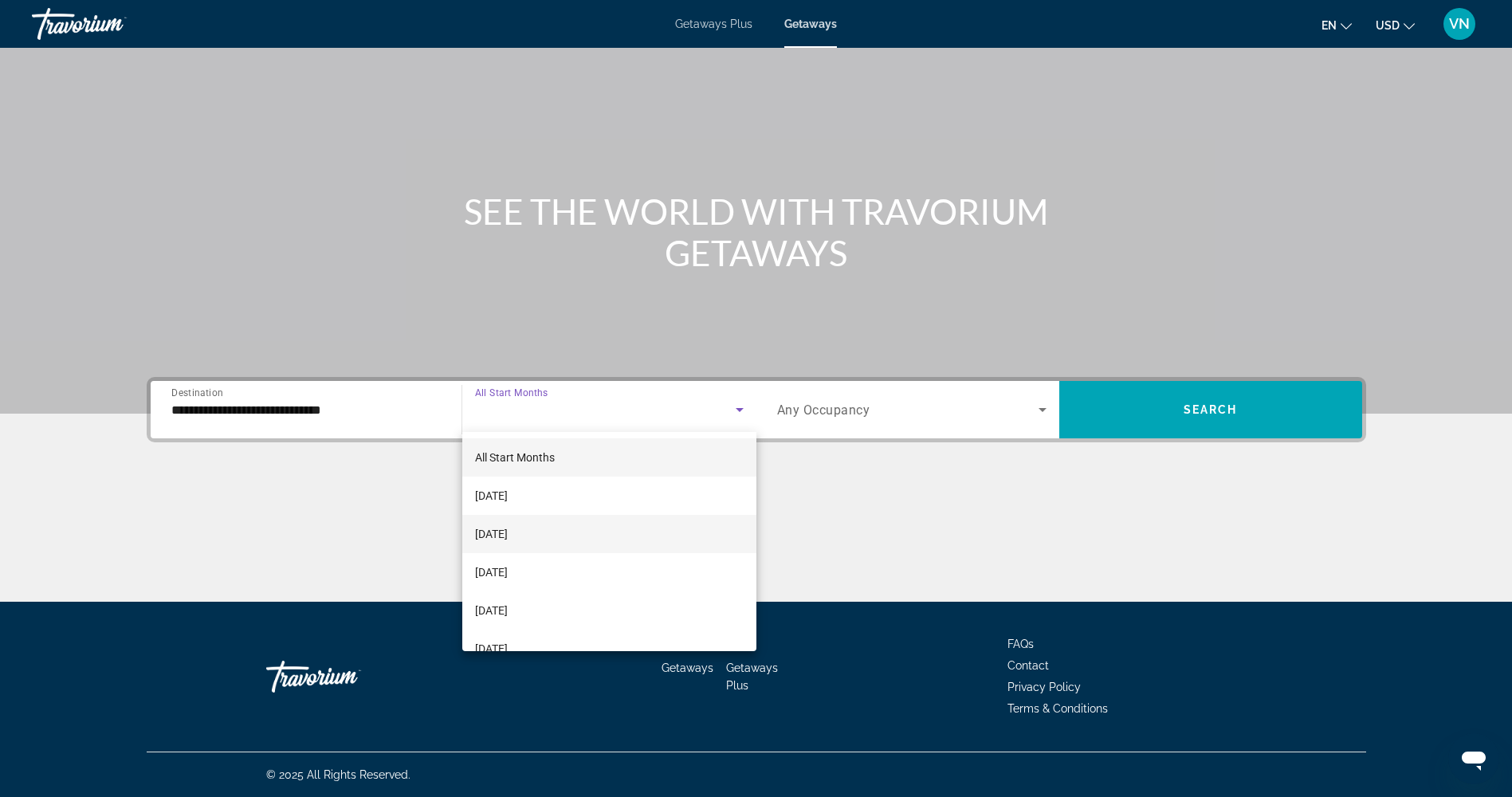
click at [624, 526] on mat-option "[DATE]" at bounding box center [609, 534] width 294 height 39
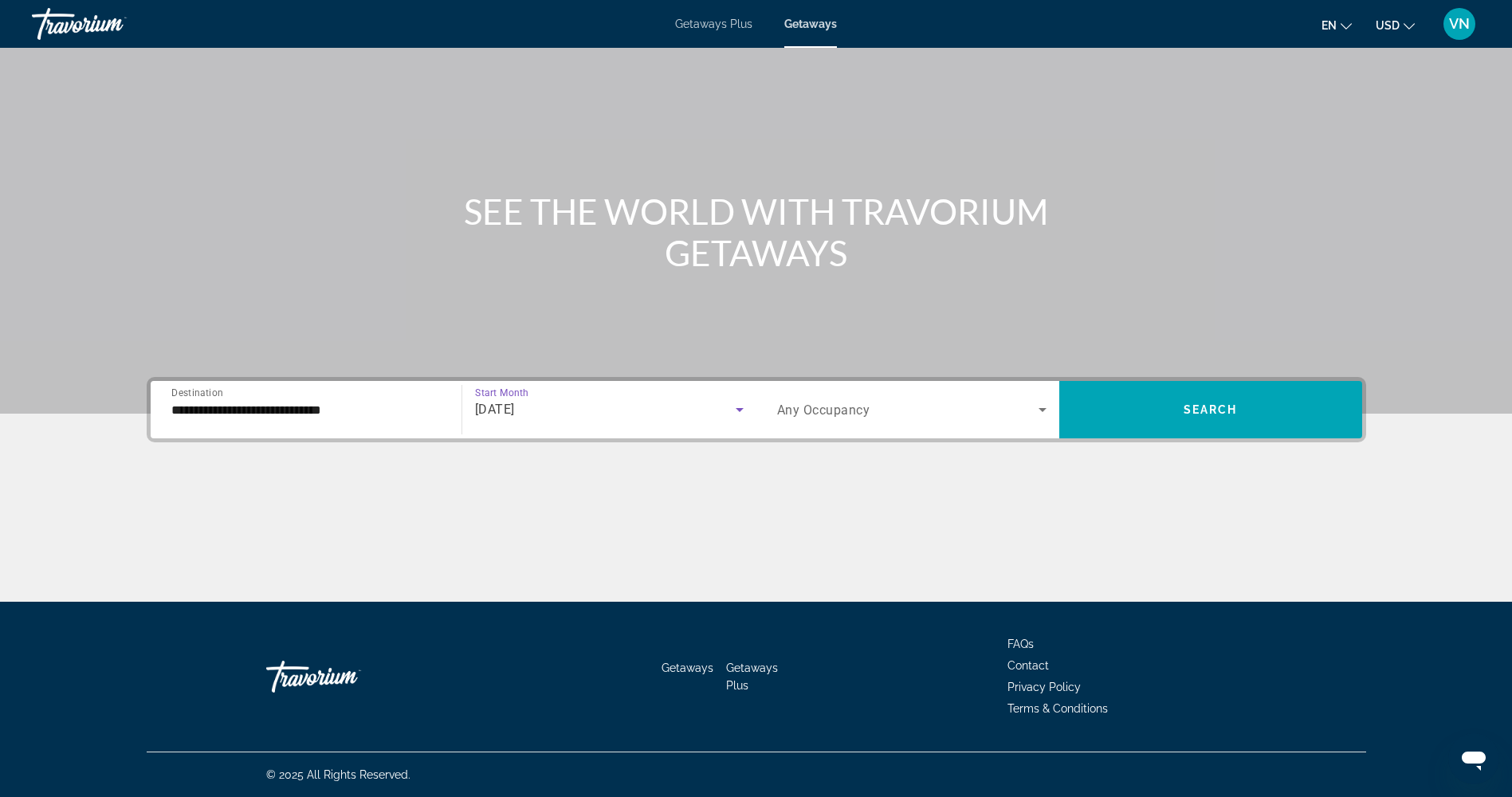
click at [900, 411] on span "Search widget" at bounding box center [907, 409] width 261 height 19
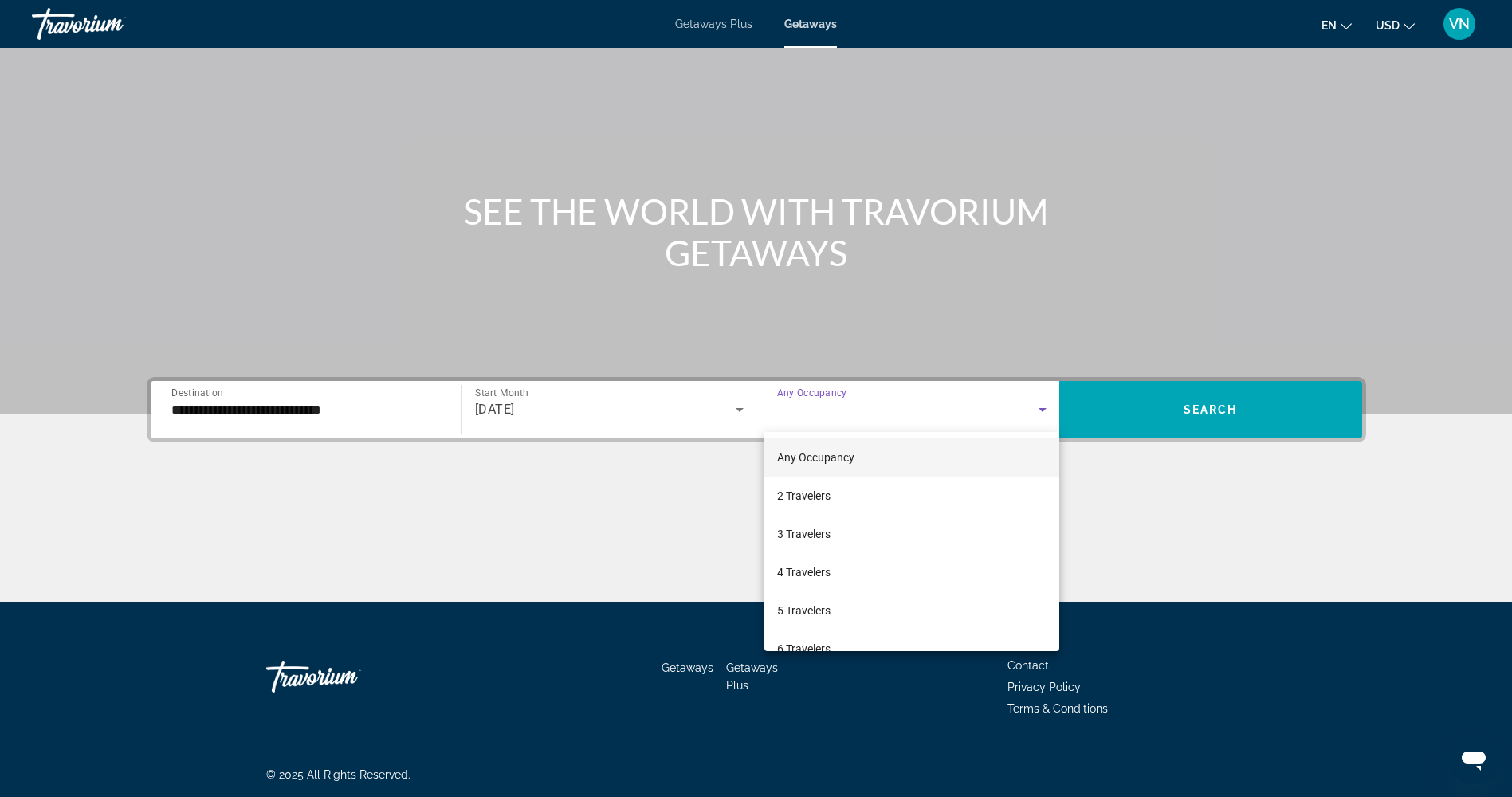
click at [1138, 400] on div at bounding box center [756, 398] width 1512 height 797
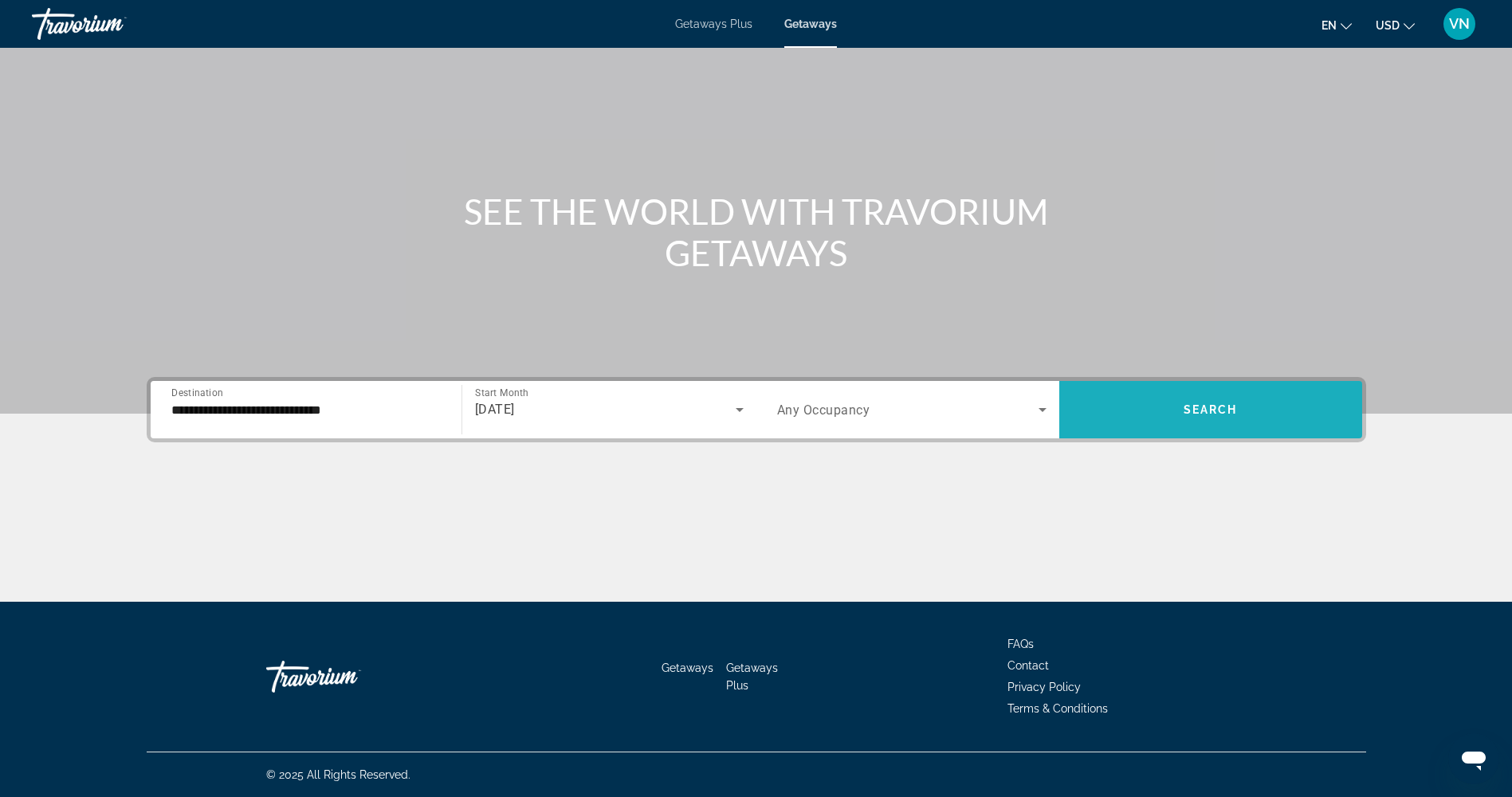
click at [1139, 400] on span "Search widget" at bounding box center [1210, 409] width 303 height 39
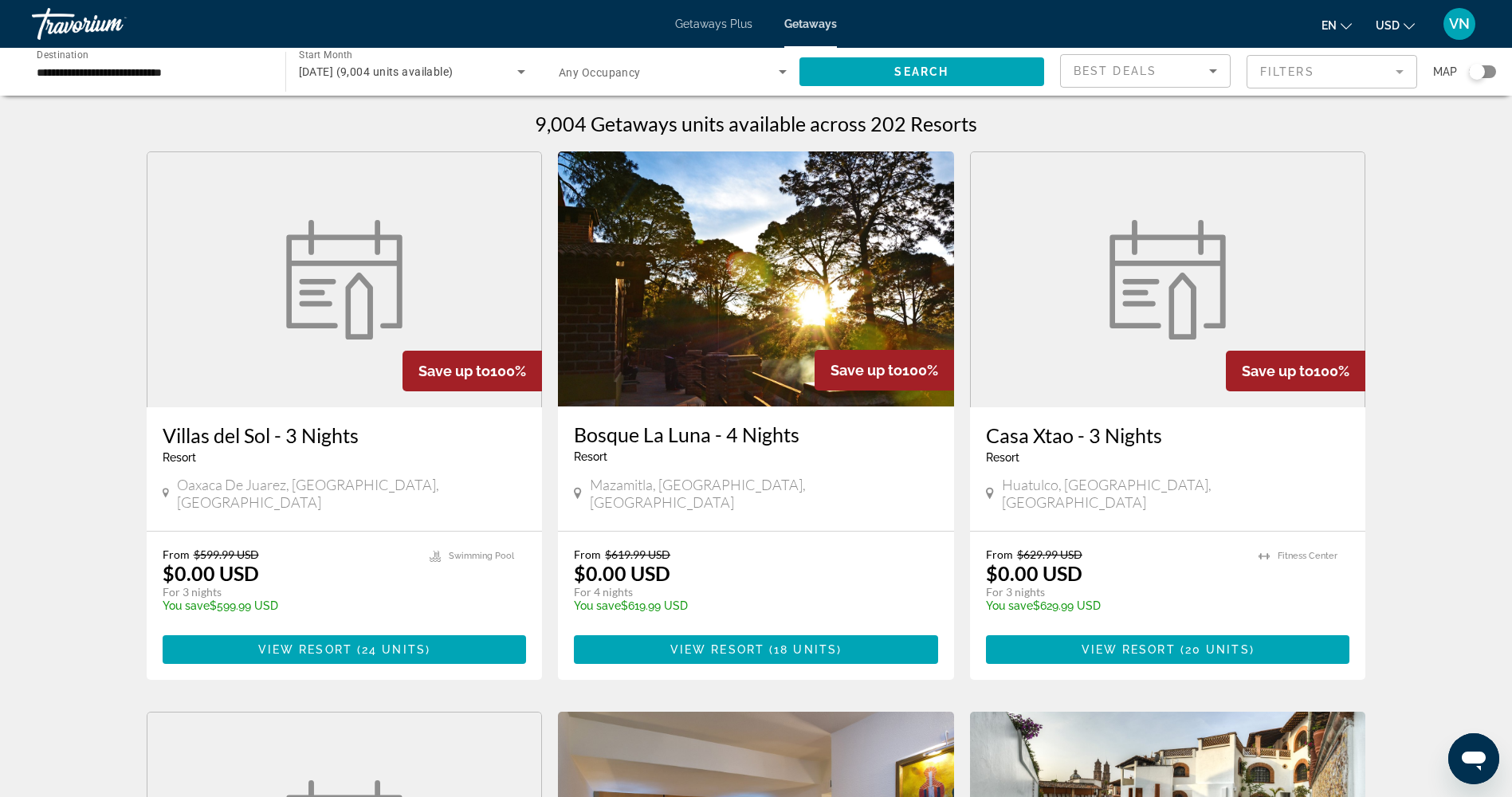
click at [1341, 77] on mat-form-field "Filters" at bounding box center [1332, 72] width 171 height 33
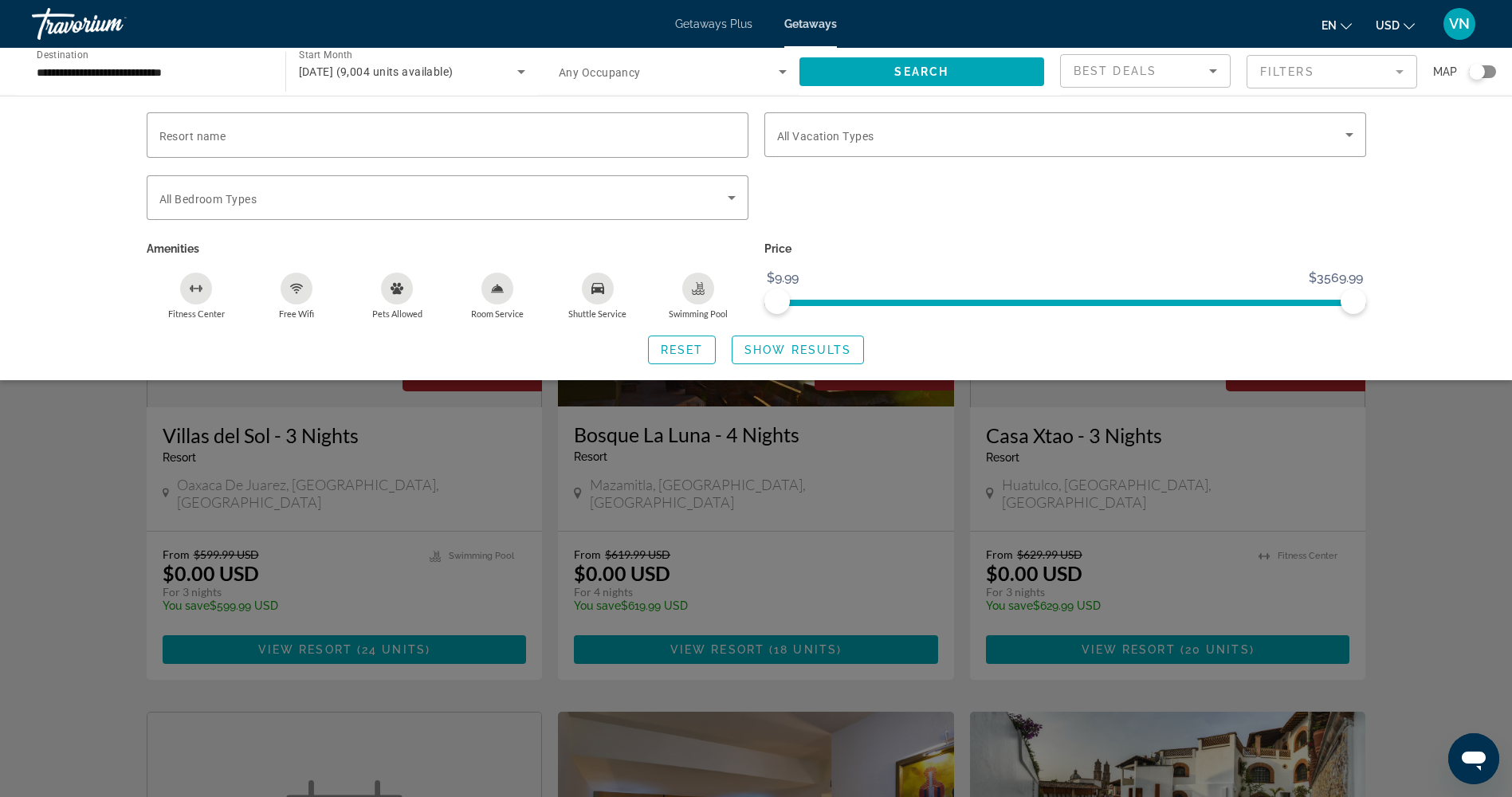
click at [1462, 427] on div "Search widget" at bounding box center [756, 518] width 1512 height 558
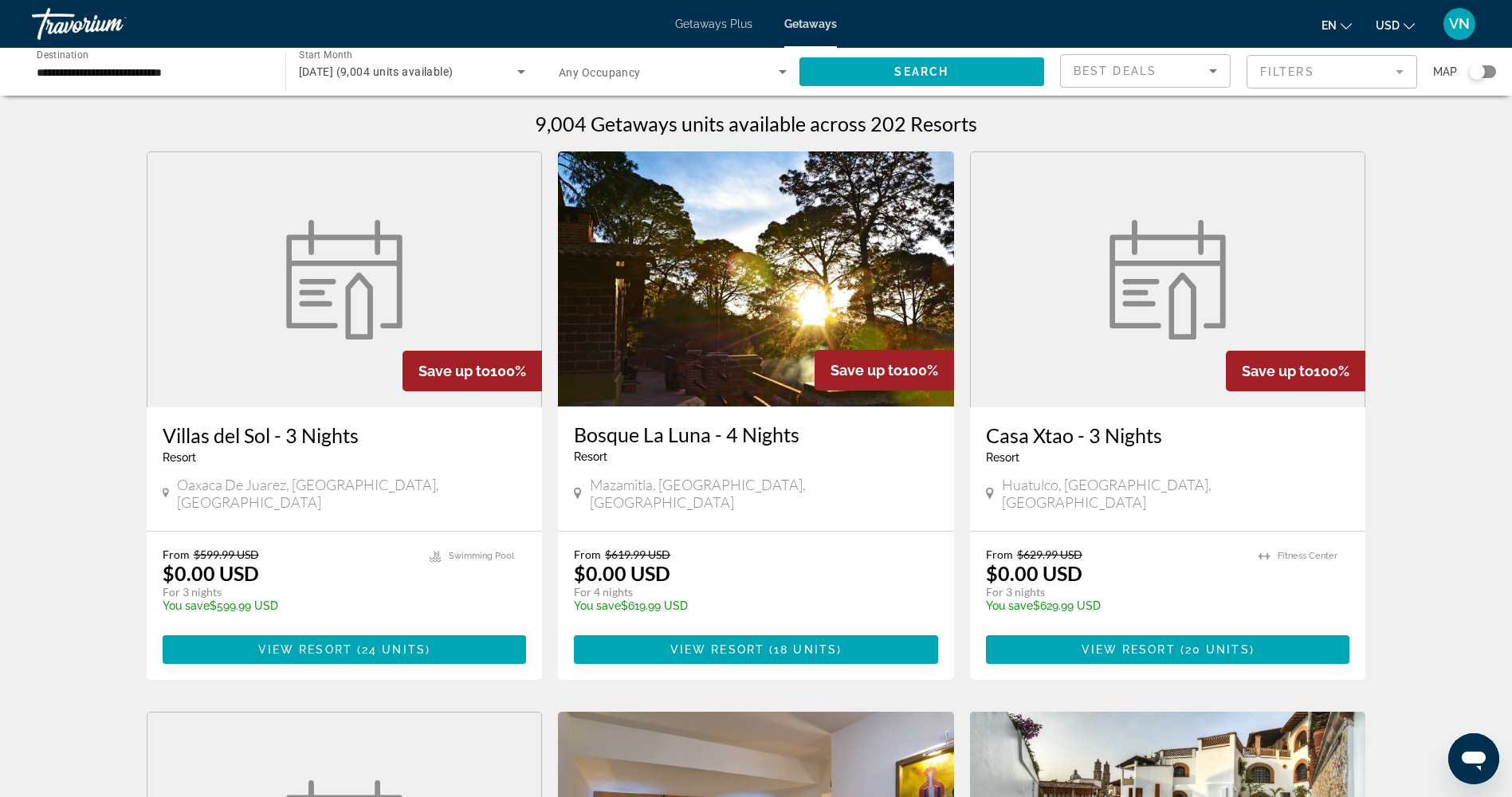
drag, startPoint x: 1345, startPoint y: 64, endPoint x: 1340, endPoint y: 73, distance: 10.3
click at [1343, 64] on mat-form-field "Filters" at bounding box center [1332, 72] width 171 height 33
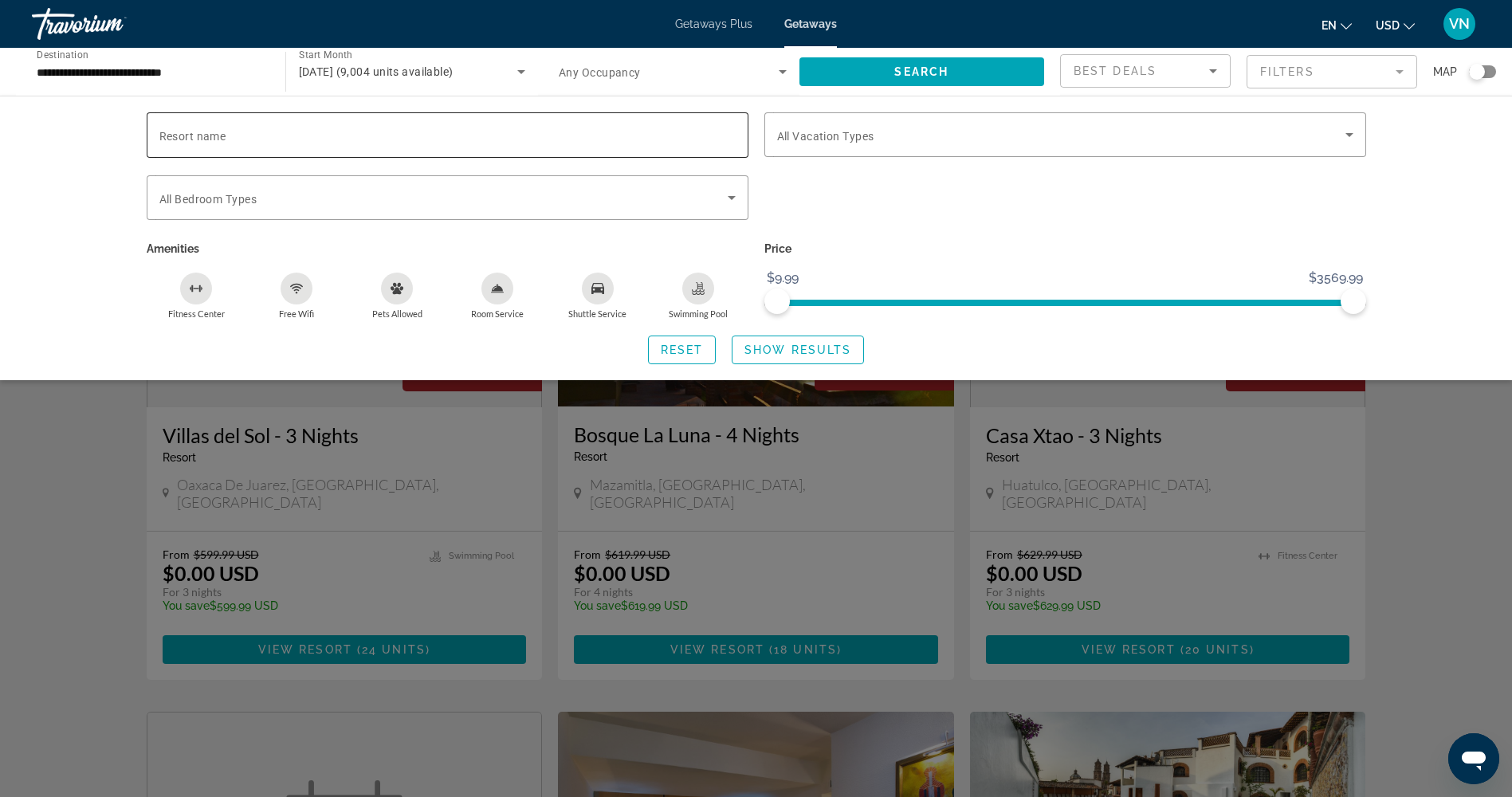
click at [353, 141] on input "Resort name" at bounding box center [447, 135] width 577 height 19
type input "**********"
click at [1356, 79] on mat-form-field "Filters" at bounding box center [1332, 72] width 171 height 33
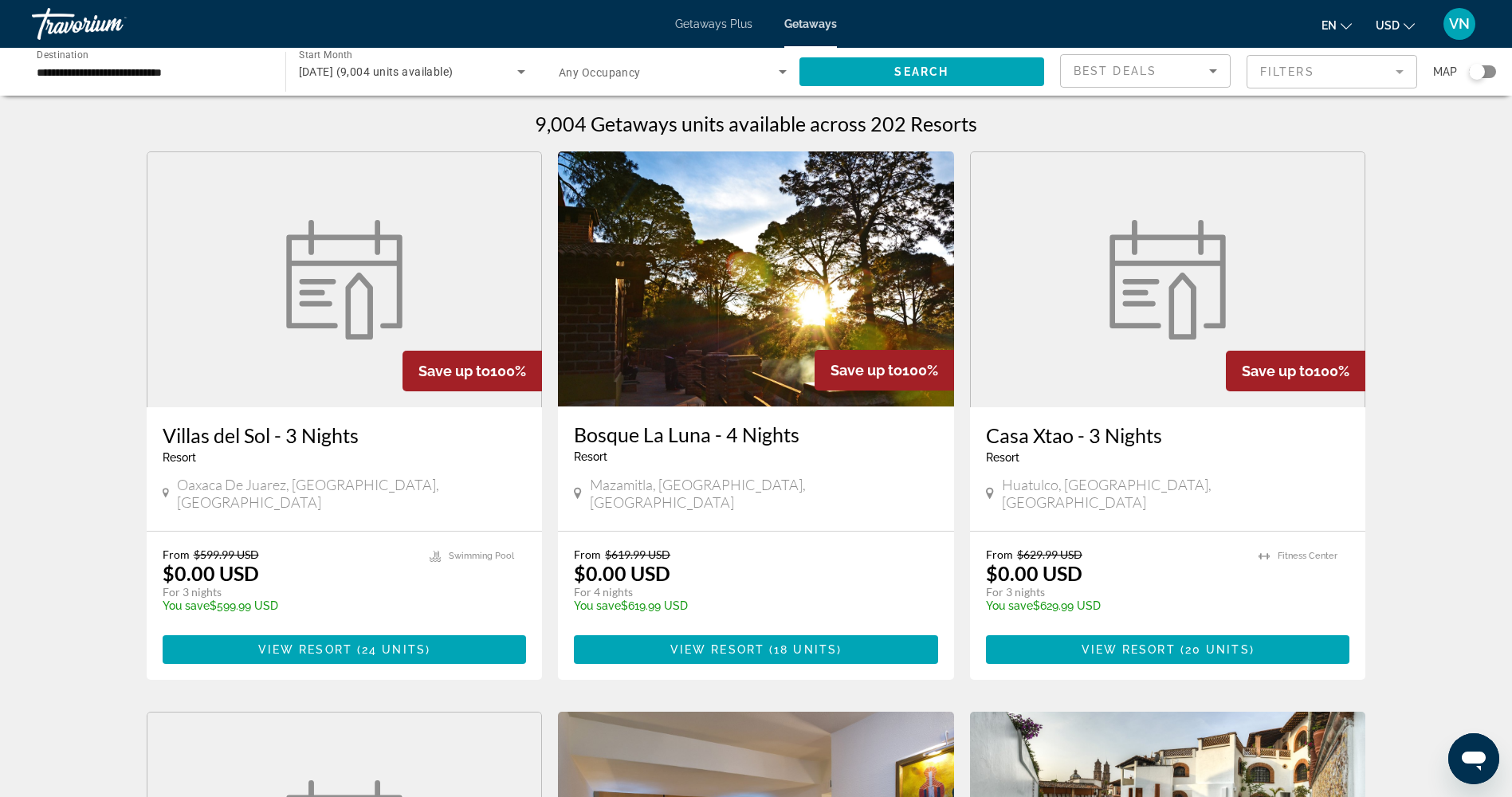
click at [1356, 79] on mat-form-field "Filters" at bounding box center [1332, 72] width 171 height 33
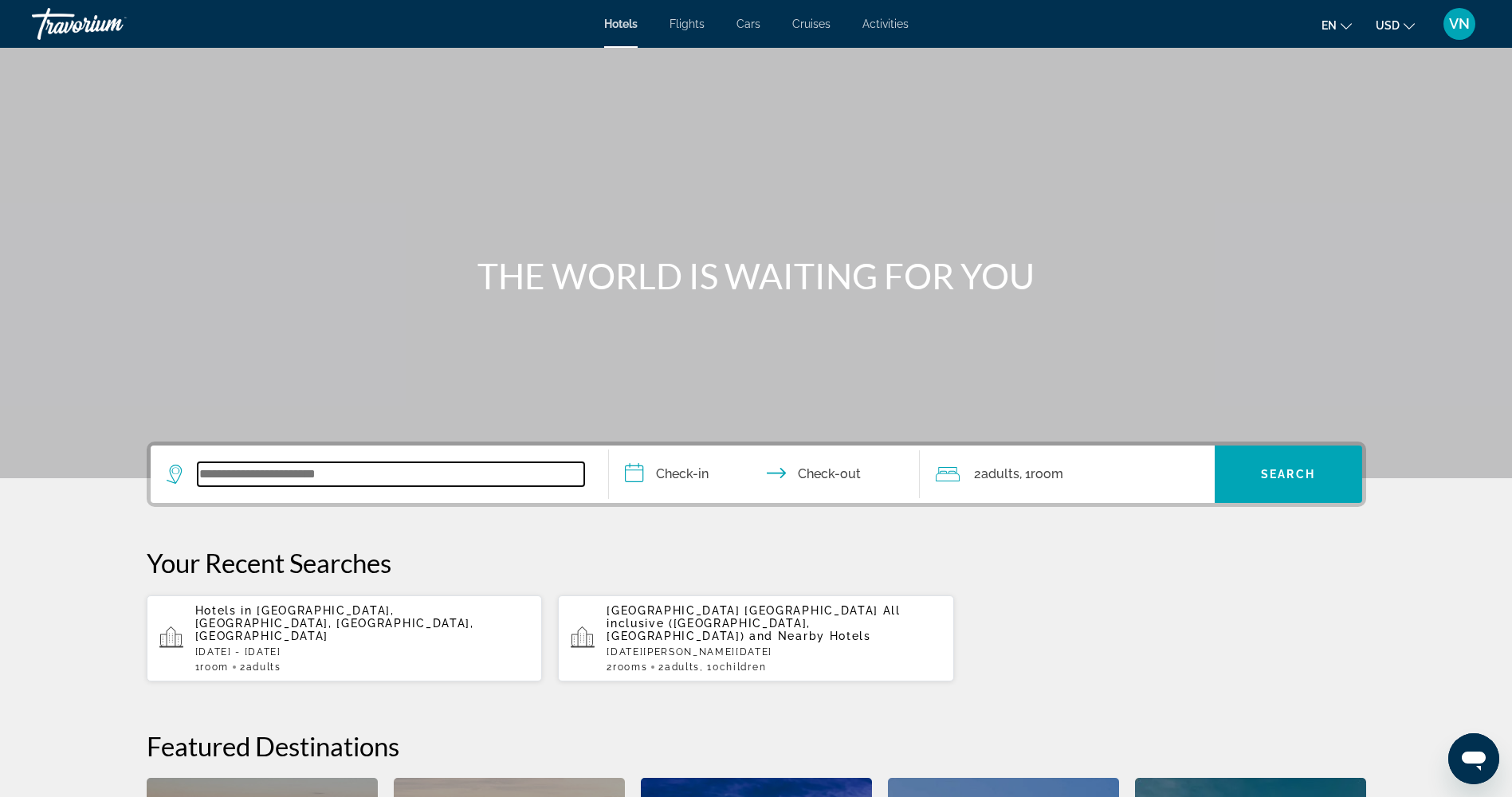
click at [455, 479] on input "Search widget" at bounding box center [391, 474] width 387 height 24
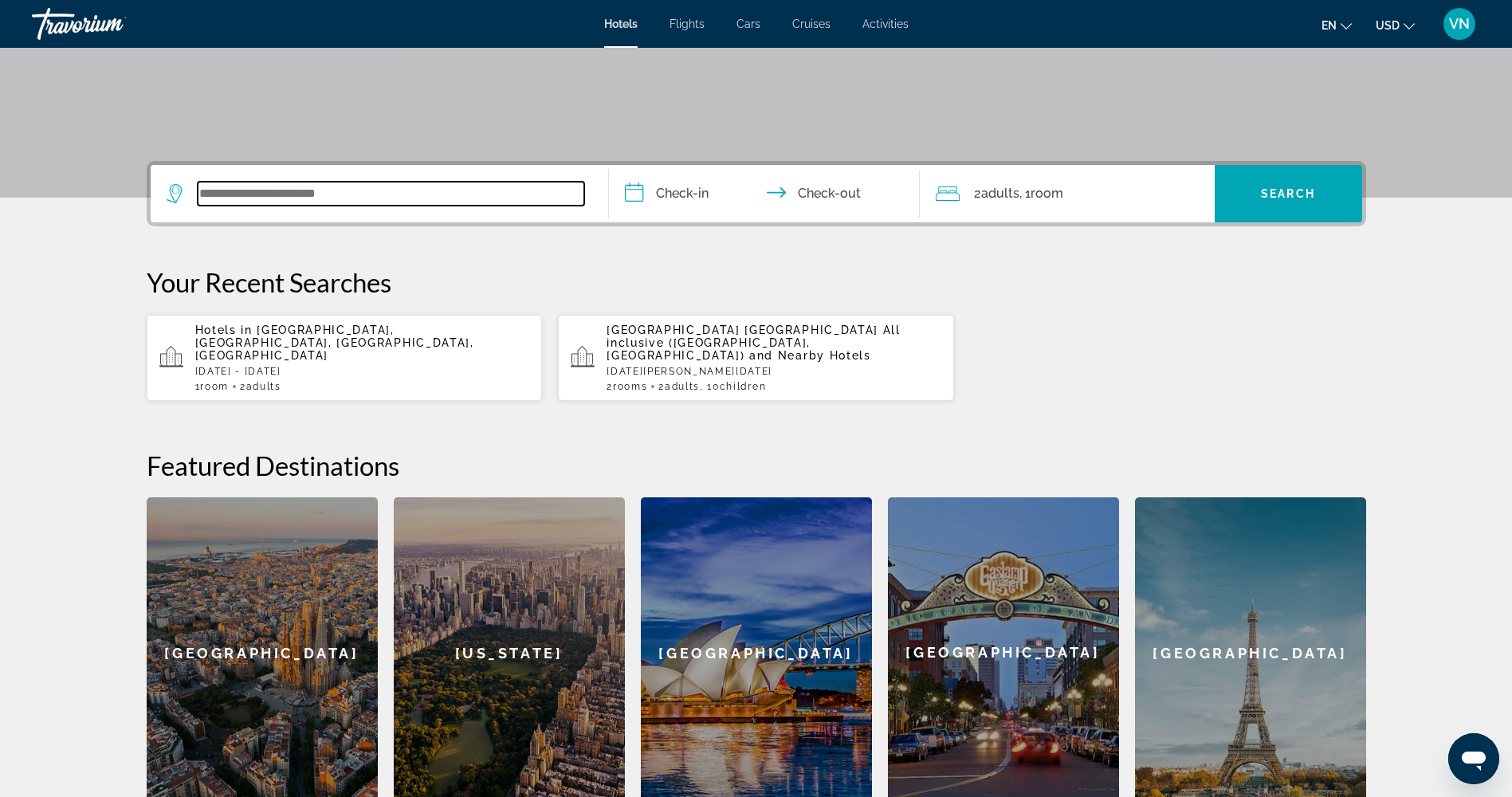
scroll to position [389, 0]
